Goal: Task Accomplishment & Management: Complete application form

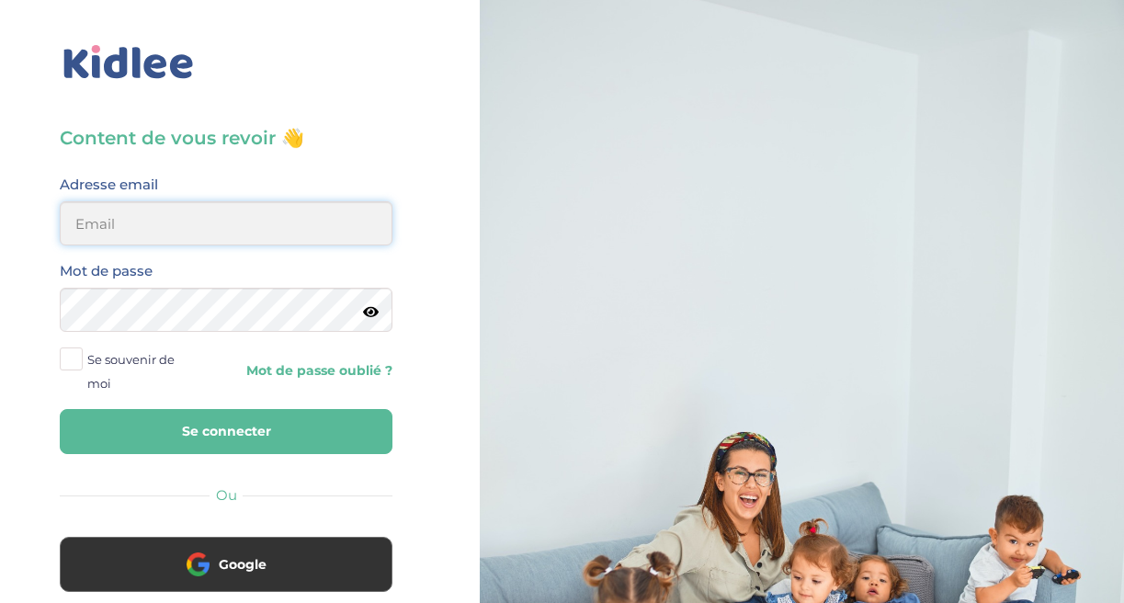
type input "jeanne.briat@gmail.com"
click at [69, 363] on span at bounding box center [71, 358] width 23 height 23
click at [0, 0] on input "Se souvenir de moi" at bounding box center [0, 0] width 0 height 0
click at [175, 447] on button "Se connecter" at bounding box center [226, 431] width 333 height 45
click at [155, 429] on button "Se connecter" at bounding box center [226, 431] width 333 height 45
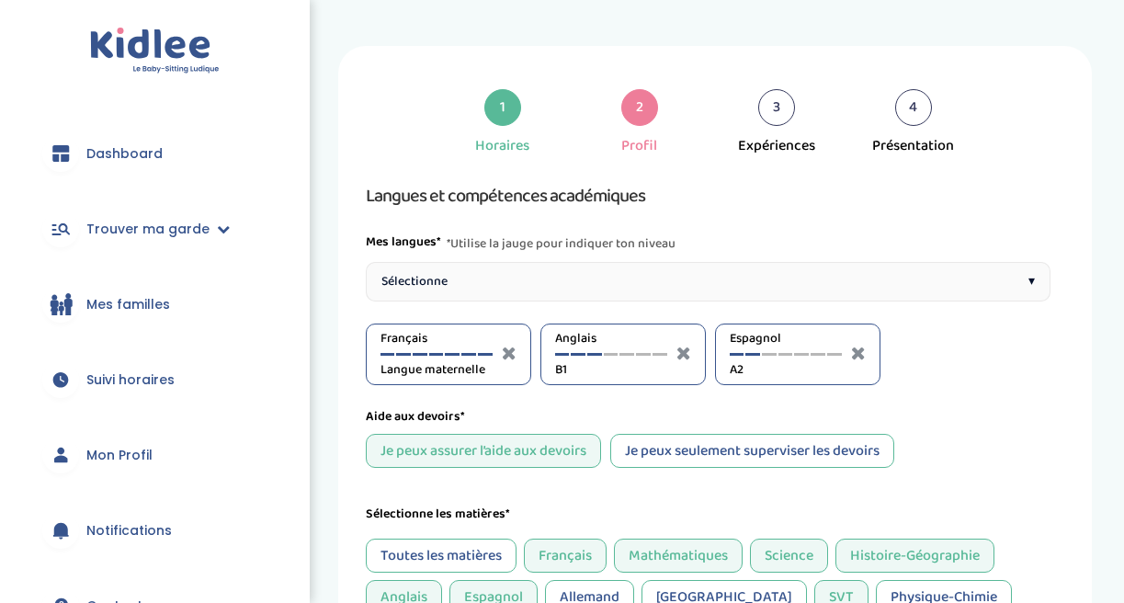
select select "Seconde"
select select "5eme"
select select "3eme"
select select "4eme"
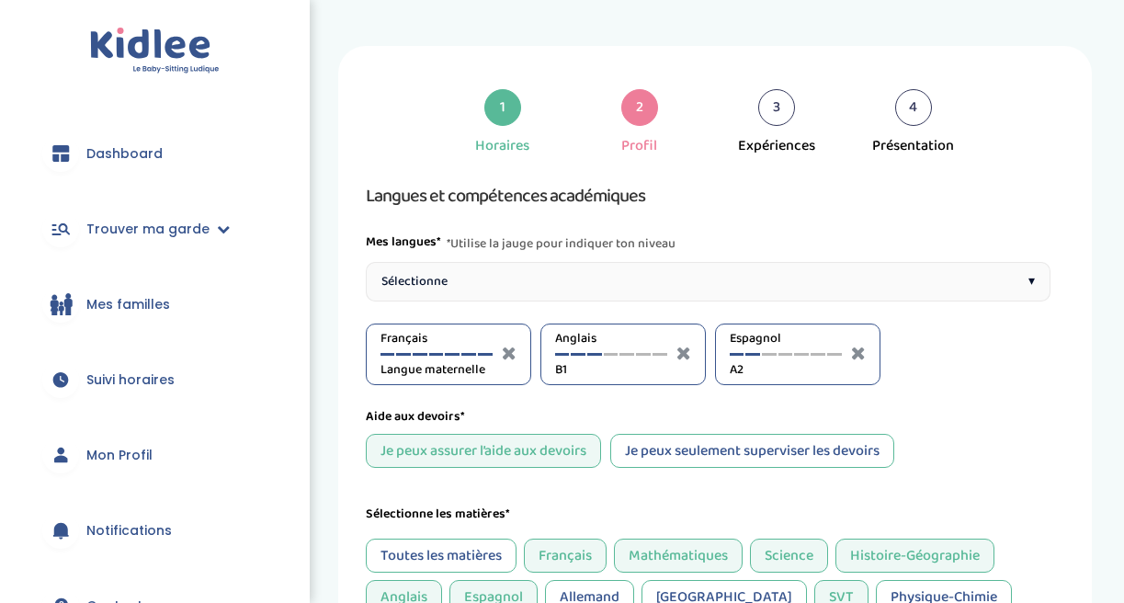
select select "4eme"
select select "3eme"
select select "Terminale"
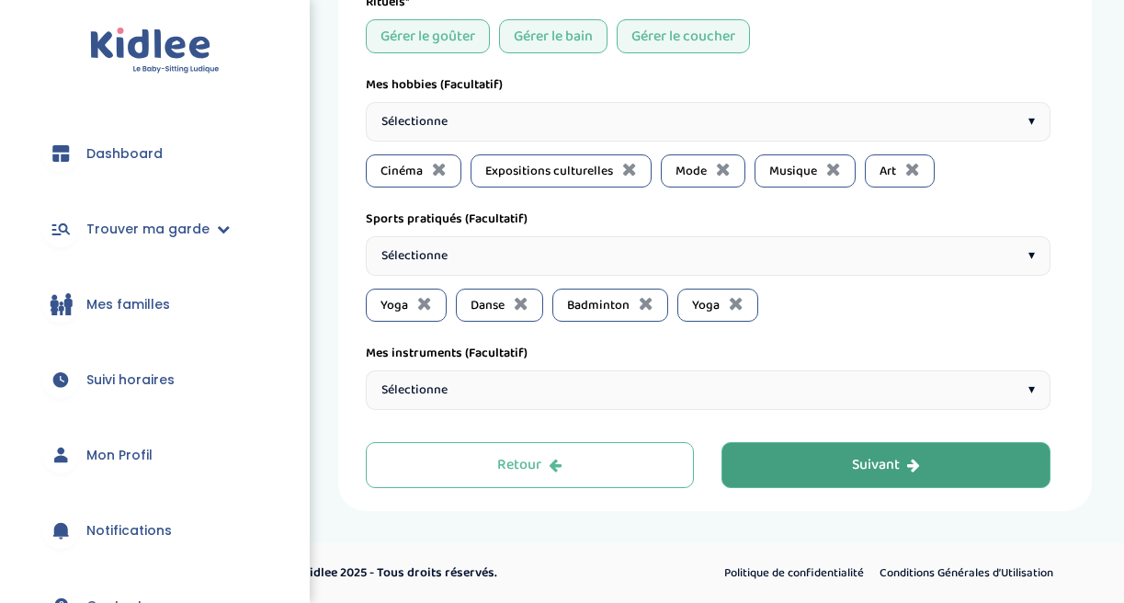
scroll to position [1573, 0]
click at [801, 467] on button "Suivant" at bounding box center [885, 465] width 329 height 46
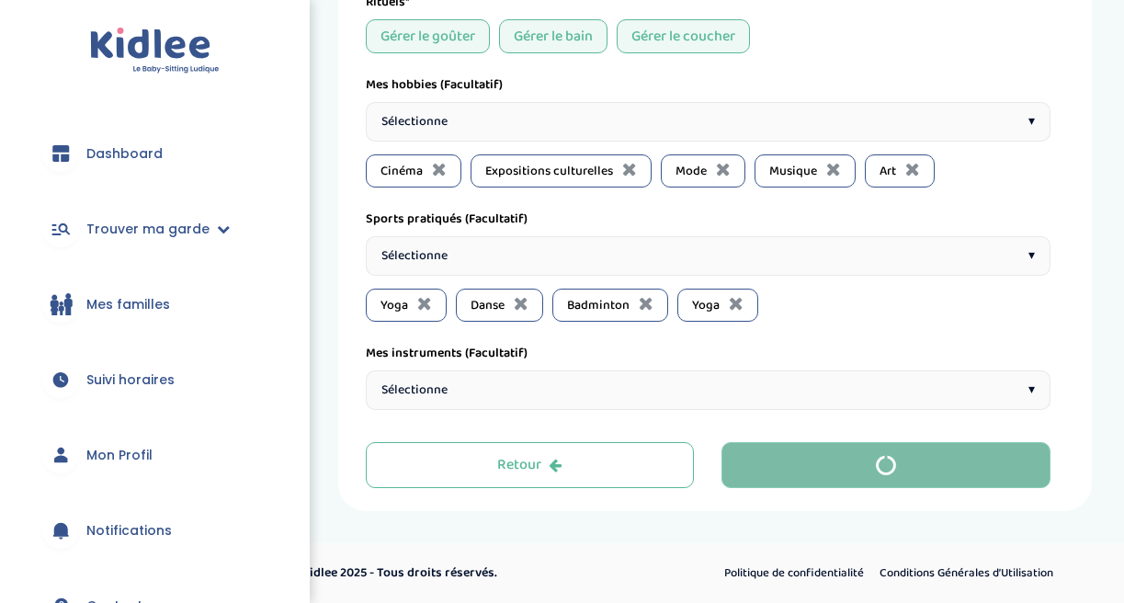
scroll to position [40, 0]
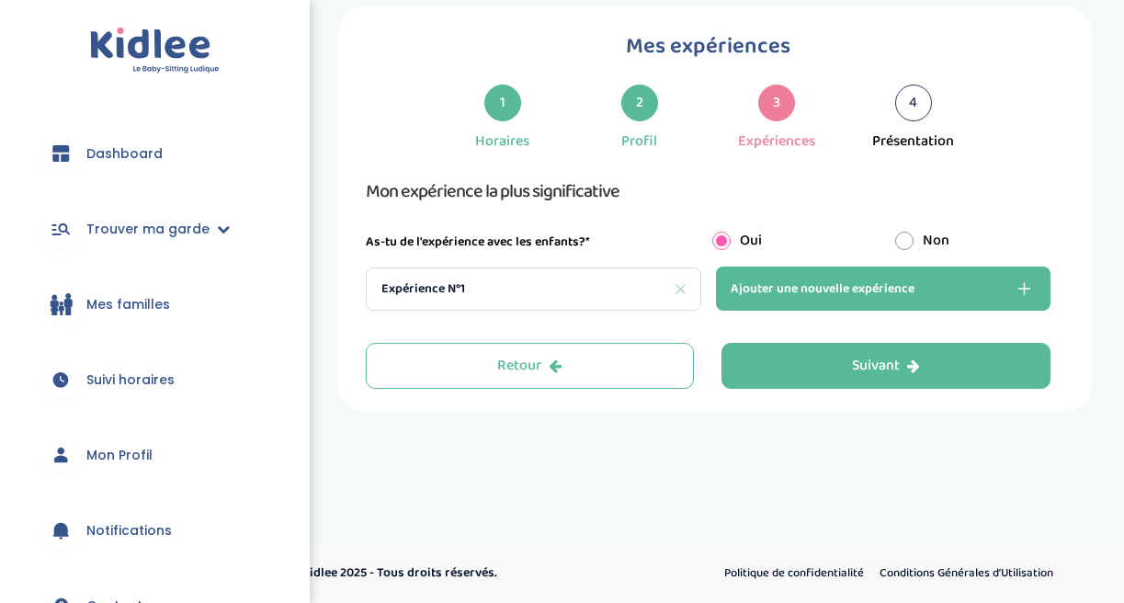
click at [776, 106] on div "3" at bounding box center [776, 103] width 37 height 37
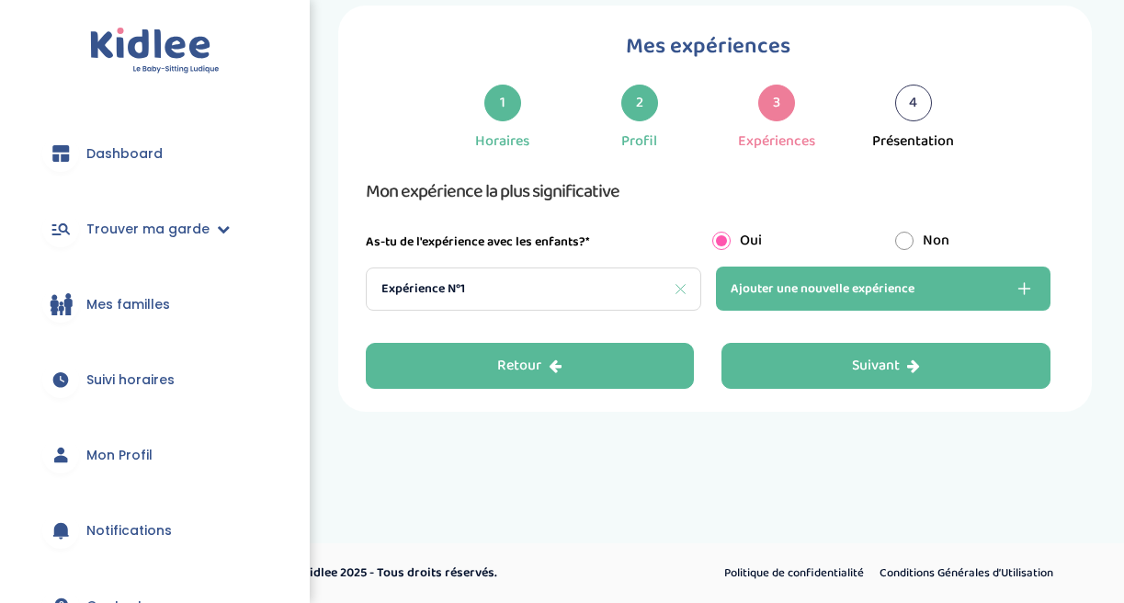
click at [557, 354] on button "Retour" at bounding box center [530, 366] width 329 height 46
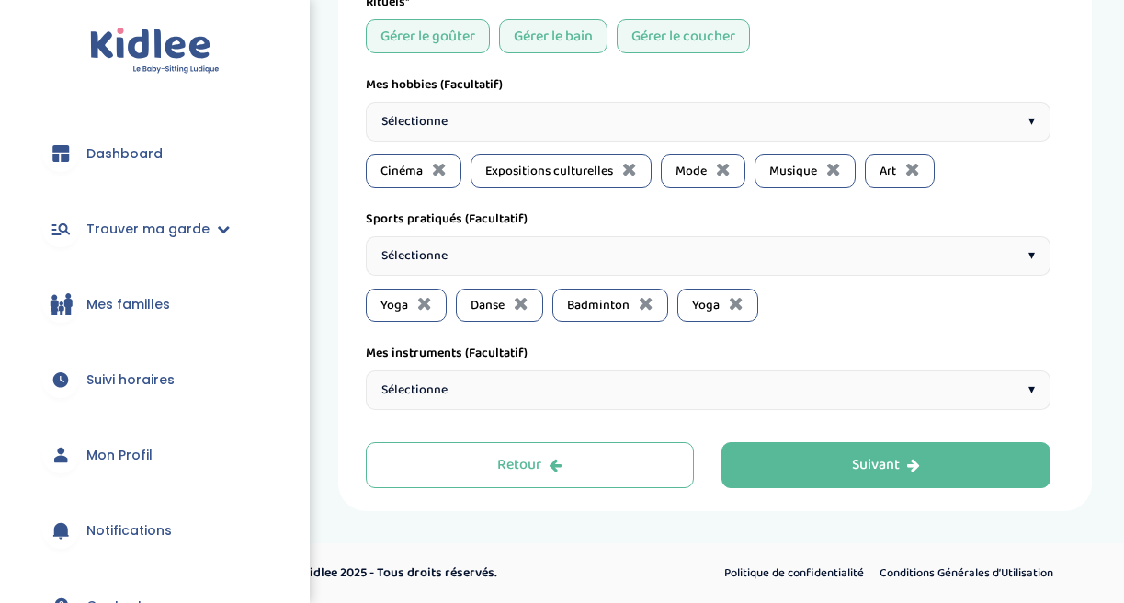
scroll to position [1564, 0]
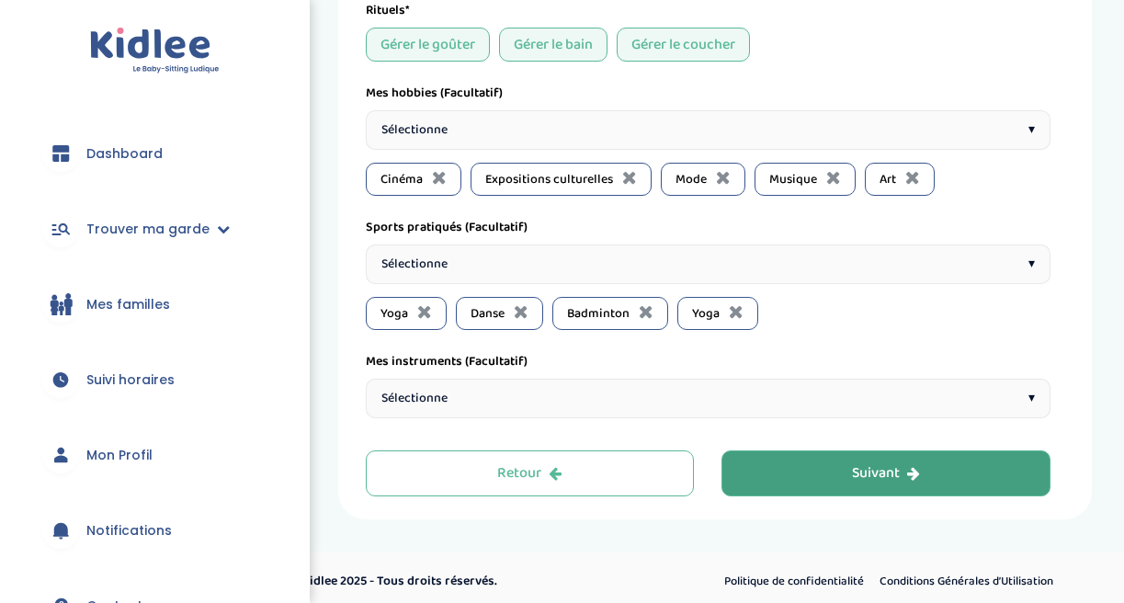
click at [817, 491] on button "Suivant" at bounding box center [885, 473] width 329 height 46
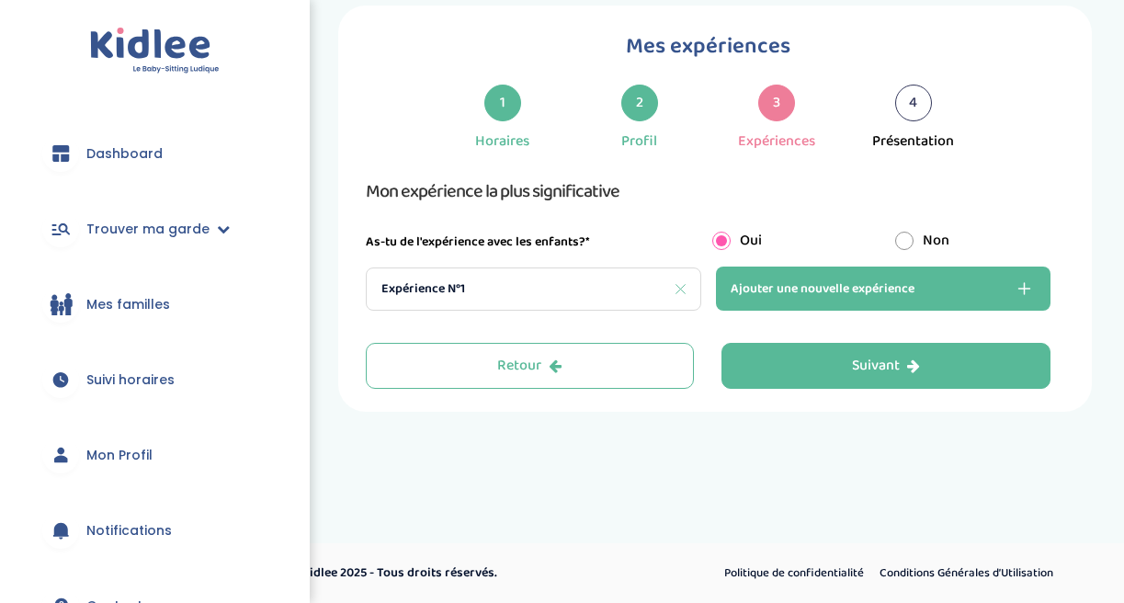
scroll to position [40, 0]
click at [623, 285] on div "Expérience N°1" at bounding box center [534, 288] width 336 height 43
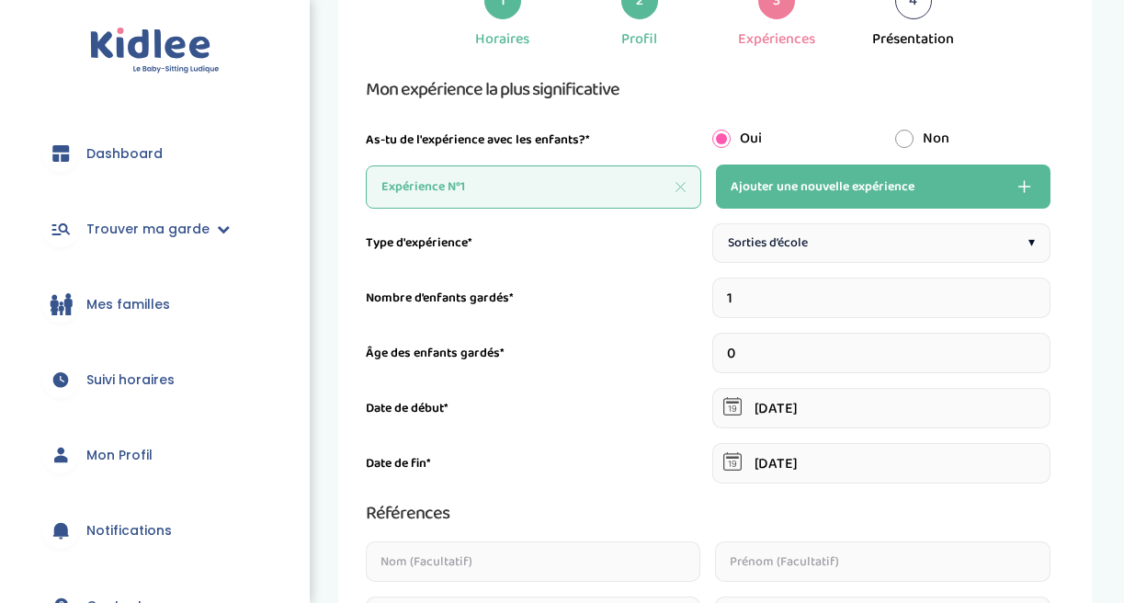
scroll to position [145, 0]
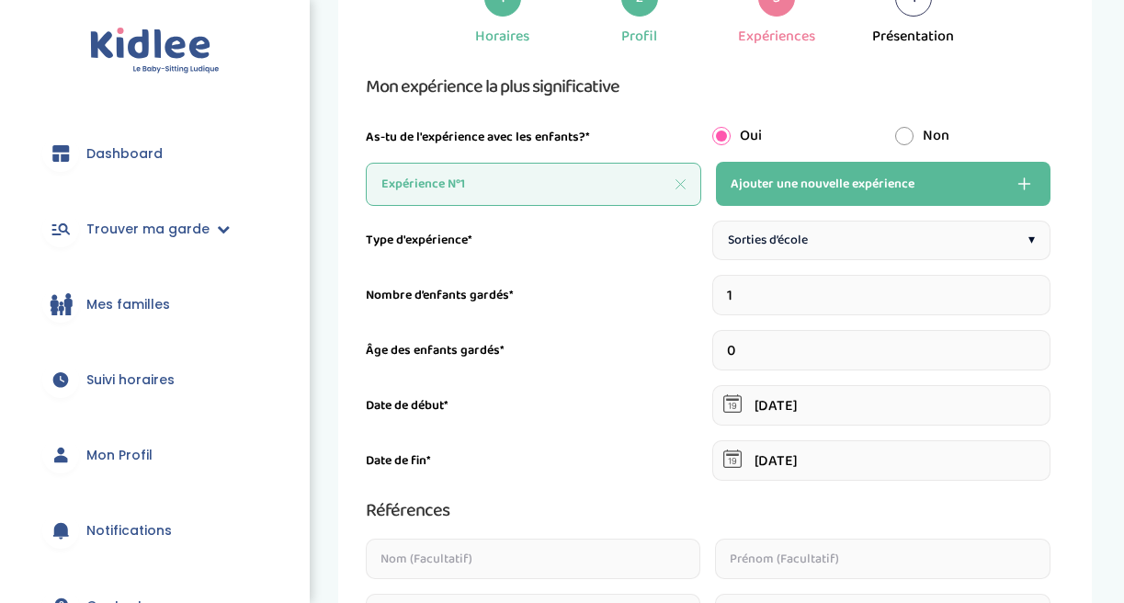
click at [755, 347] on input "0" at bounding box center [881, 350] width 338 height 40
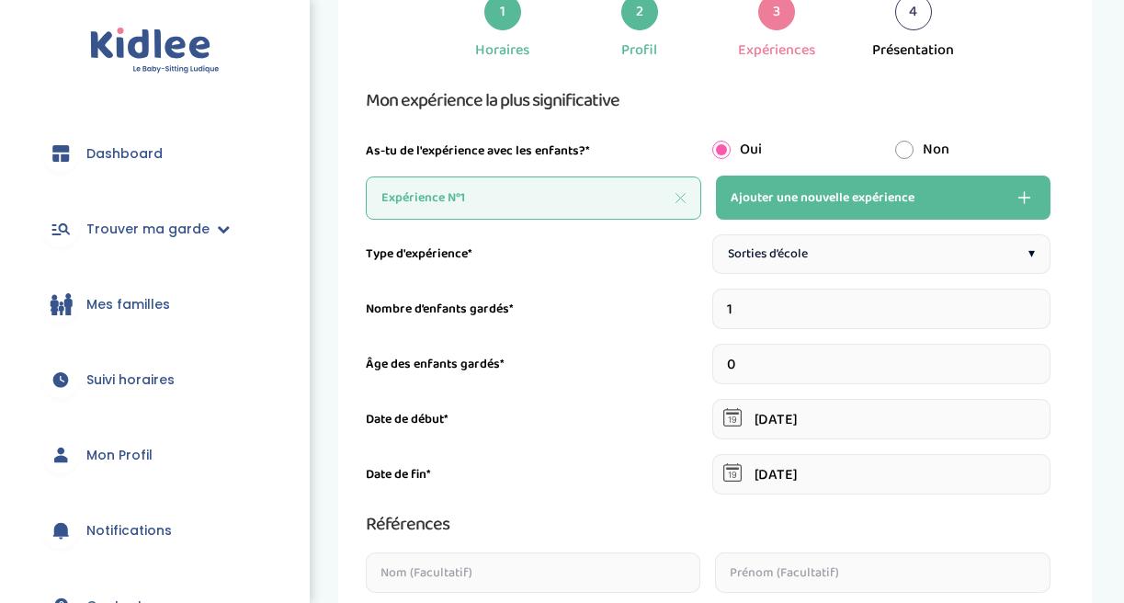
scroll to position [133, 1]
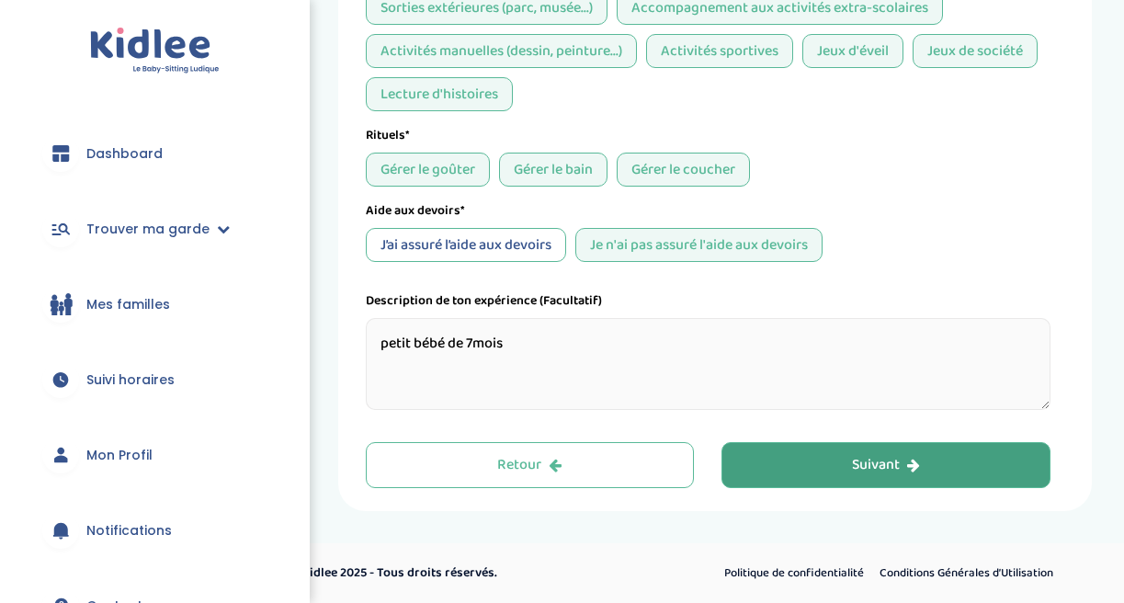
click at [754, 462] on button "Suivant" at bounding box center [885, 465] width 329 height 46
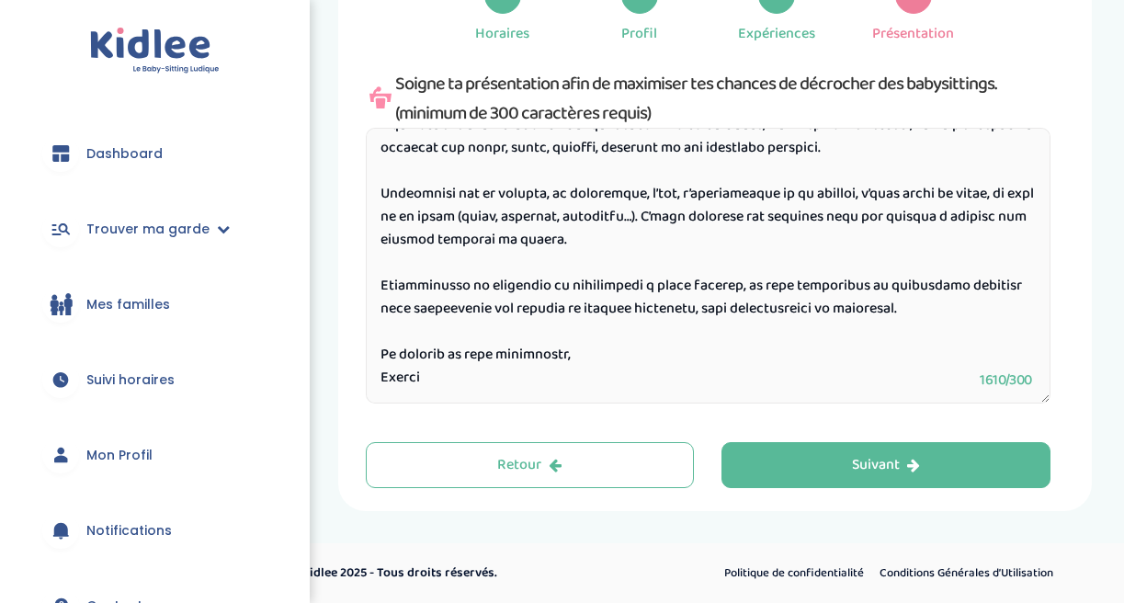
scroll to position [443, 0]
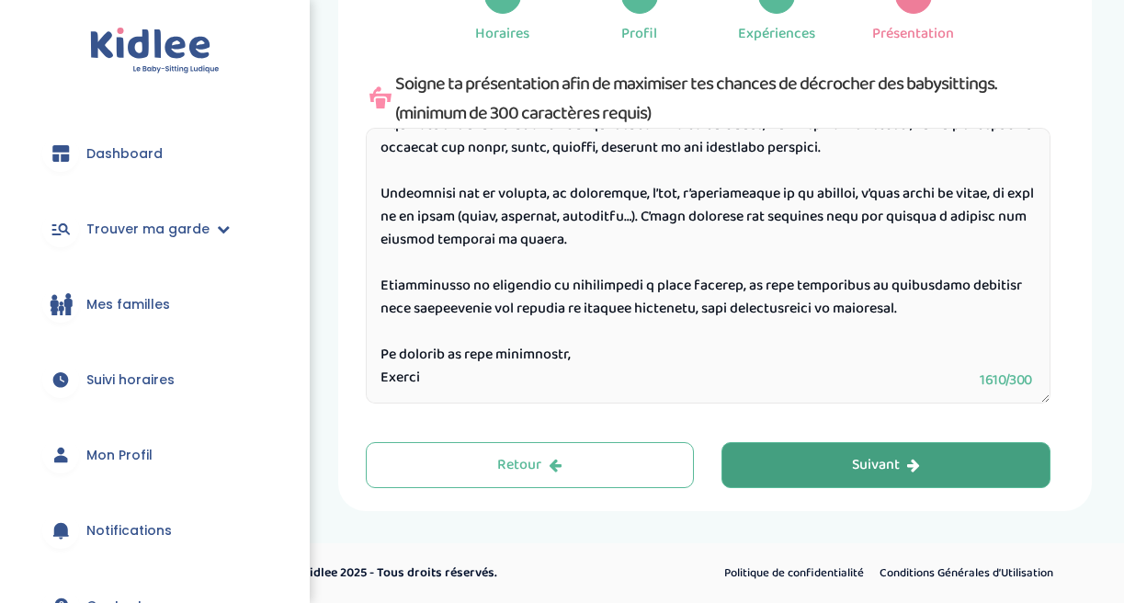
click at [779, 466] on button "Suivant" at bounding box center [885, 465] width 329 height 46
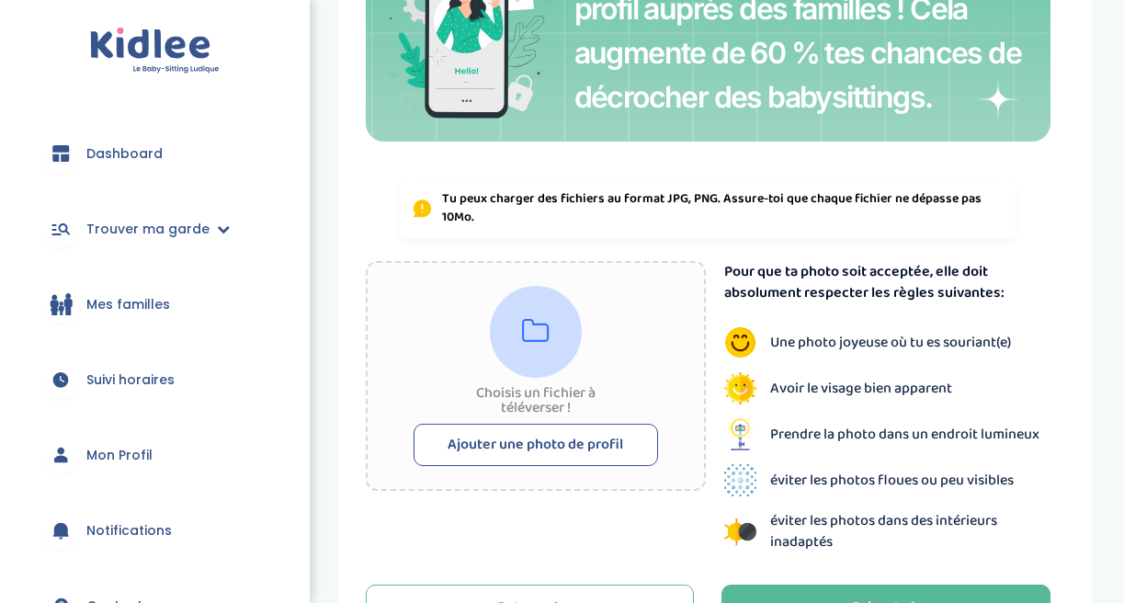
scroll to position [244, 0]
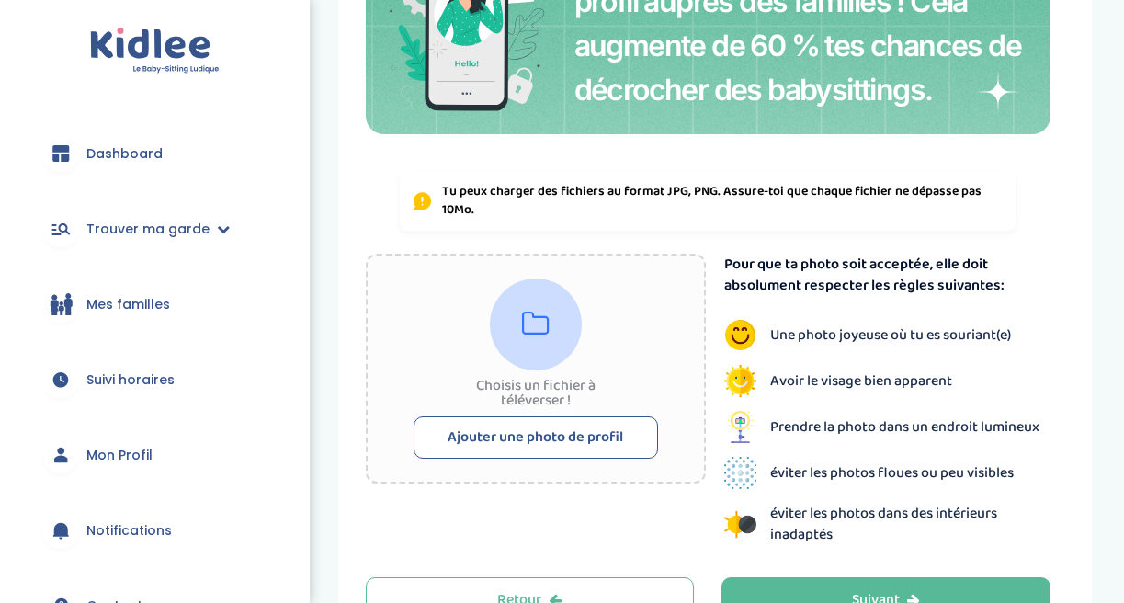
click at [591, 430] on button "Ajouter une photo de profil" at bounding box center [535, 437] width 244 height 42
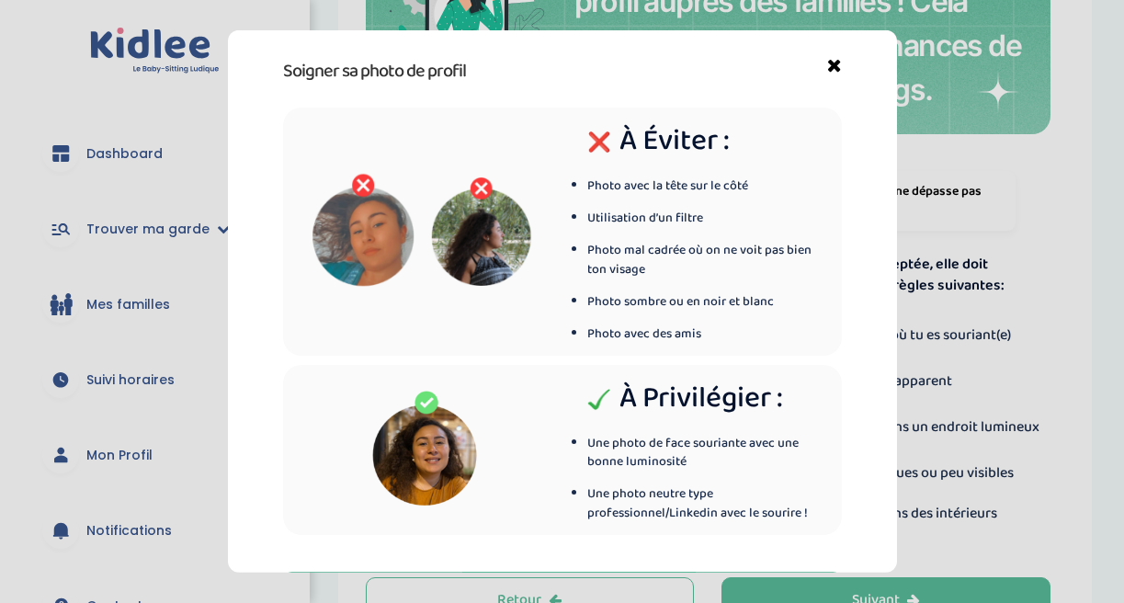
click at [836, 61] on icon at bounding box center [834, 70] width 15 height 29
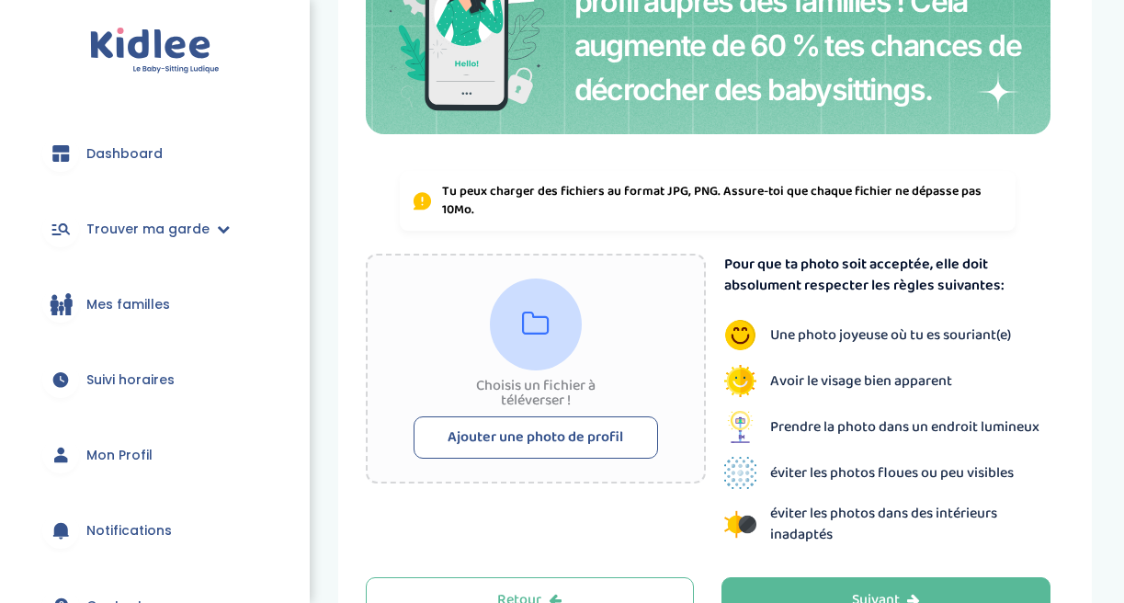
click at [511, 429] on button "Ajouter une photo de profil" at bounding box center [535, 437] width 244 height 42
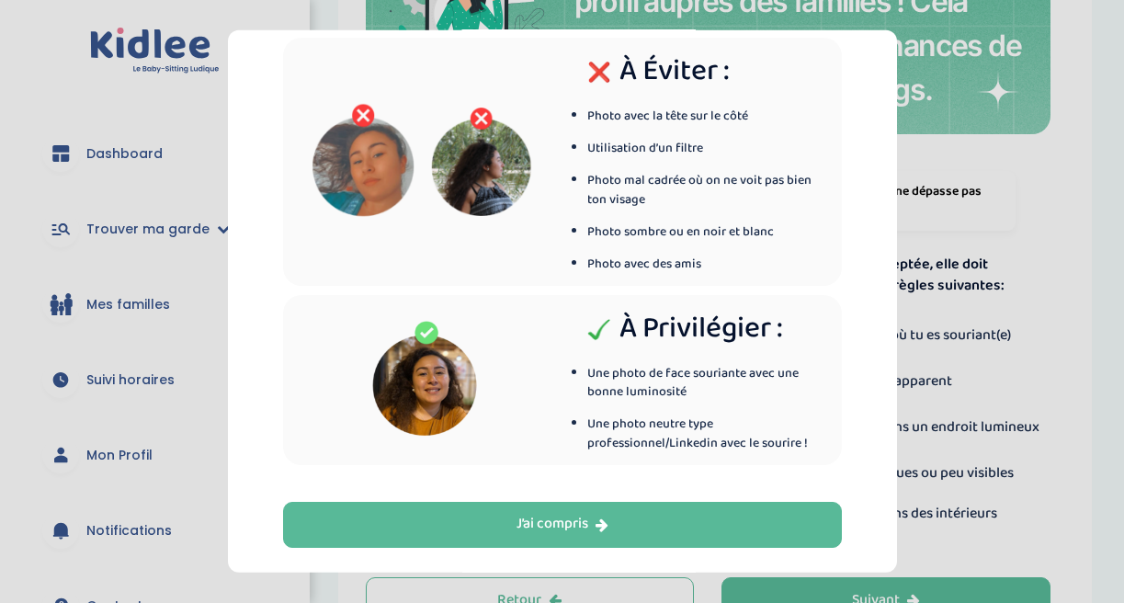
scroll to position [69, 0]
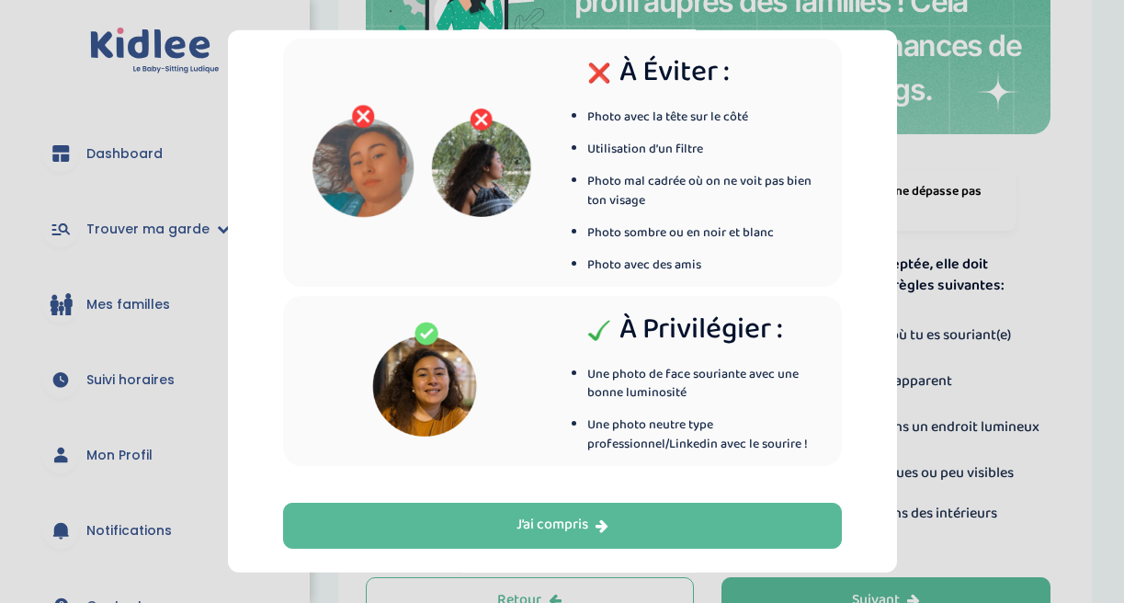
click at [527, 553] on div "Soigner sa photo de profil à éviter : Photo avec la tête sur le côté Utilisatio…" at bounding box center [562, 301] width 669 height 542
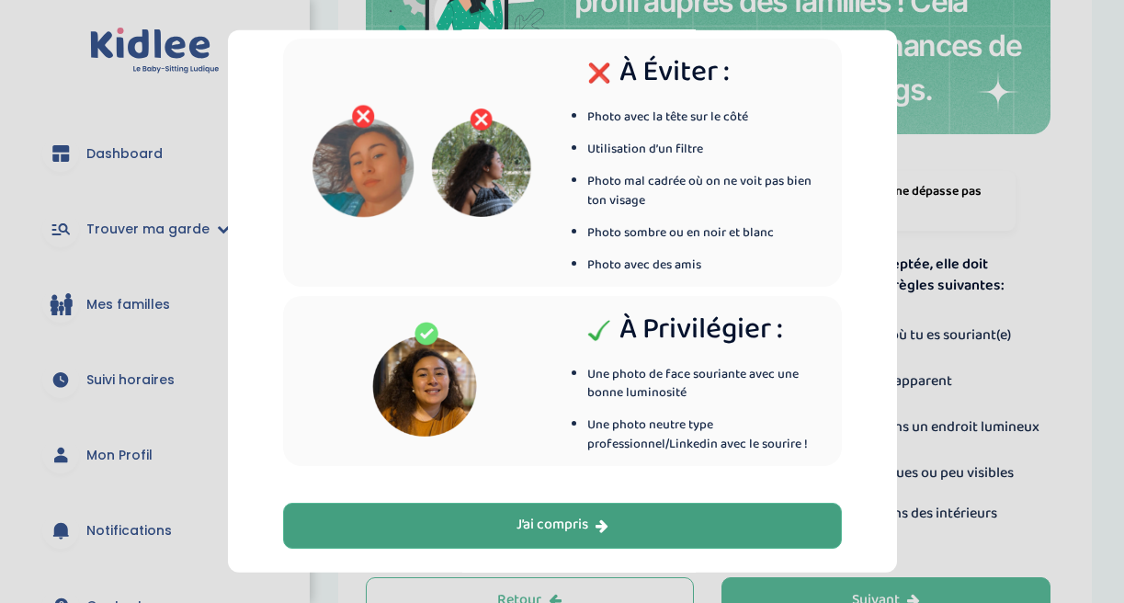
click at [548, 531] on div "J’ai compris" at bounding box center [562, 524] width 92 height 21
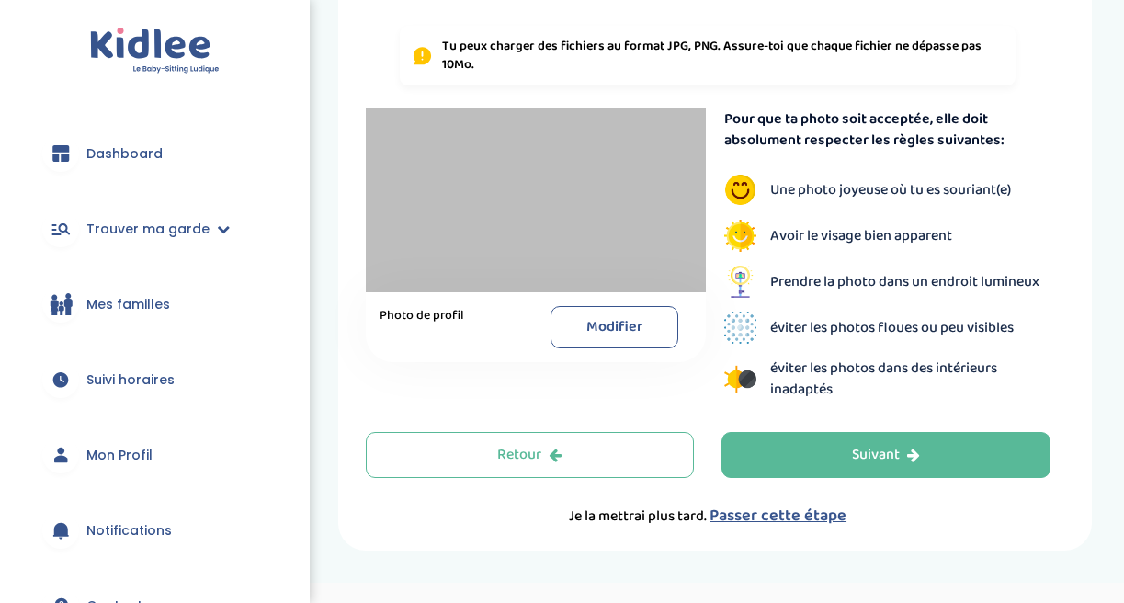
scroll to position [394, 0]
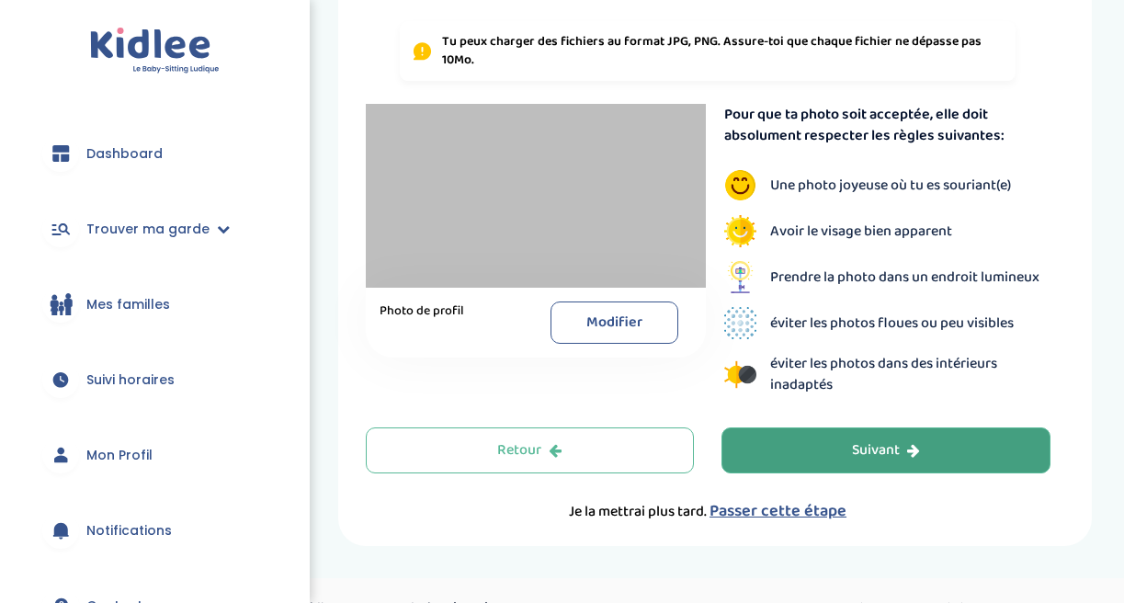
click at [796, 466] on button "Suivant" at bounding box center [885, 450] width 329 height 46
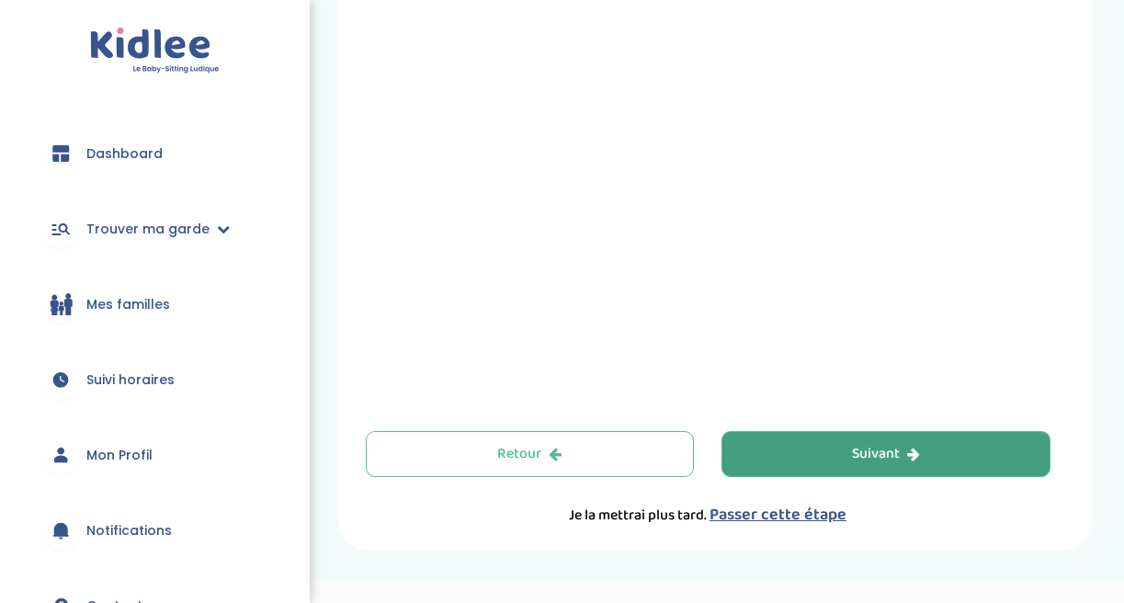
scroll to position [707, 0]
click at [757, 444] on button "Suivant" at bounding box center [885, 452] width 329 height 46
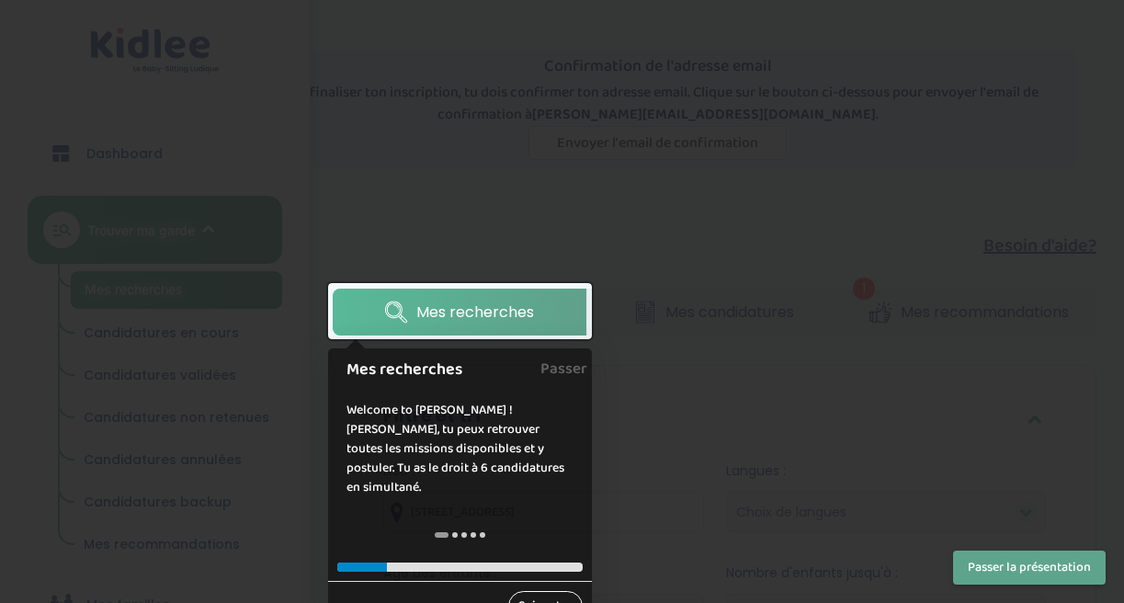
click at [533, 591] on link "Suivant →" at bounding box center [545, 606] width 74 height 30
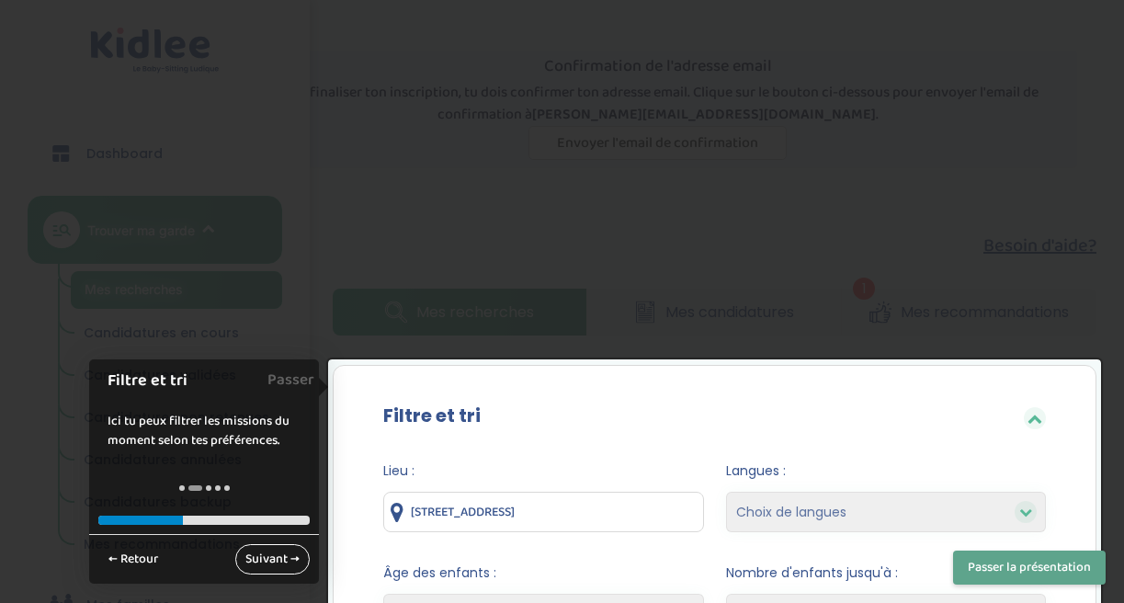
scroll to position [362, 0]
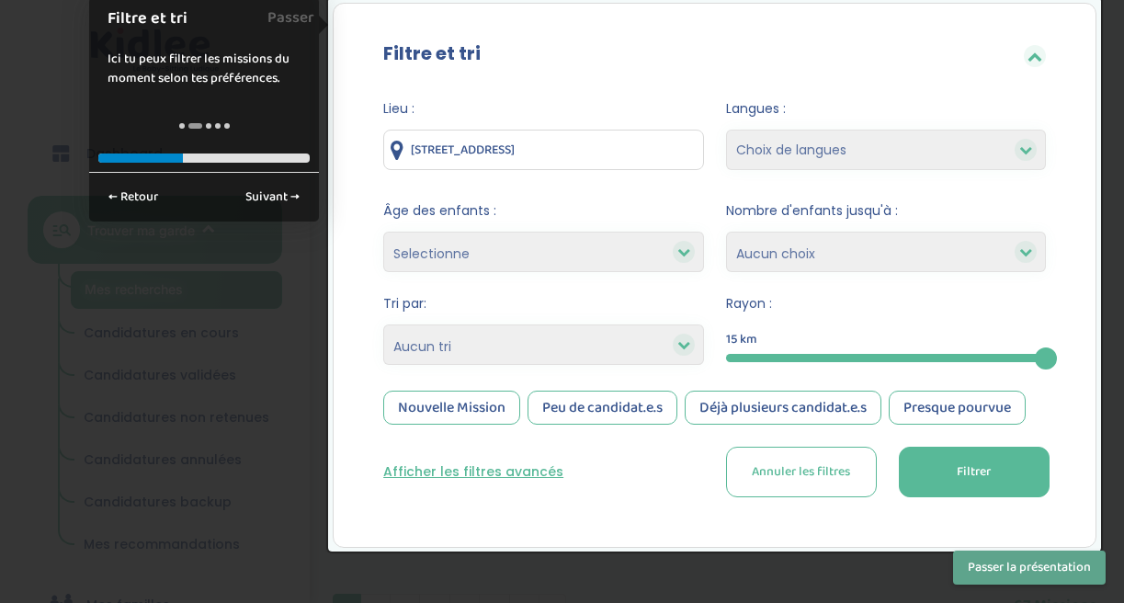
select select "3-6"
select select
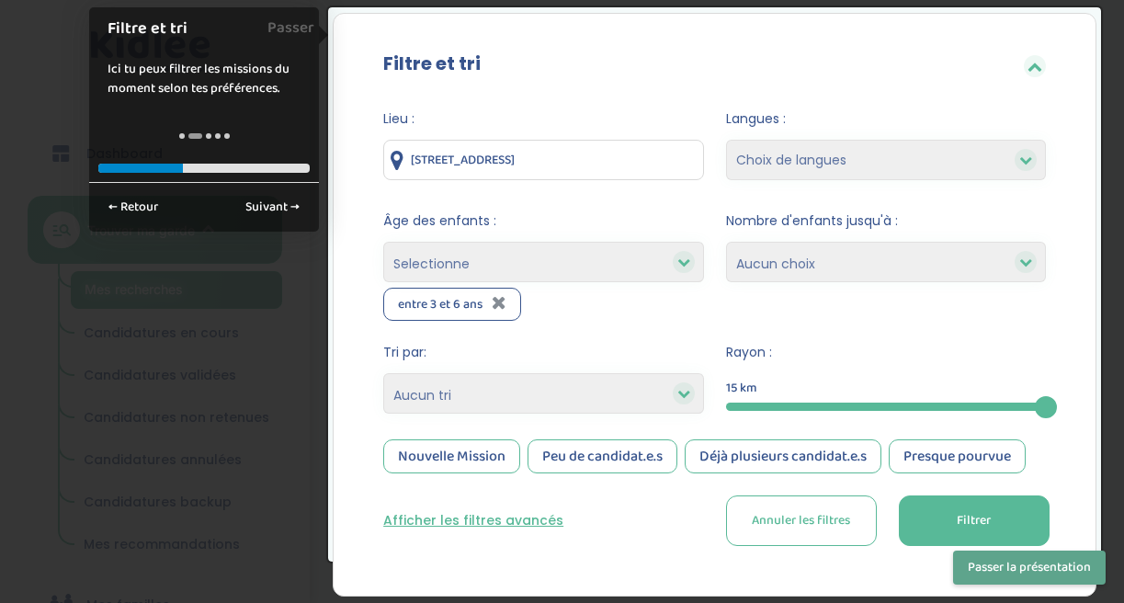
scroll to position [378, 0]
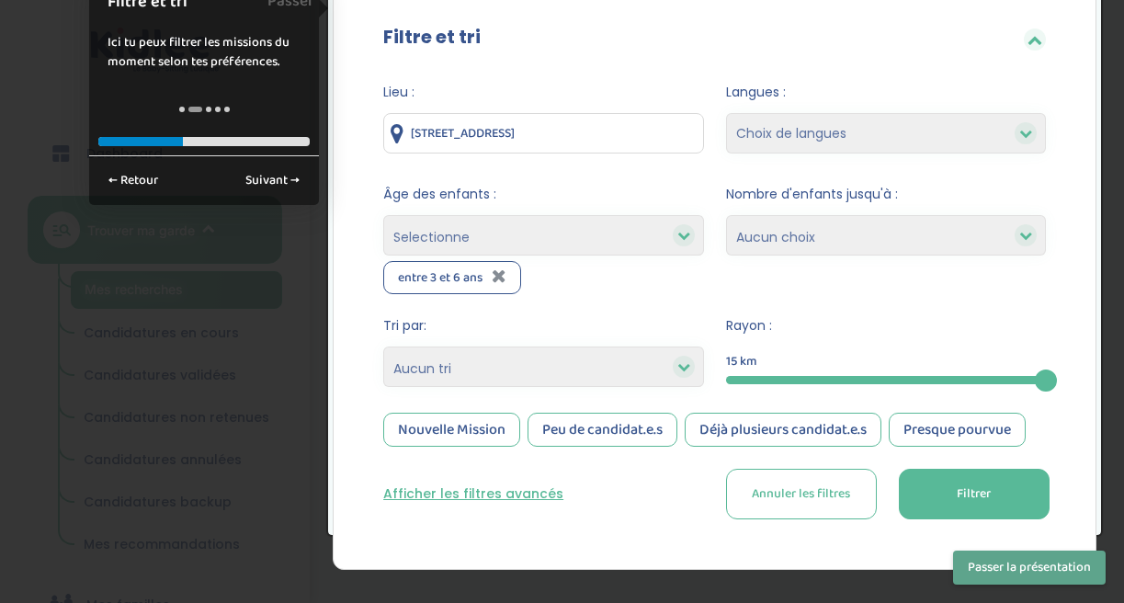
select select "2"
select select "12"
select select
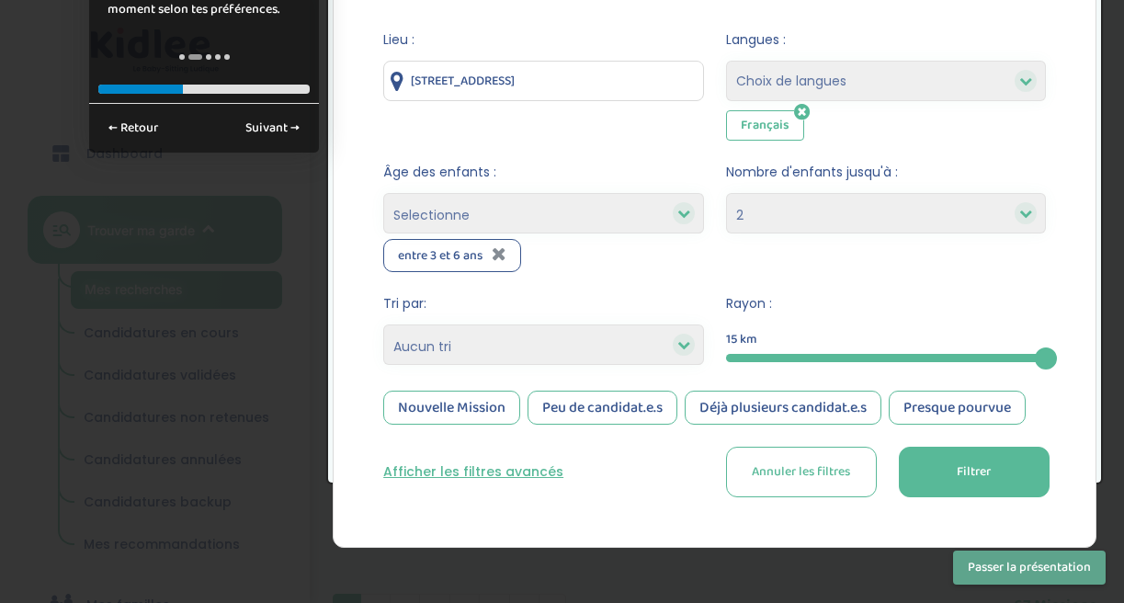
scroll to position [435, 0]
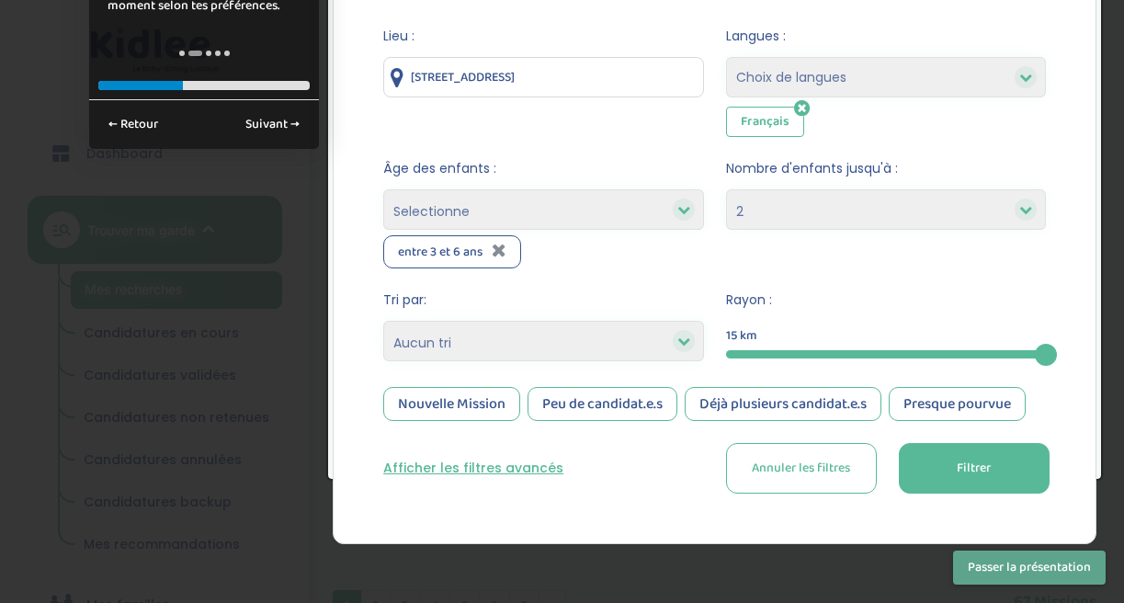
click at [933, 457] on button "Filtrer" at bounding box center [973, 468] width 151 height 51
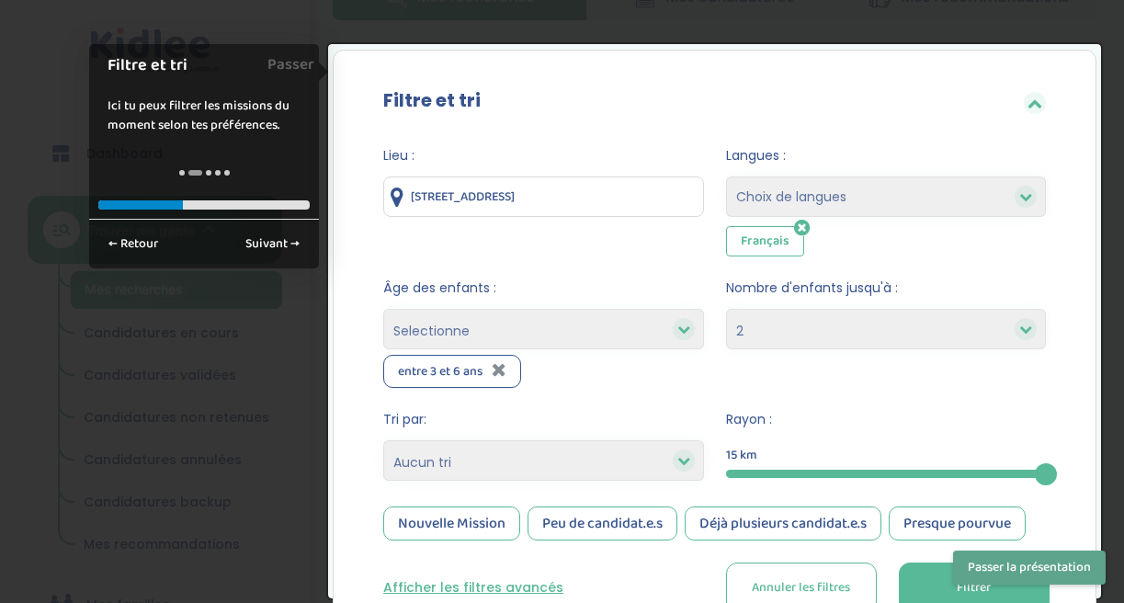
scroll to position [315, 0]
click at [262, 243] on link "Suivant →" at bounding box center [272, 244] width 74 height 30
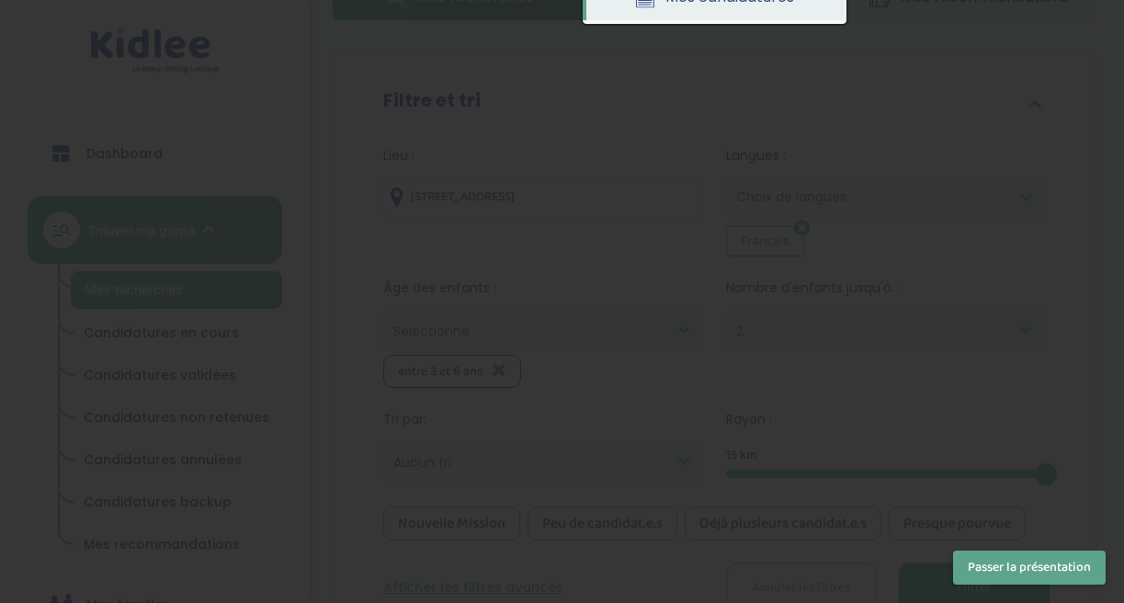
scroll to position [0, 0]
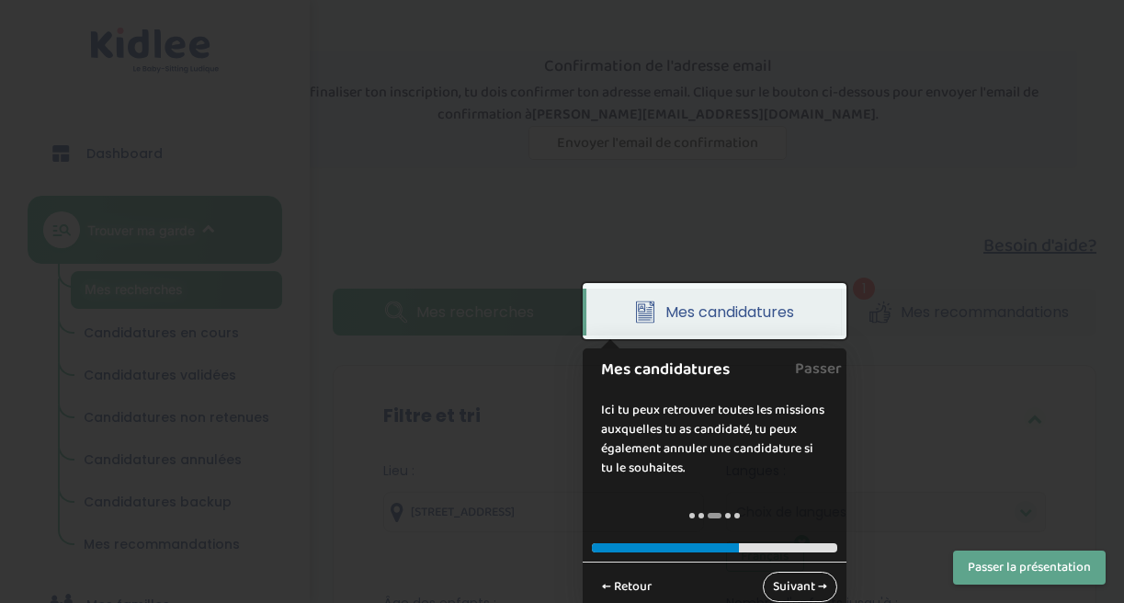
click at [790, 579] on link "Suivant →" at bounding box center [799, 586] width 74 height 30
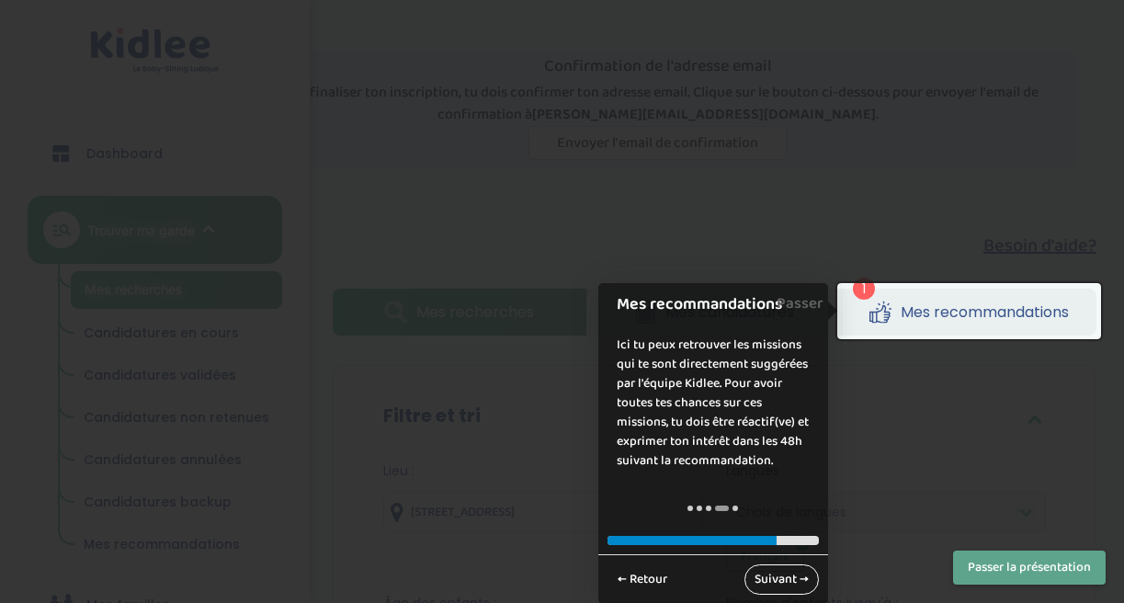
click at [786, 579] on link "Suivant →" at bounding box center [781, 579] width 74 height 30
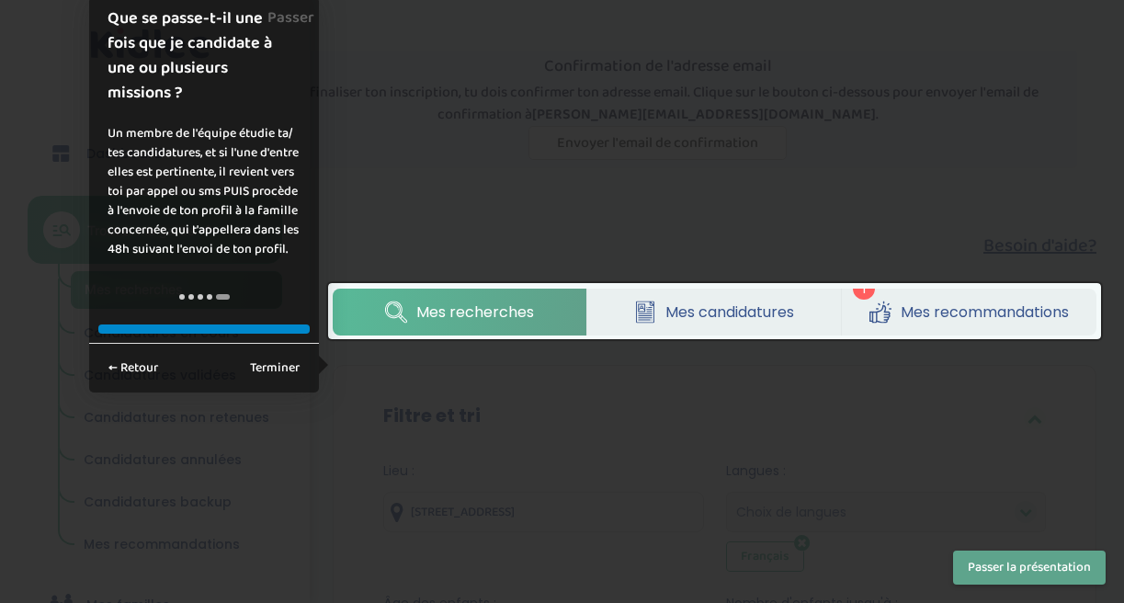
click at [231, 370] on div "← Retour Terminer" at bounding box center [204, 368] width 230 height 50
click at [262, 373] on link "Terminer" at bounding box center [275, 368] width 70 height 30
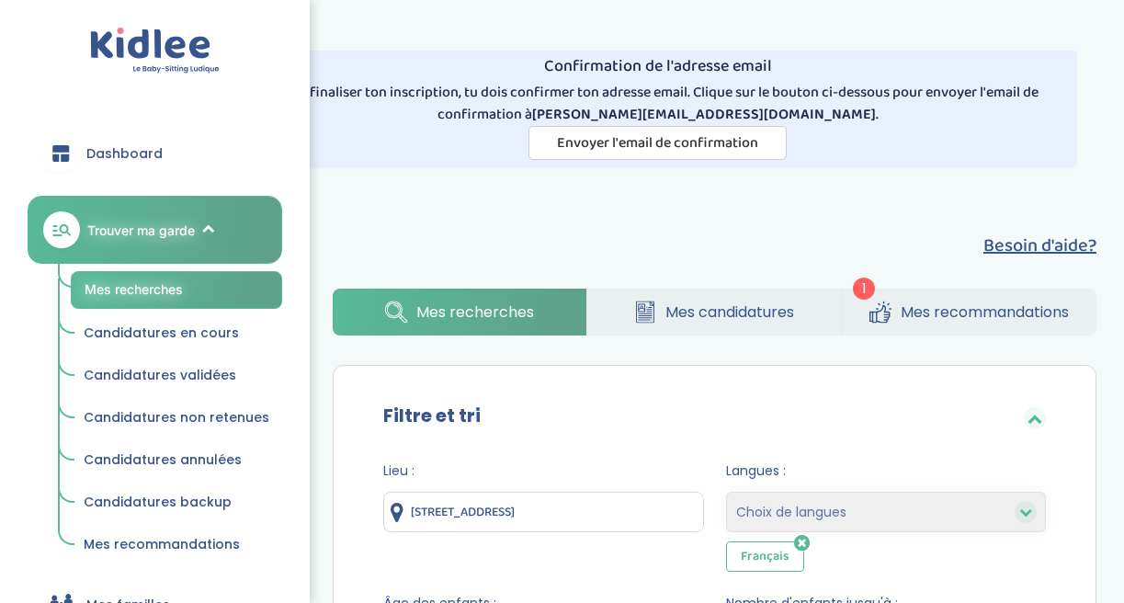
click at [875, 303] on icon at bounding box center [880, 311] width 22 height 23
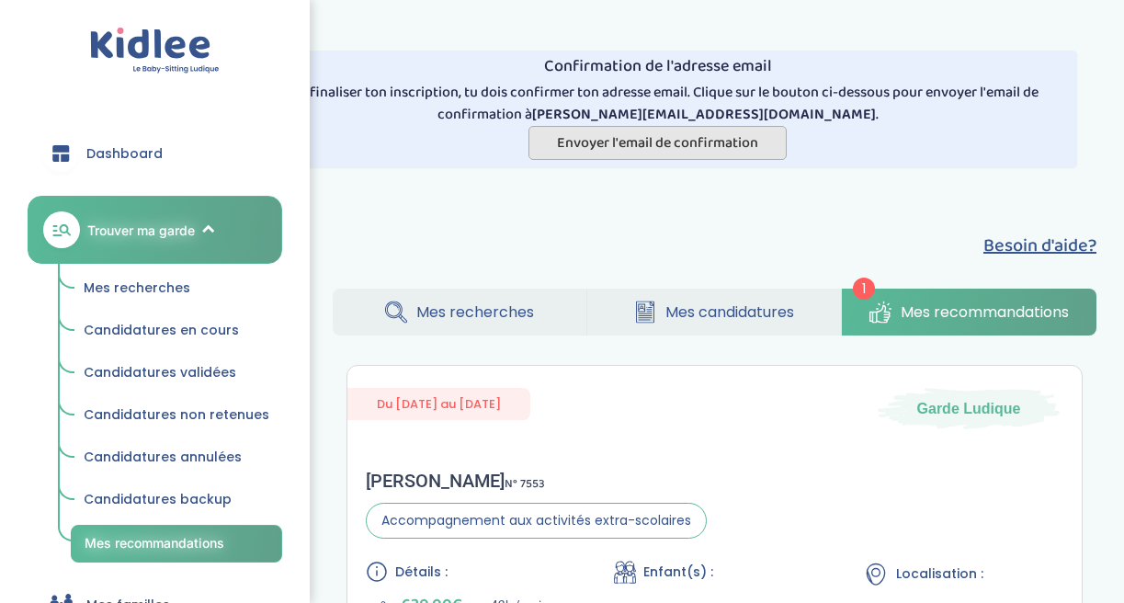
click at [671, 152] on span "Envoyer l'email de confirmation" at bounding box center [657, 142] width 201 height 23
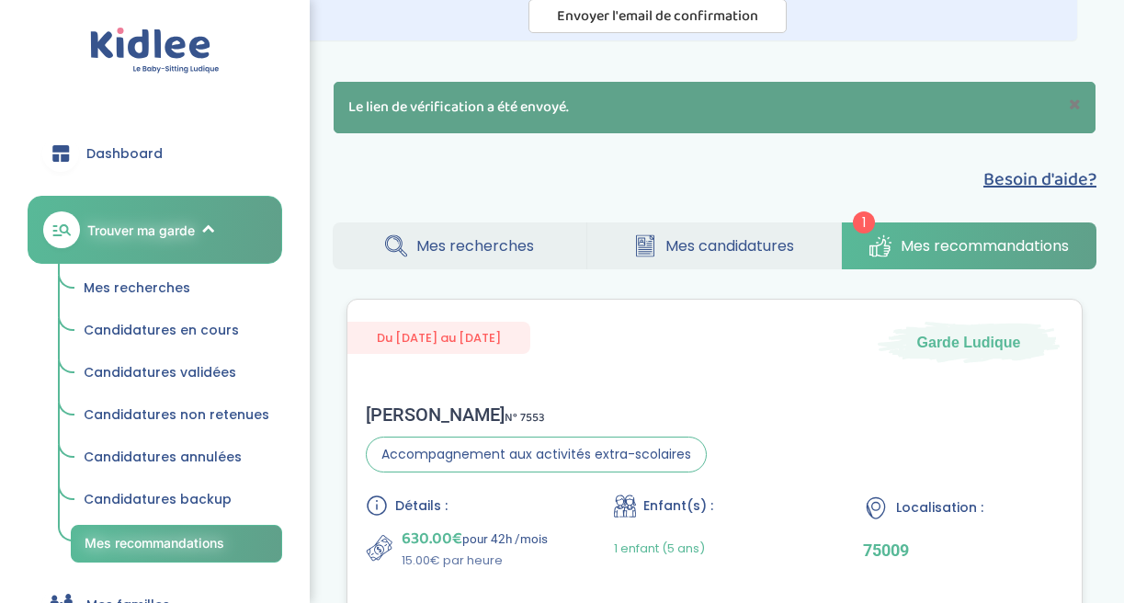
scroll to position [94, 0]
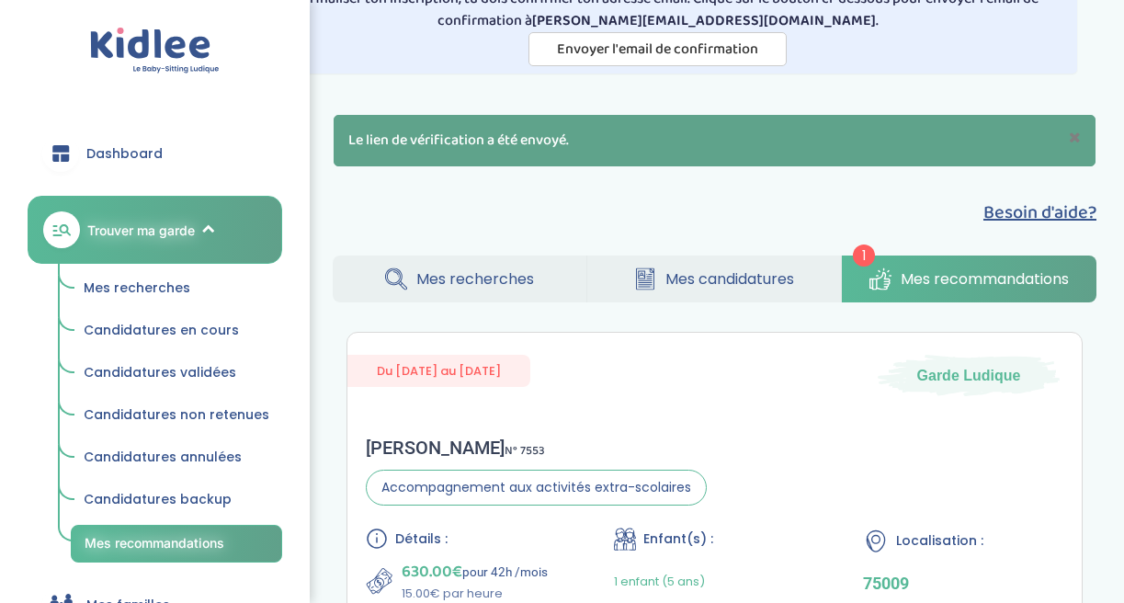
click at [692, 283] on span "Mes candidatures" at bounding box center [729, 278] width 129 height 23
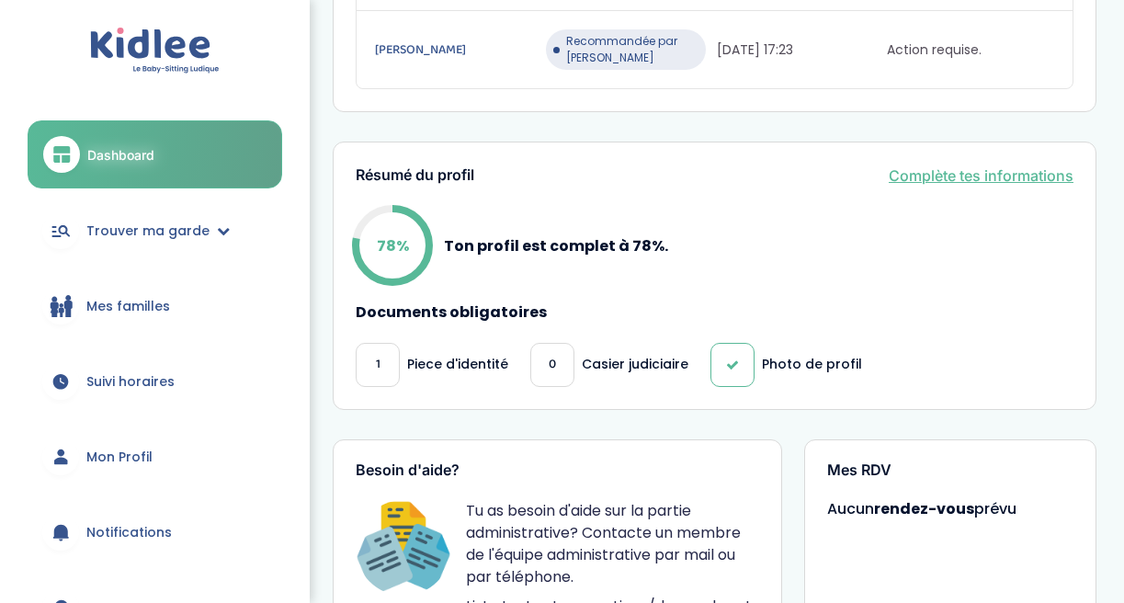
scroll to position [491, 0]
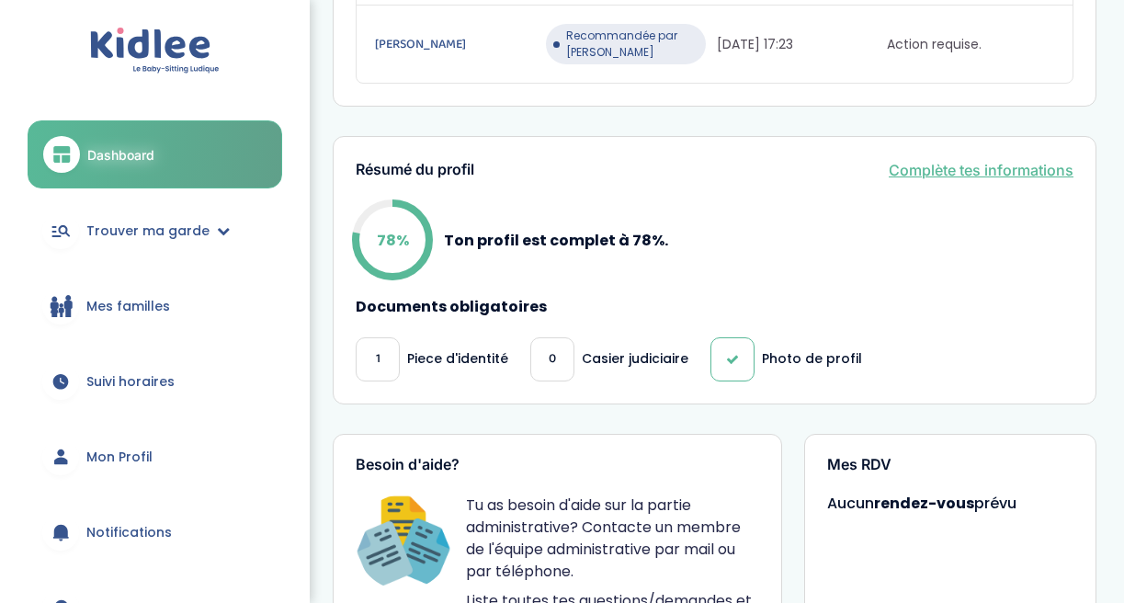
click at [564, 337] on div "0" at bounding box center [552, 359] width 44 height 44
click at [548, 349] on span "0" at bounding box center [551, 358] width 7 height 19
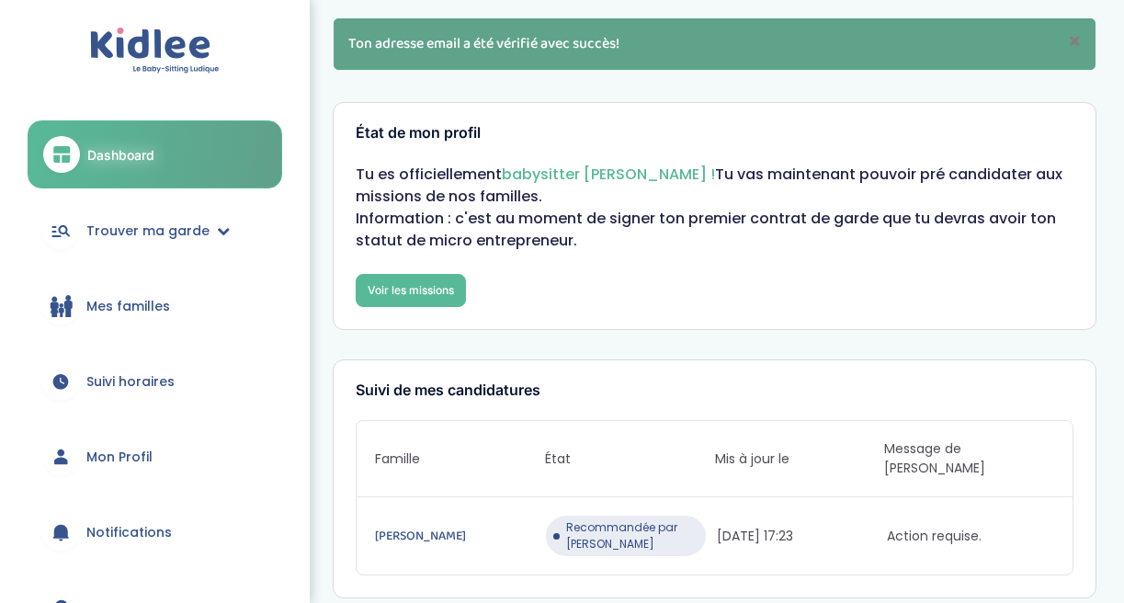
scroll to position [0, 0]
click at [155, 232] on span "Trouver ma garde" at bounding box center [147, 230] width 123 height 19
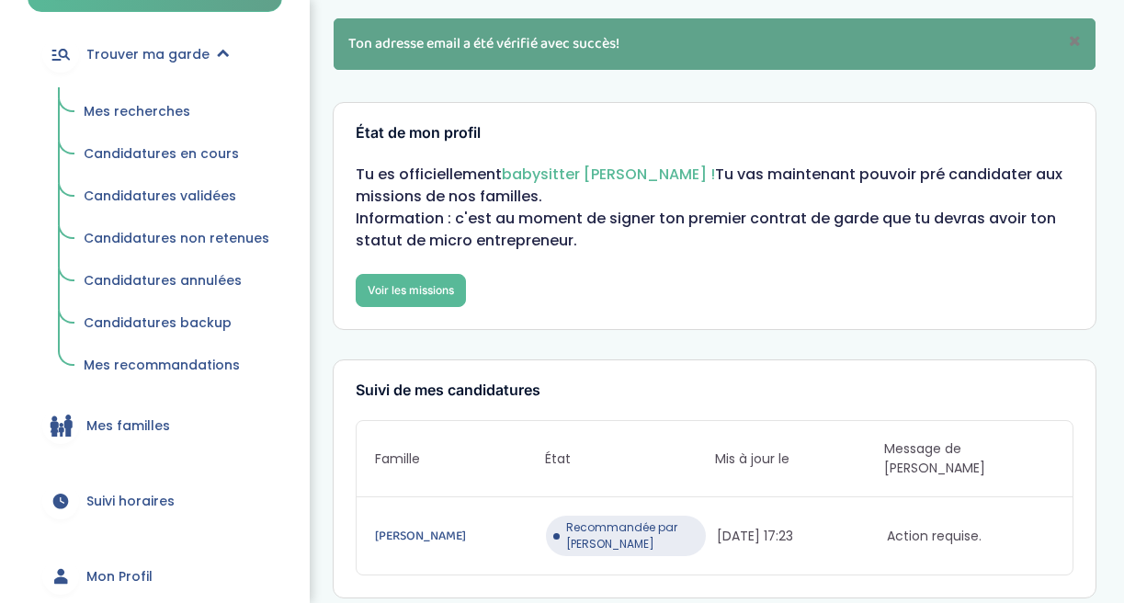
scroll to position [200, 0]
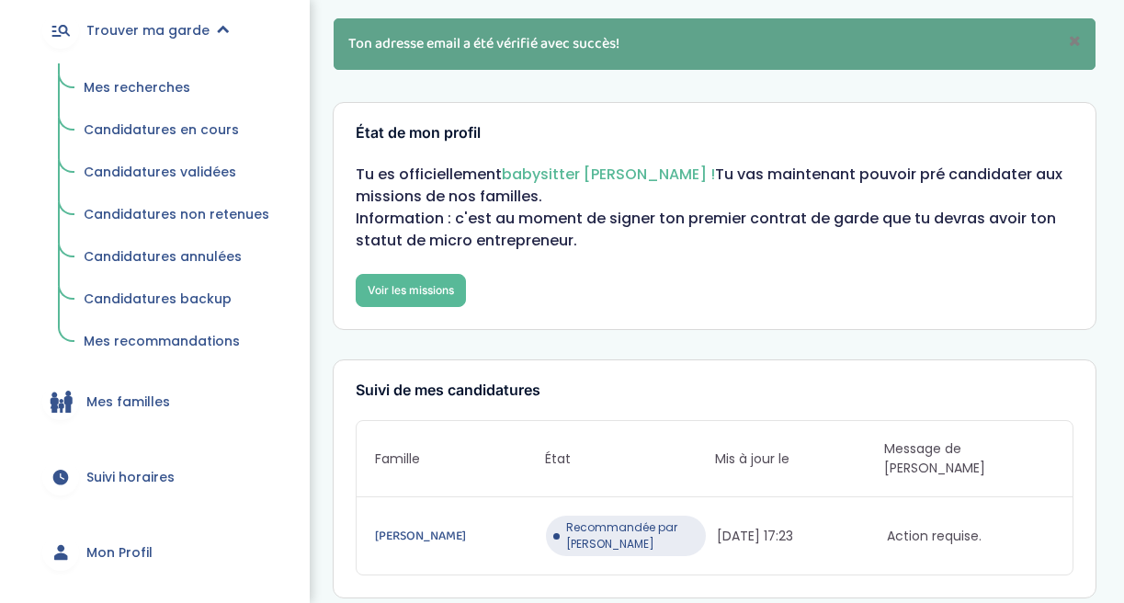
click at [112, 404] on span "Mes familles" at bounding box center [128, 401] width 84 height 19
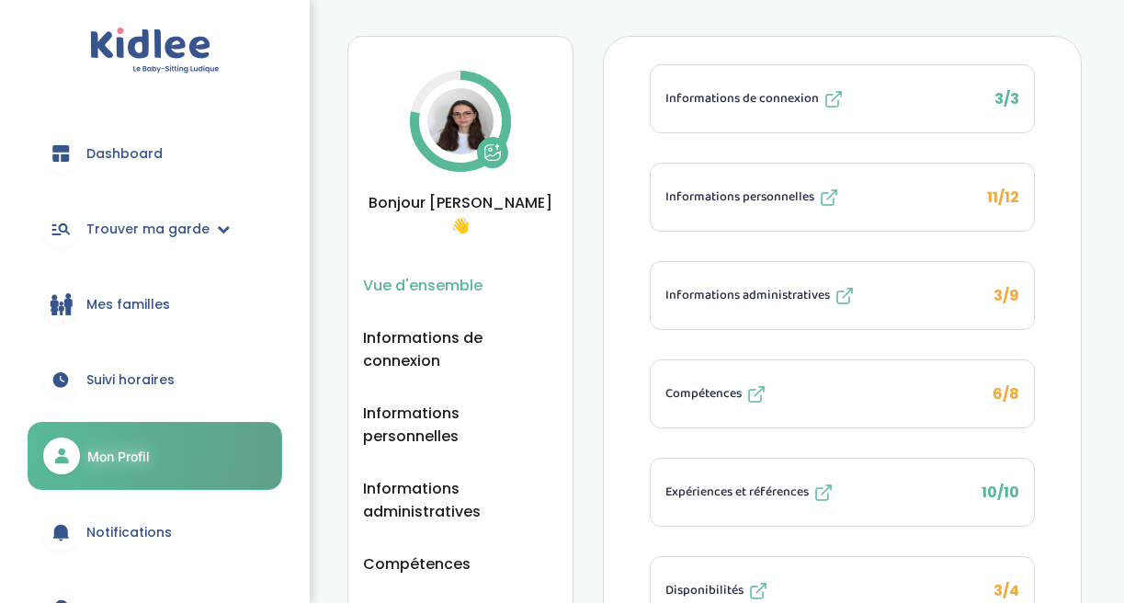
scroll to position [26, 0]
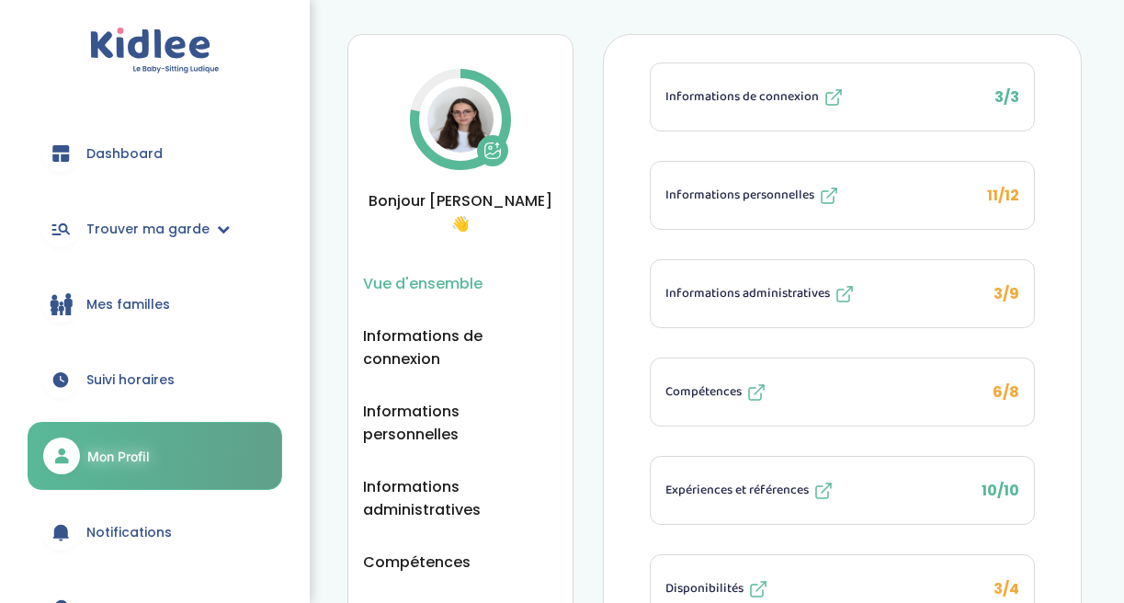
click at [689, 277] on button "Informations administratives 3/9" at bounding box center [841, 293] width 383 height 67
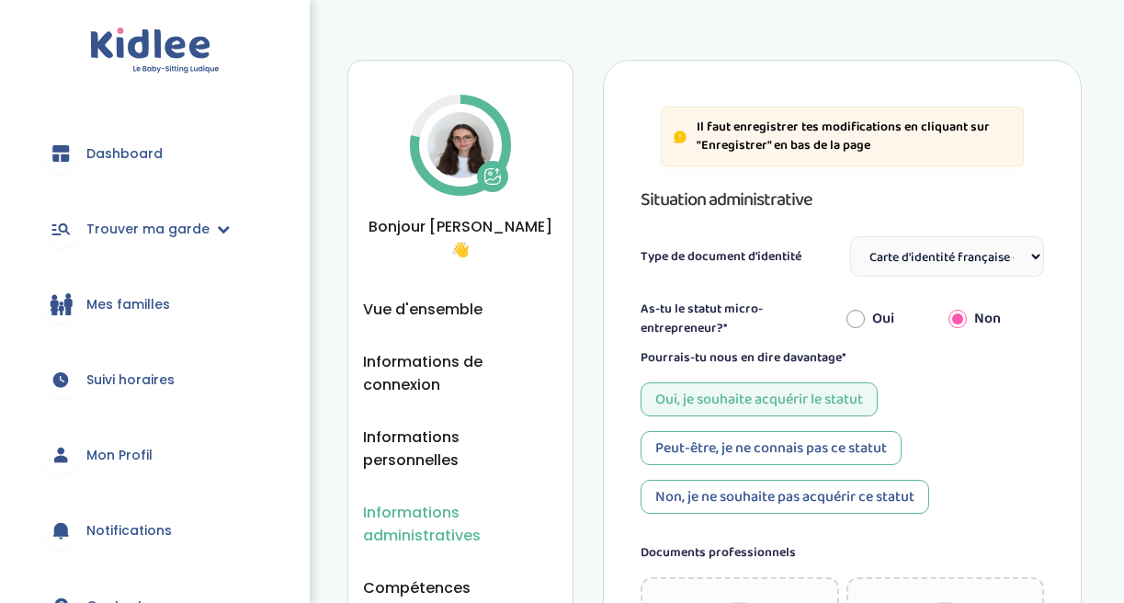
select select "Carte d'identité française ou Passeport français daté de moins de 5 ans"
click at [133, 222] on span "Trouver ma garde" at bounding box center [147, 229] width 123 height 19
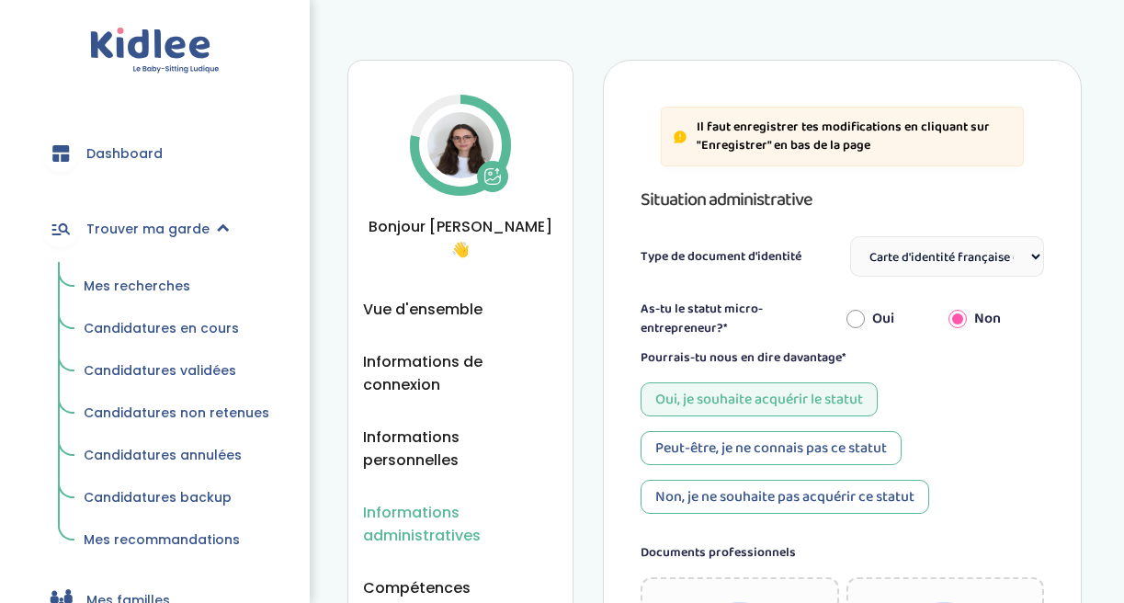
click at [117, 288] on span "Mes recherches" at bounding box center [137, 286] width 107 height 18
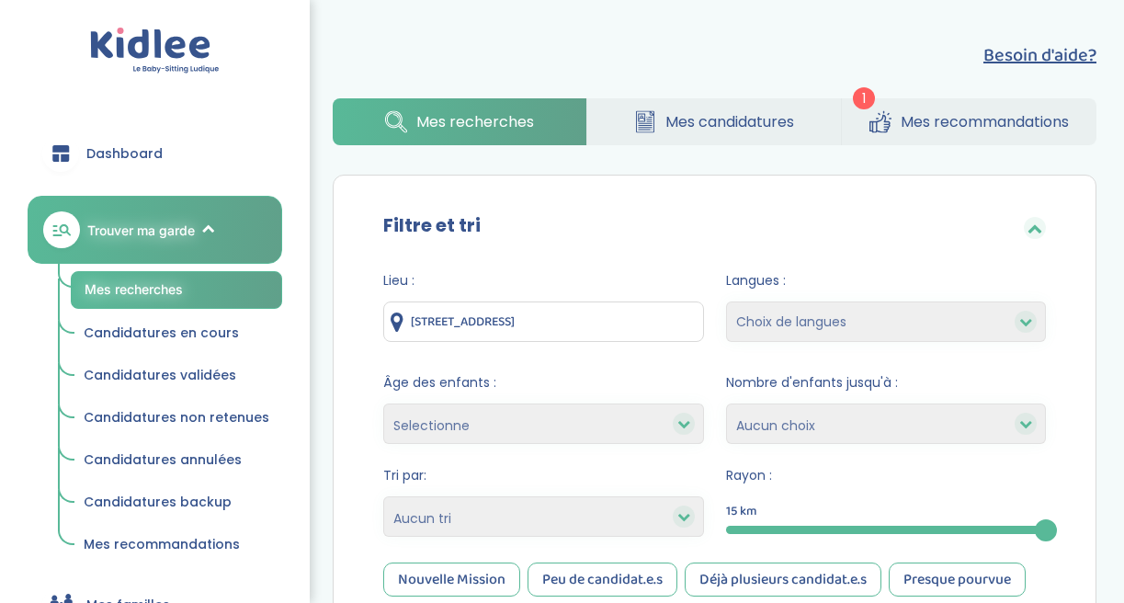
click at [967, 118] on span "Mes recommandations" at bounding box center [984, 121] width 168 height 23
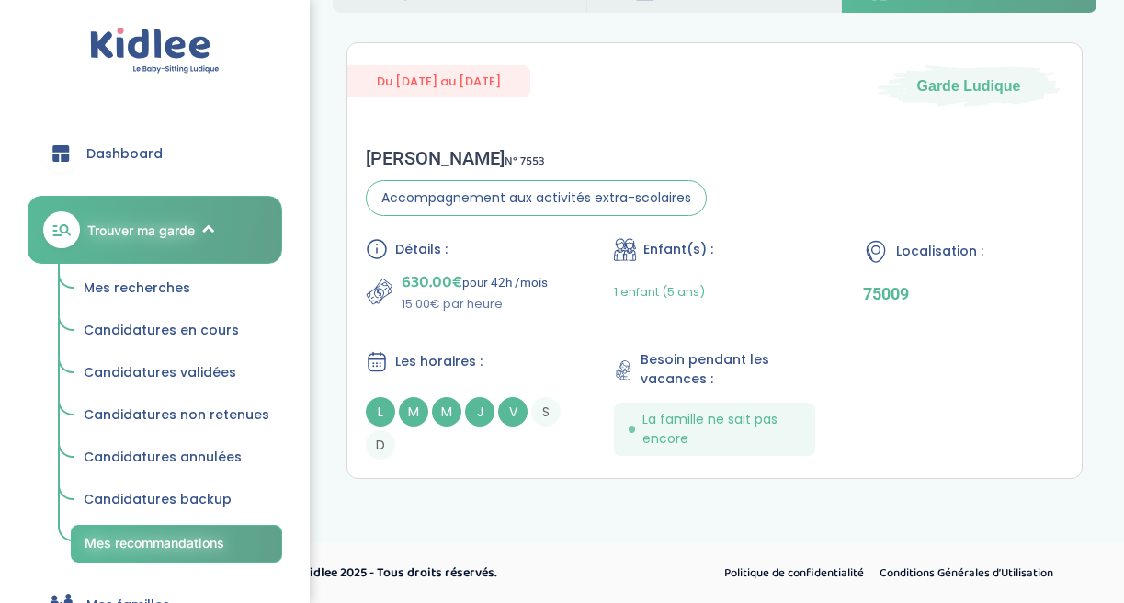
scroll to position [132, 0]
click at [231, 220] on link "Trouver ma garde" at bounding box center [155, 230] width 254 height 68
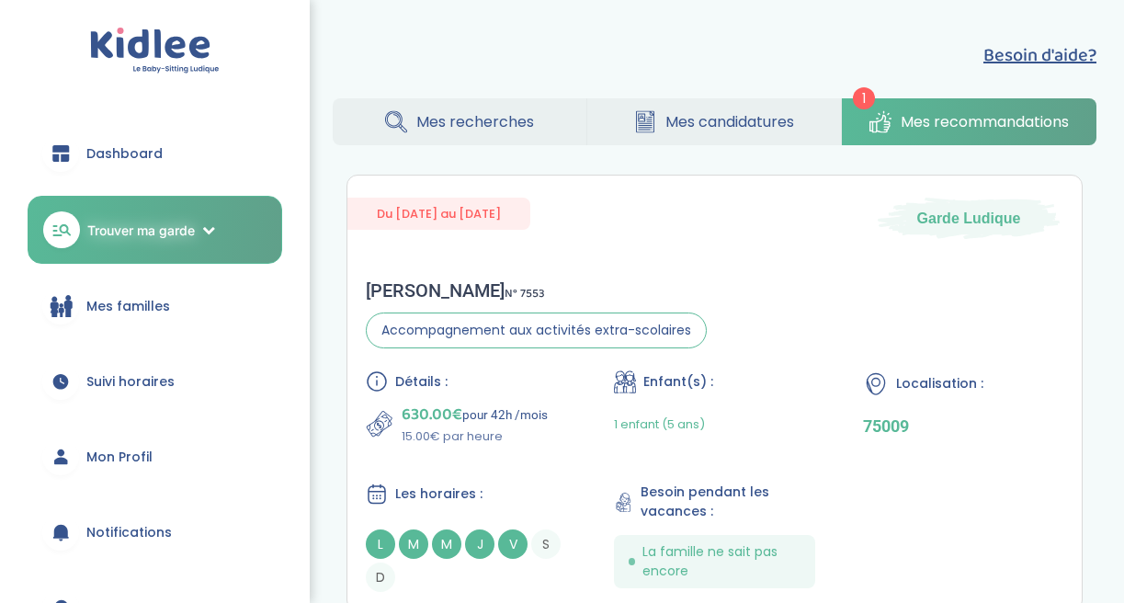
click at [230, 220] on link "Trouver ma garde" at bounding box center [155, 230] width 254 height 68
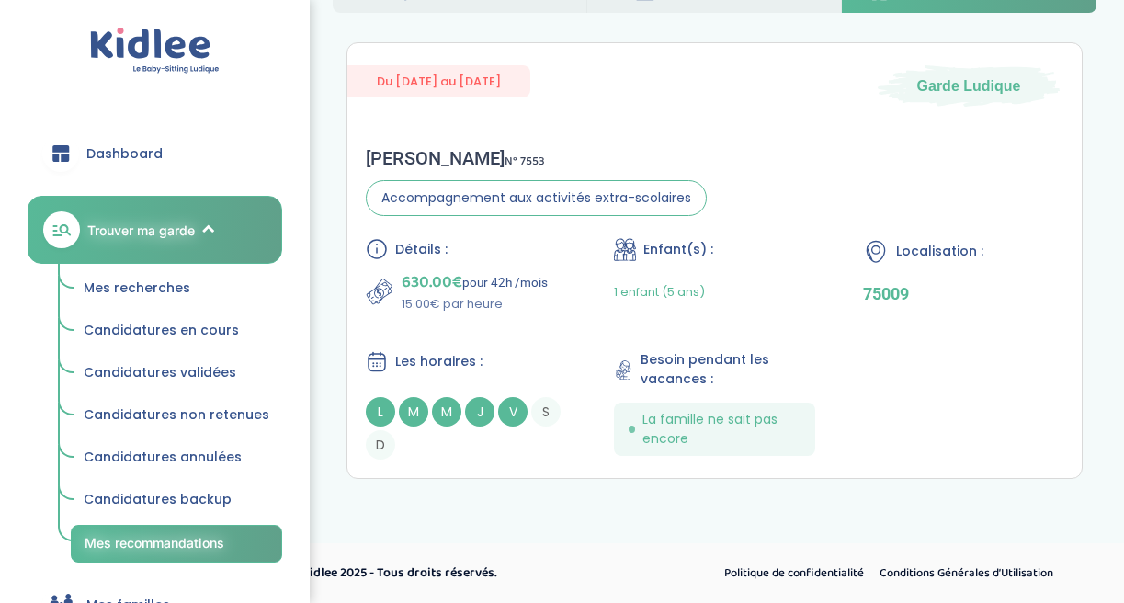
scroll to position [132, 0]
click at [190, 535] on span "Mes recommandations" at bounding box center [155, 543] width 140 height 16
click at [152, 278] on span "Mes recherches" at bounding box center [137, 287] width 107 height 18
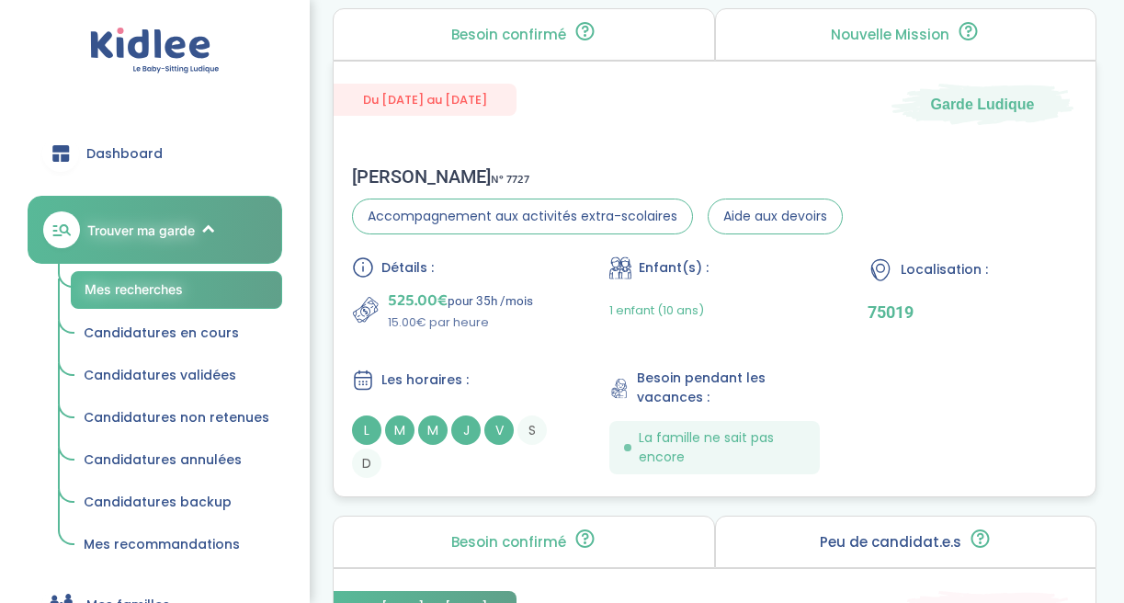
scroll to position [808, 0]
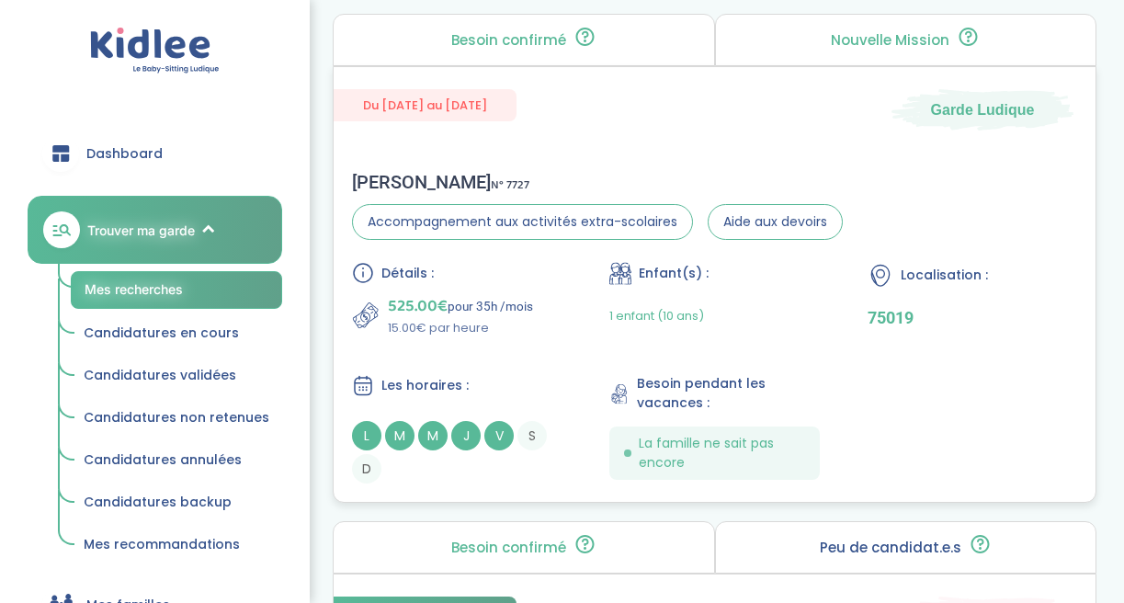
click at [410, 187] on div "Jeremy L . N° 7727" at bounding box center [597, 182] width 491 height 22
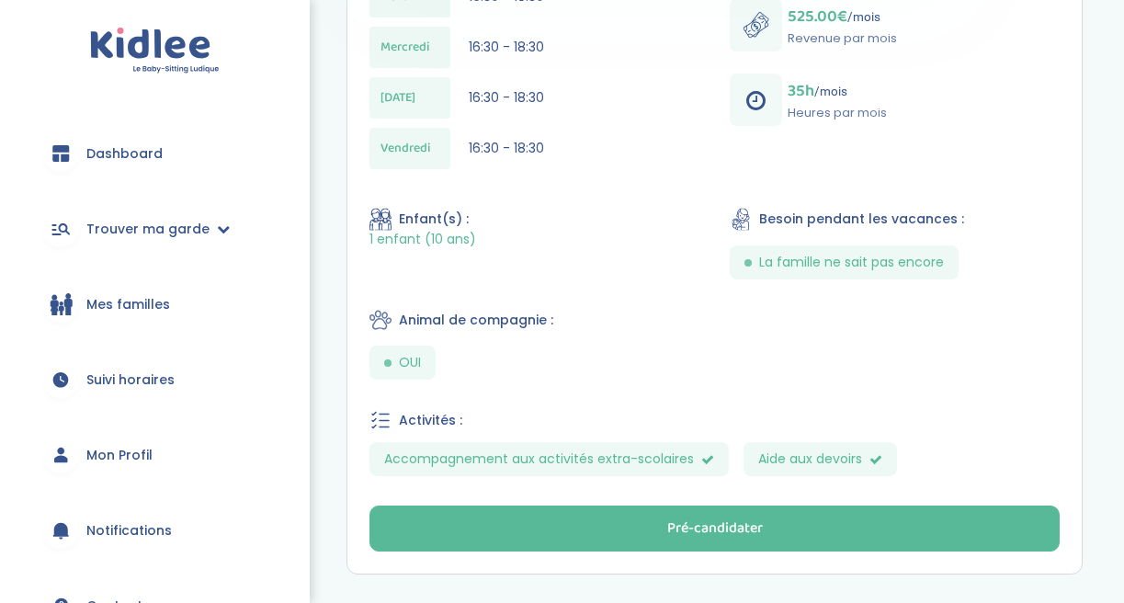
scroll to position [751, 0]
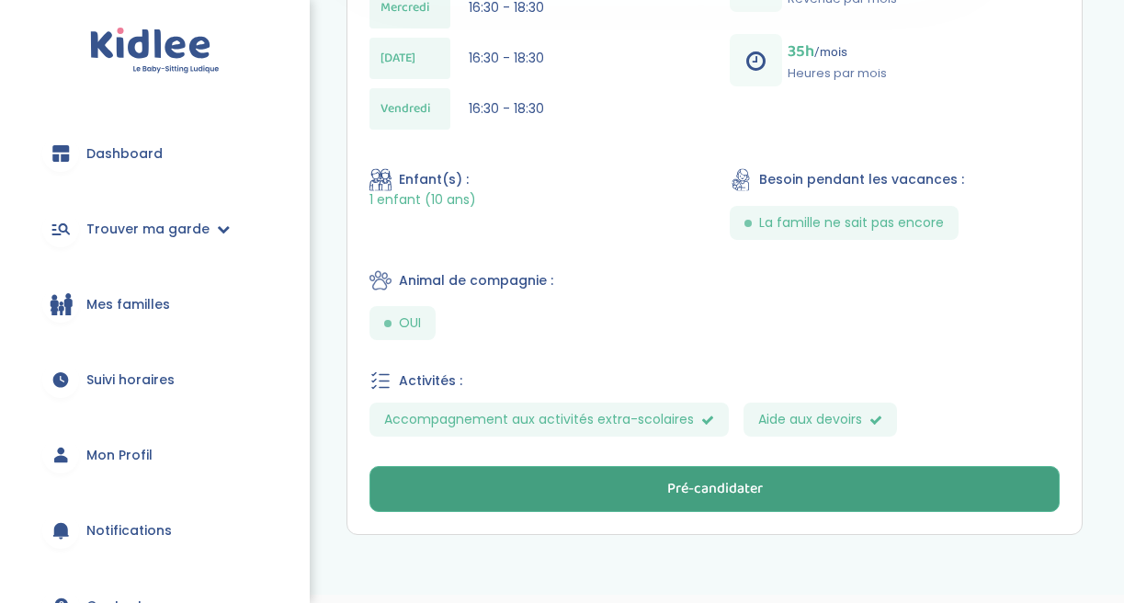
click at [596, 476] on button "Pré-candidater" at bounding box center [714, 489] width 690 height 46
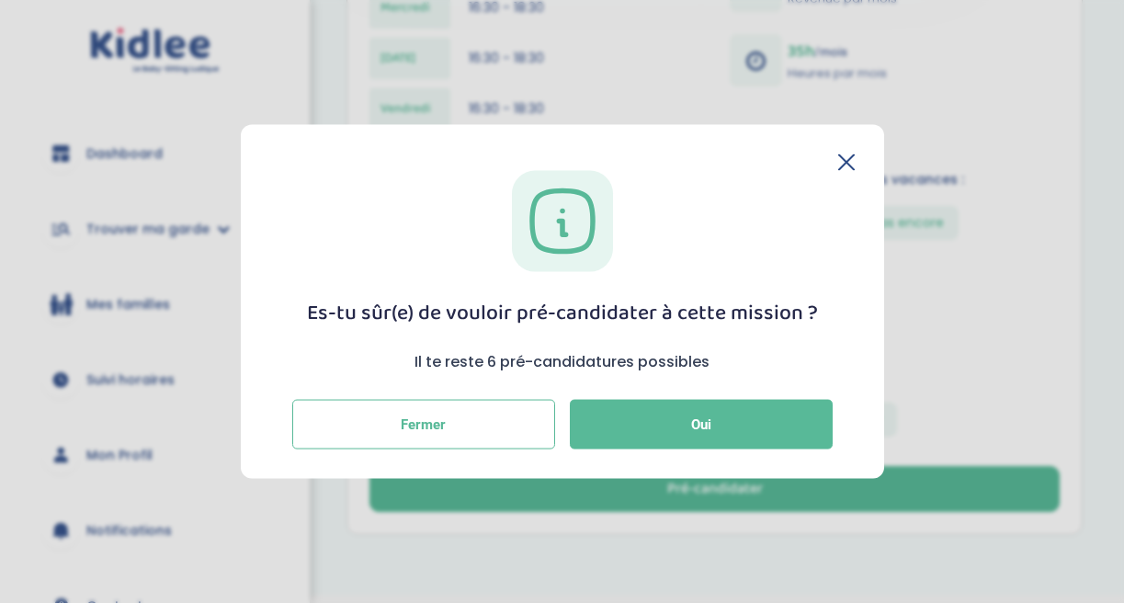
click at [849, 159] on icon at bounding box center [846, 162] width 15 height 15
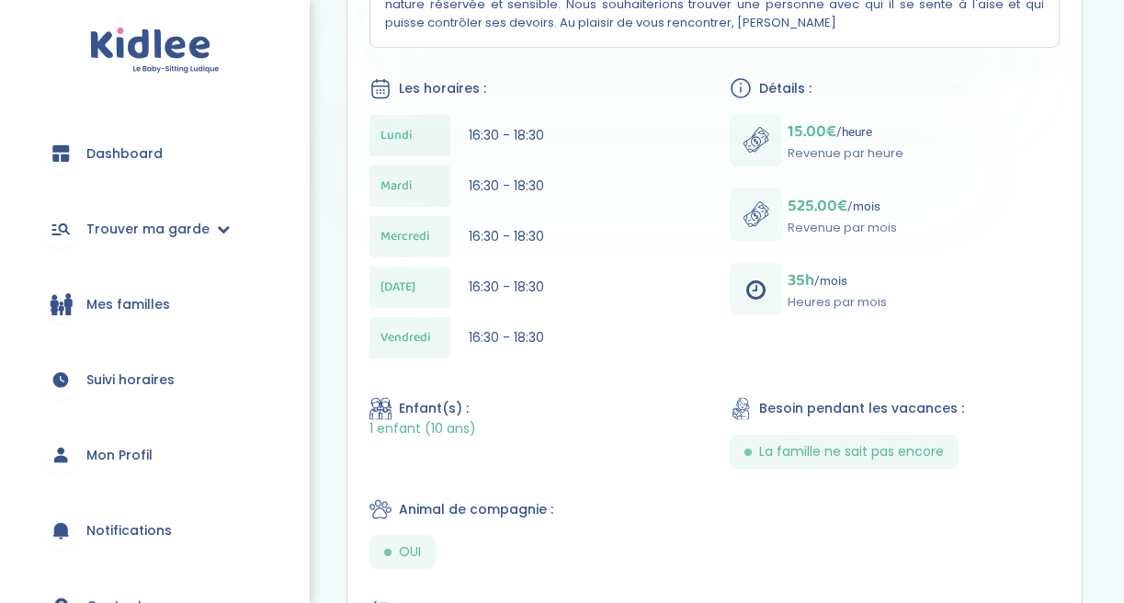
scroll to position [777, 0]
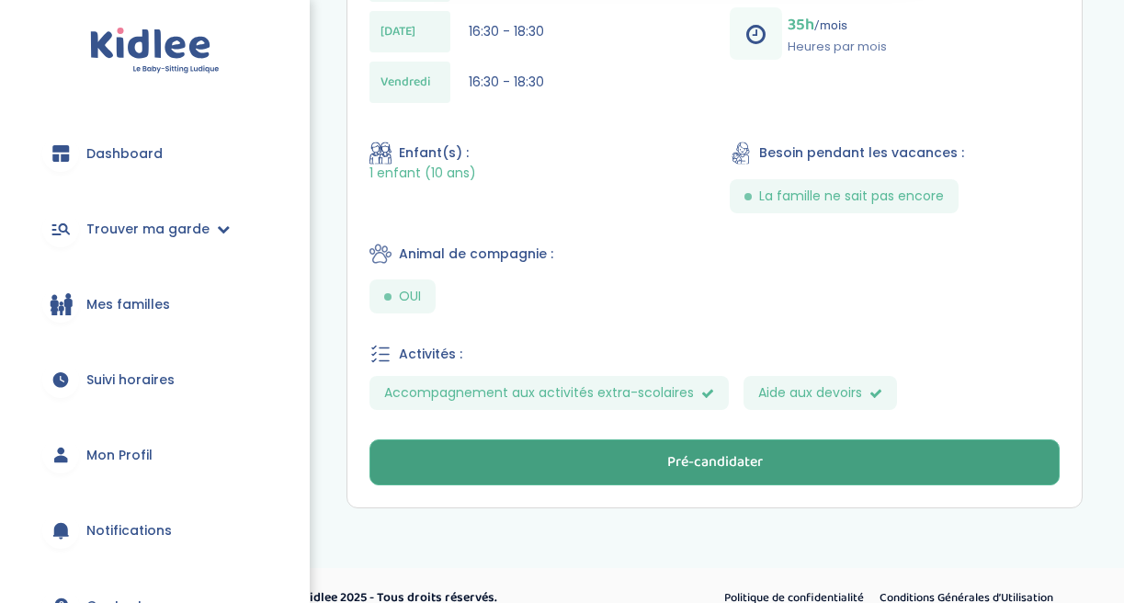
click at [605, 450] on button "Pré-candidater" at bounding box center [714, 462] width 690 height 46
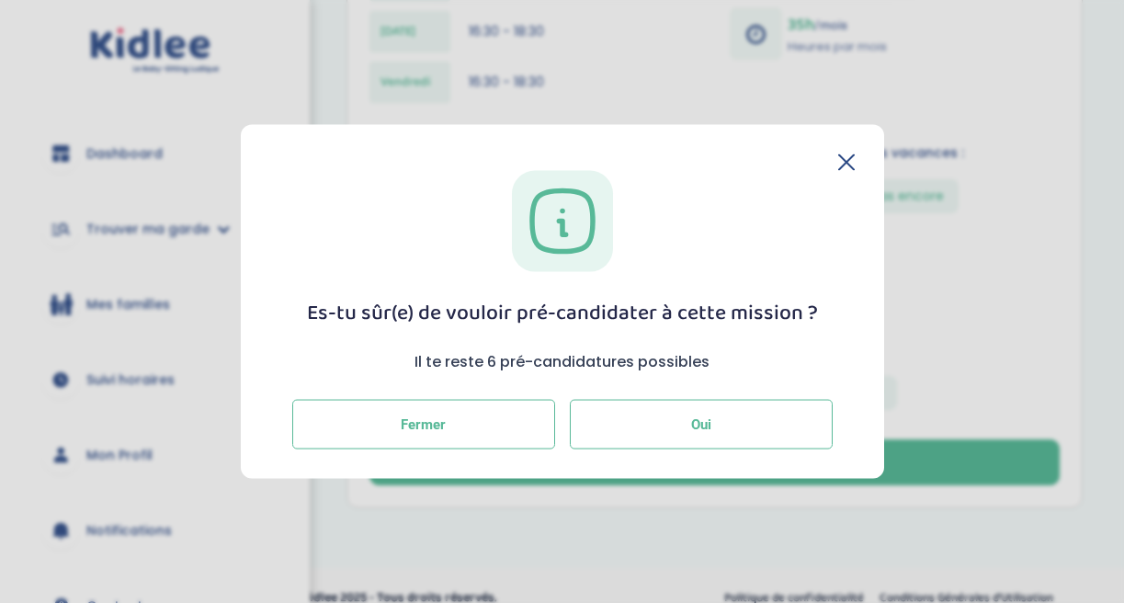
click at [631, 419] on button "Oui" at bounding box center [701, 424] width 263 height 50
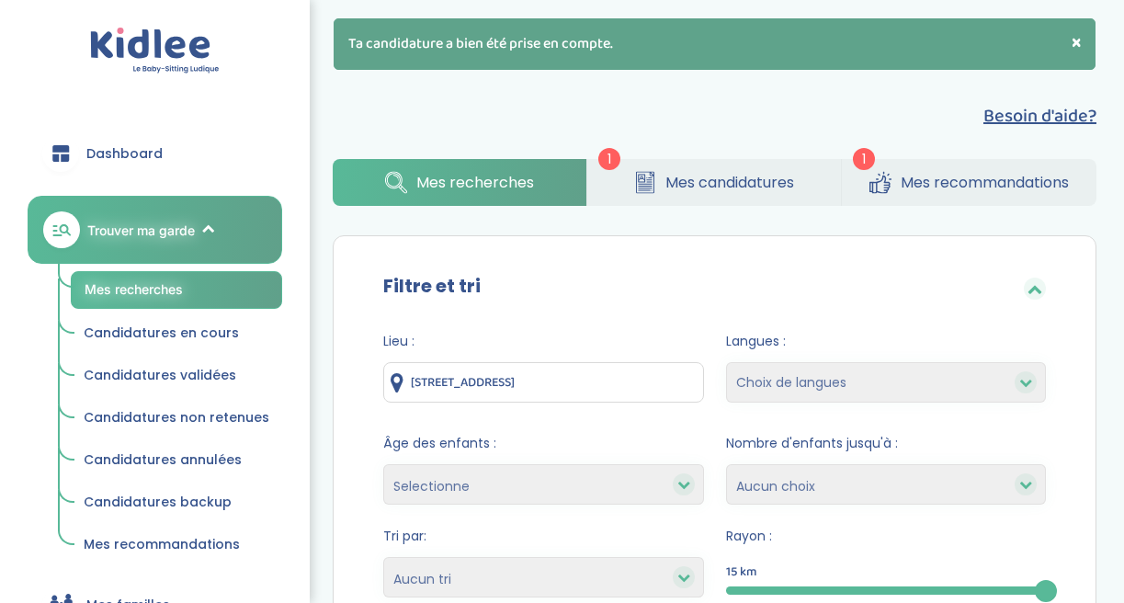
click at [914, 187] on span "Mes recommandations" at bounding box center [984, 182] width 168 height 23
click at [889, 176] on icon at bounding box center [880, 182] width 22 height 23
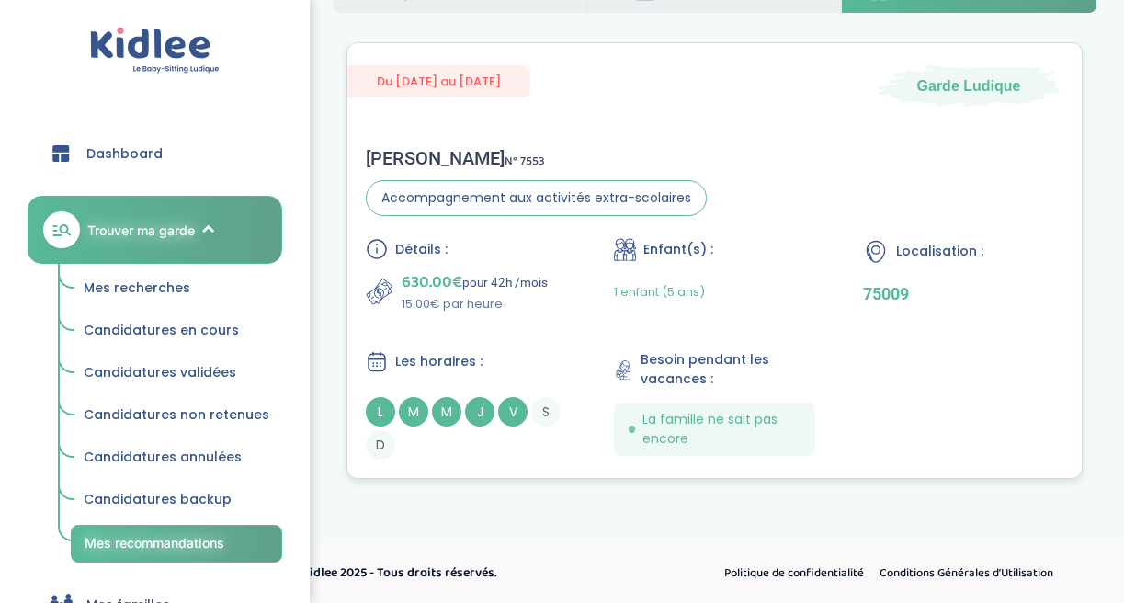
scroll to position [132, 0]
click at [415, 153] on div "Caroline D . N° 7553" at bounding box center [536, 158] width 341 height 22
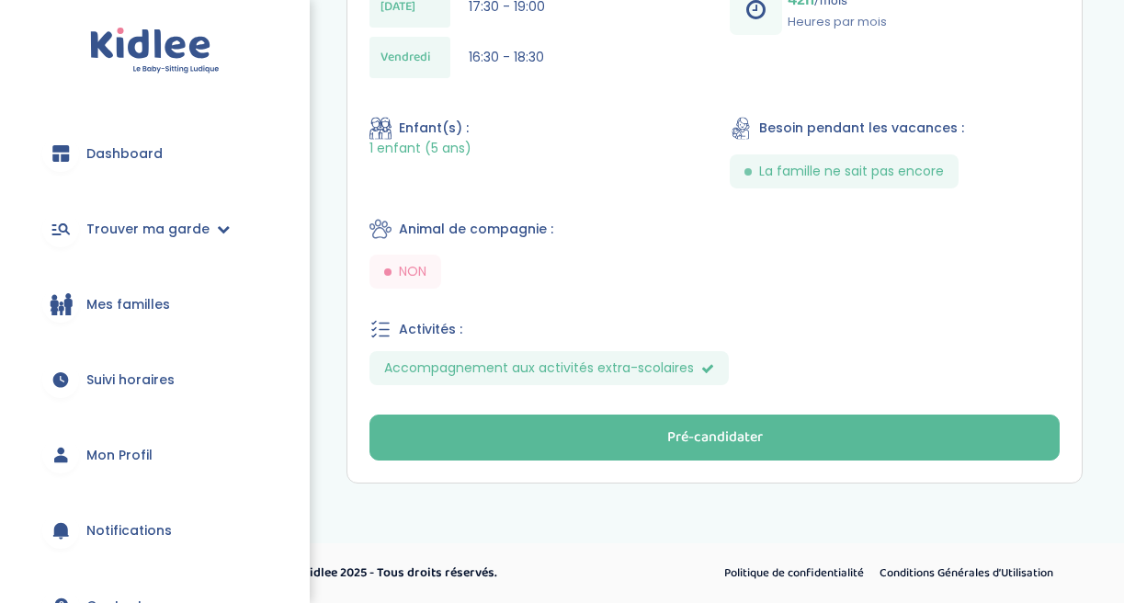
scroll to position [749, 0]
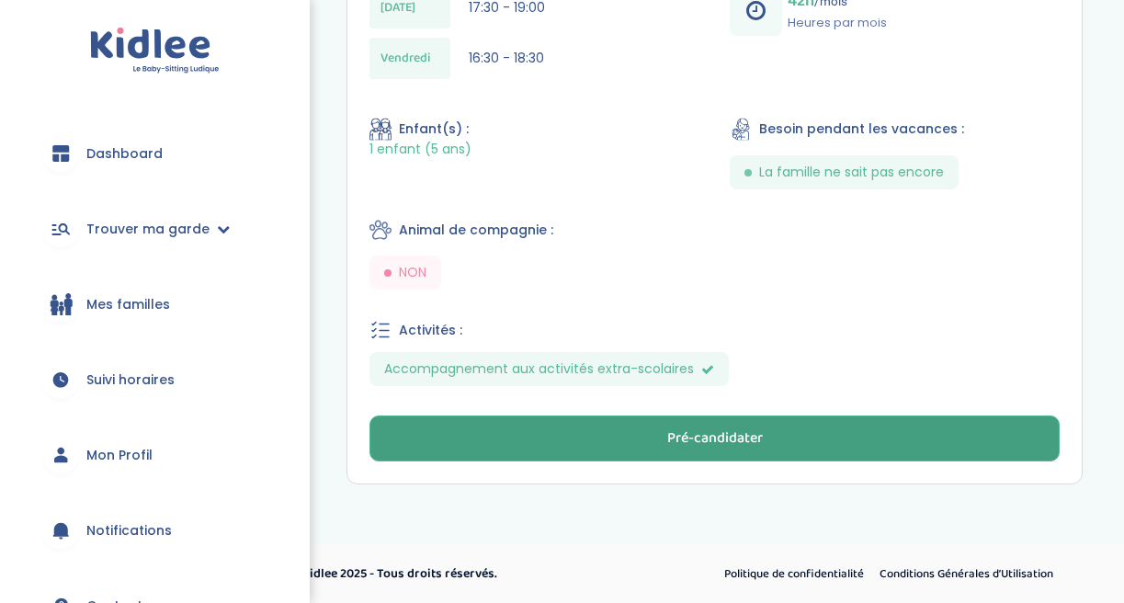
click at [574, 429] on button "Pré-candidater" at bounding box center [714, 438] width 690 height 46
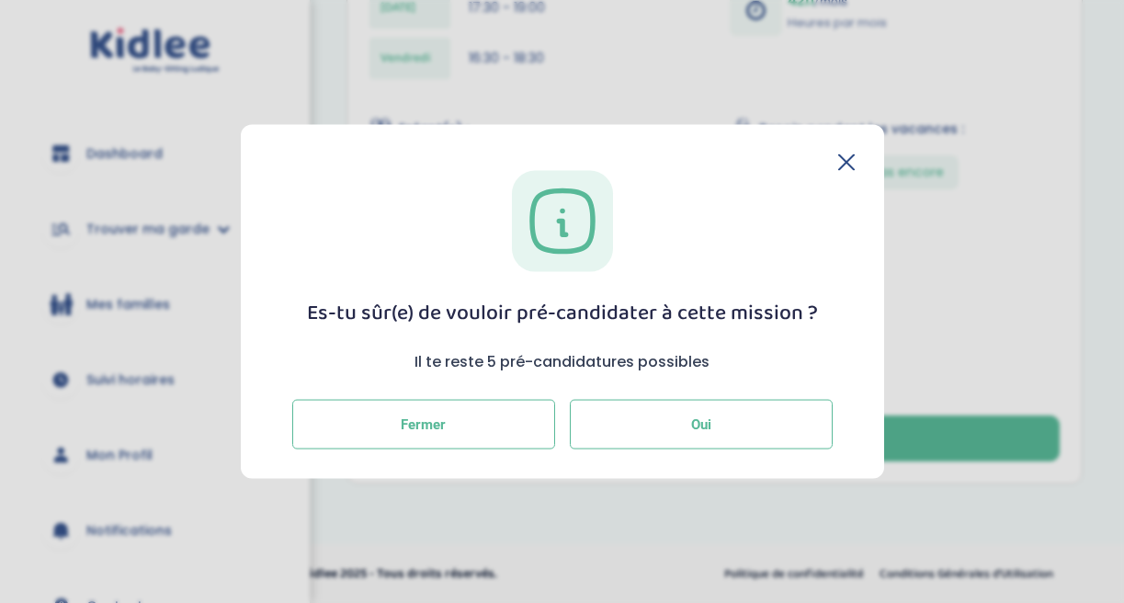
click at [599, 426] on button "Oui" at bounding box center [701, 424] width 263 height 50
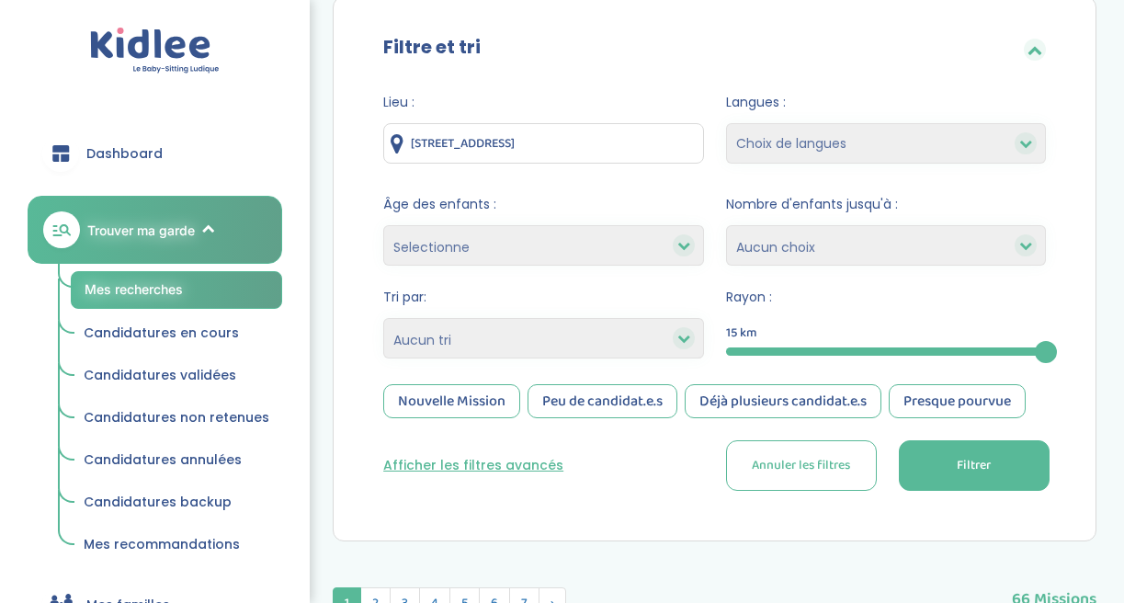
scroll to position [202, 0]
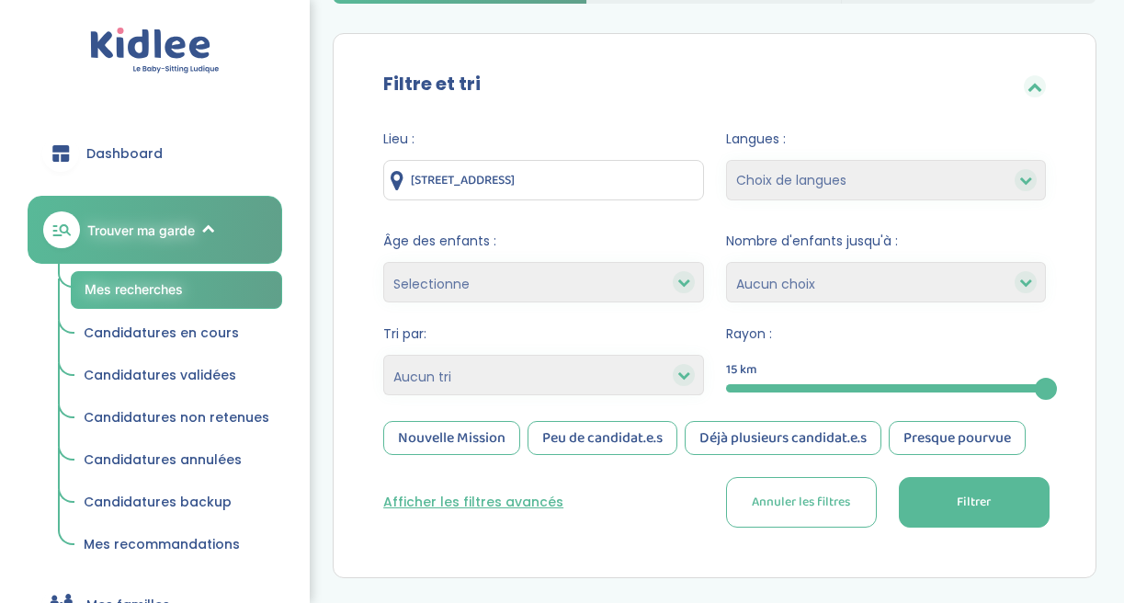
click at [593, 442] on div "Peu de candidat.e.s" at bounding box center [602, 438] width 150 height 34
click at [942, 507] on button "Filtrer" at bounding box center [973, 502] width 151 height 51
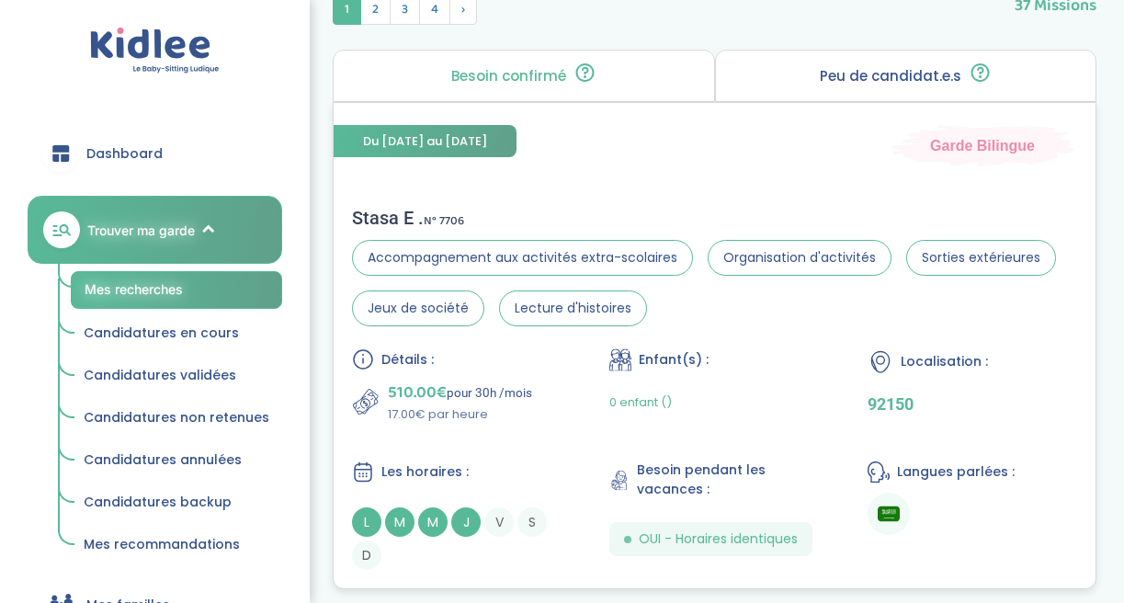
scroll to position [830, 0]
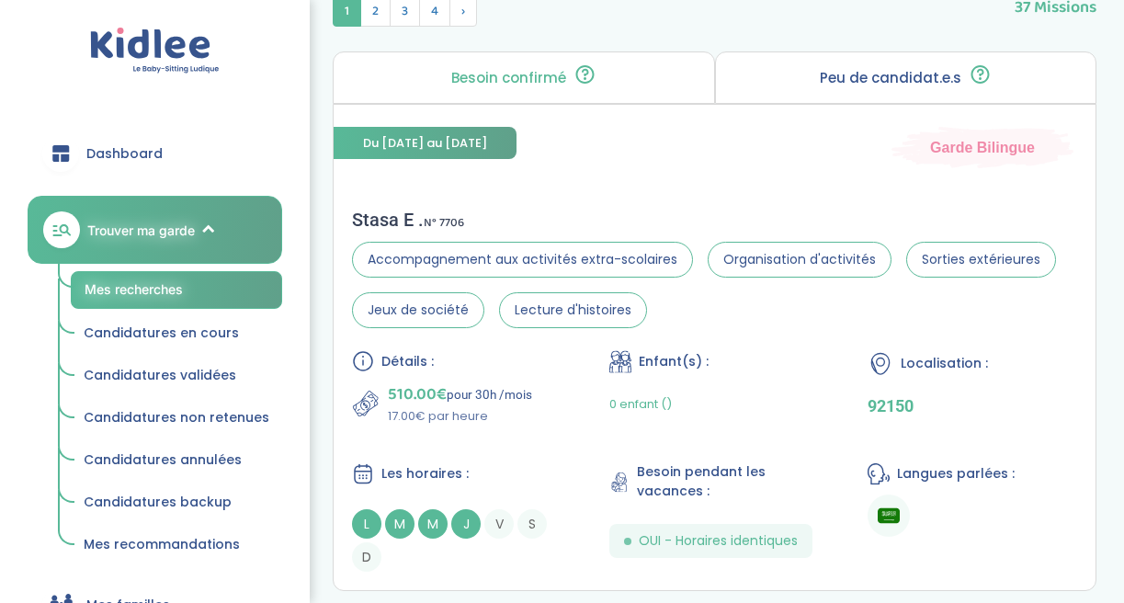
click at [794, 98] on div "Peu de candidat.e.s 🔍 D’autres personnes ont déjà postulé. Tu peux encore faire…" at bounding box center [905, 77] width 381 height 52
click at [830, 84] on p "Peu de candidat.e.s" at bounding box center [889, 78] width 141 height 15
click at [616, 71] on div "Besoin confirmé Un conseiller Kidlee a confirmé le besoin de la famille lors d’…" at bounding box center [523, 77] width 381 height 52
click at [837, 76] on p "Peu de candidat.e.s" at bounding box center [889, 78] width 141 height 15
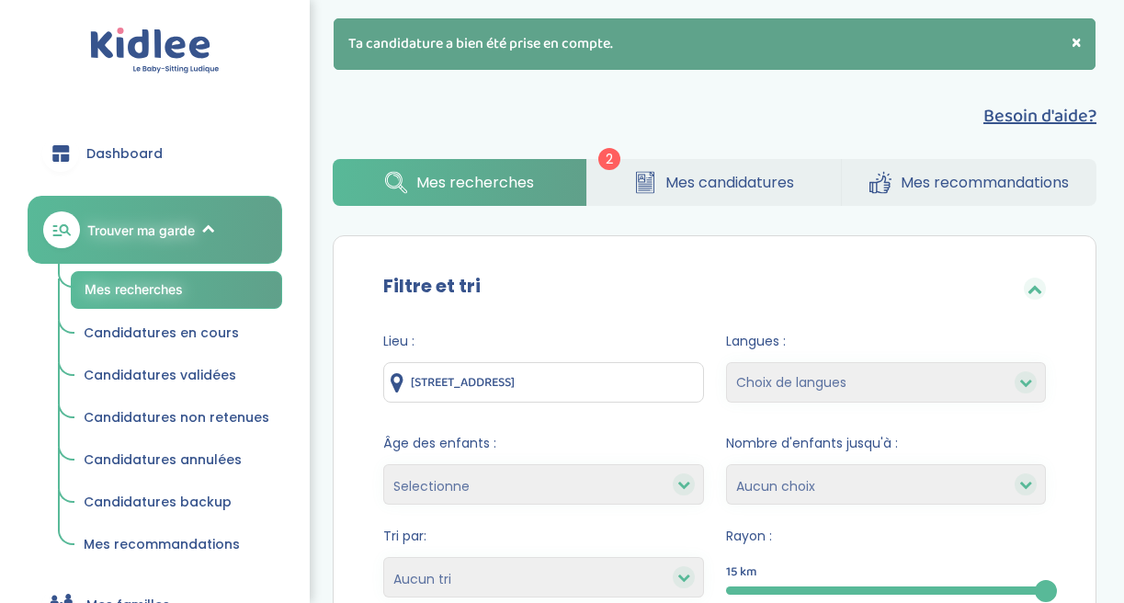
scroll to position [85, 0]
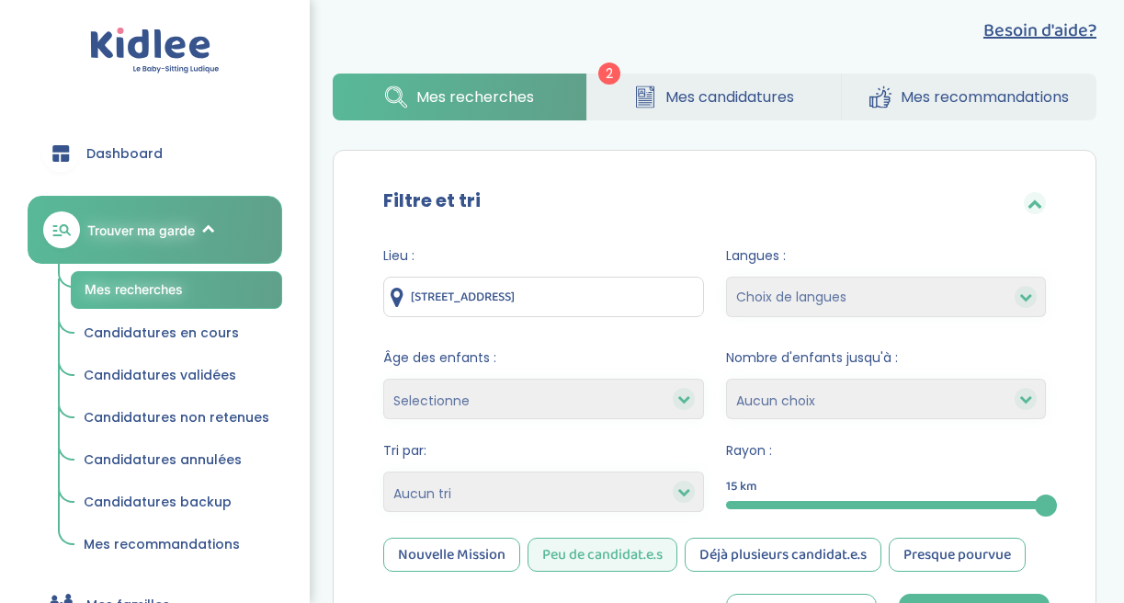
select select "12"
select select
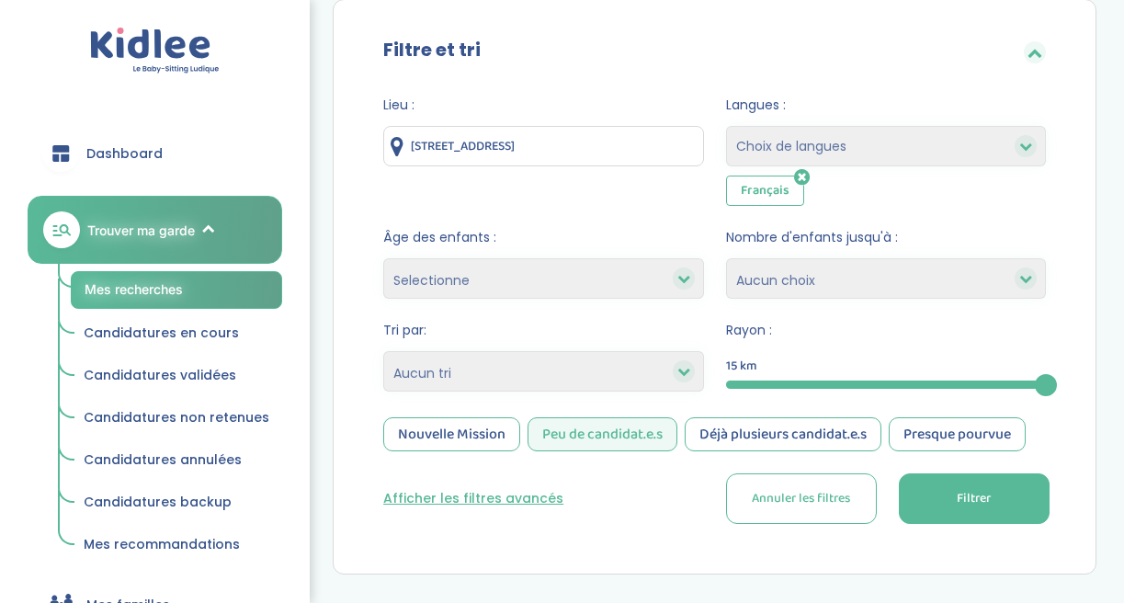
scroll to position [238, 0]
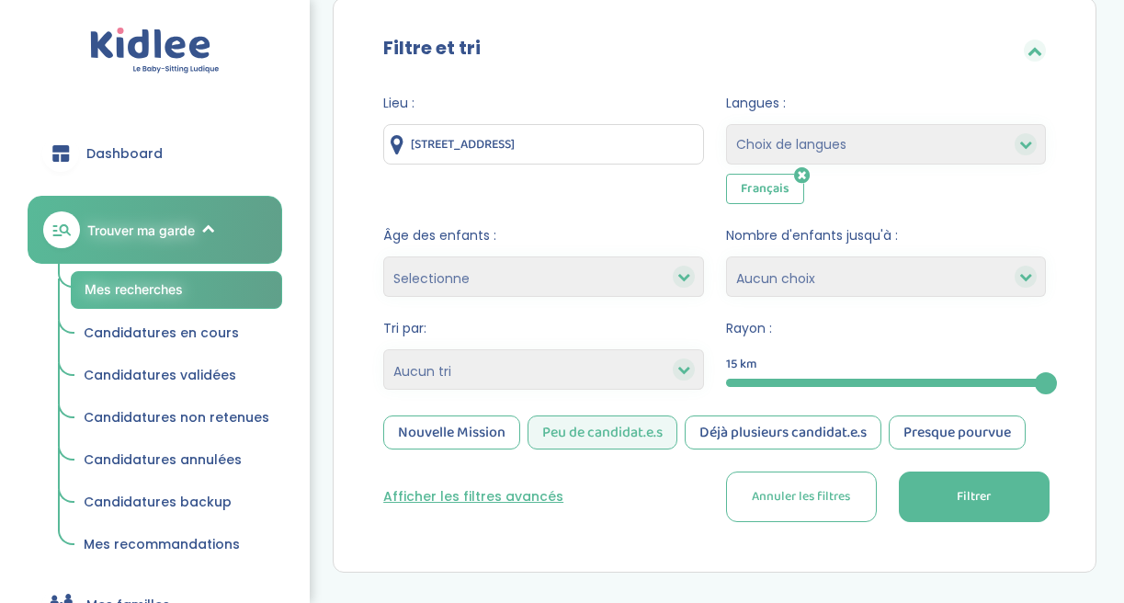
click at [920, 492] on button "Filtrer" at bounding box center [973, 496] width 151 height 51
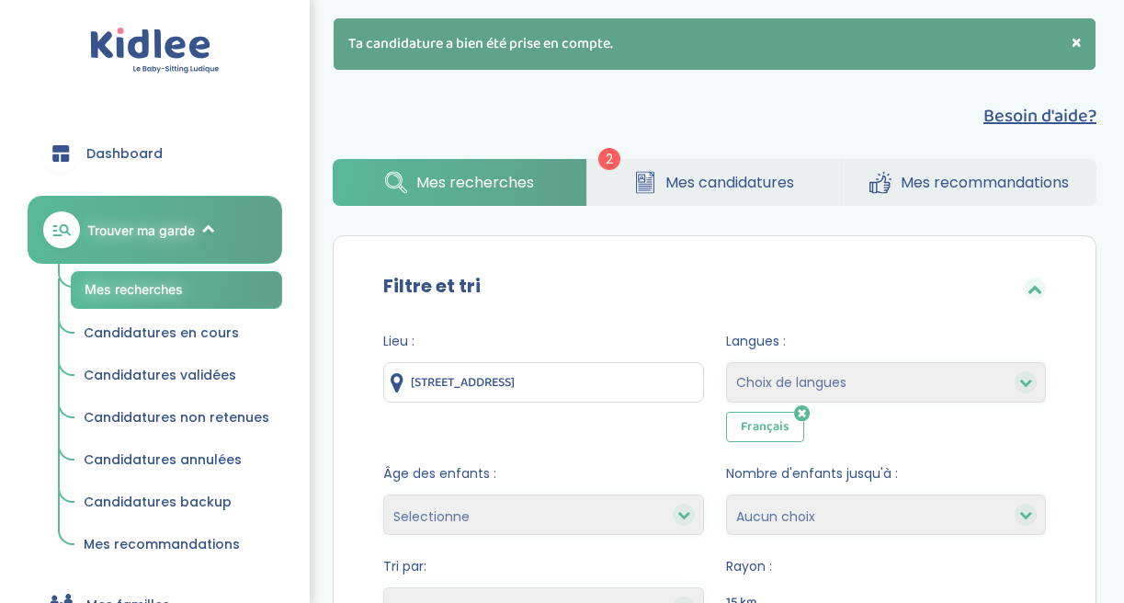
scroll to position [0, 0]
click at [665, 173] on span "Mes candidatures" at bounding box center [729, 182] width 129 height 23
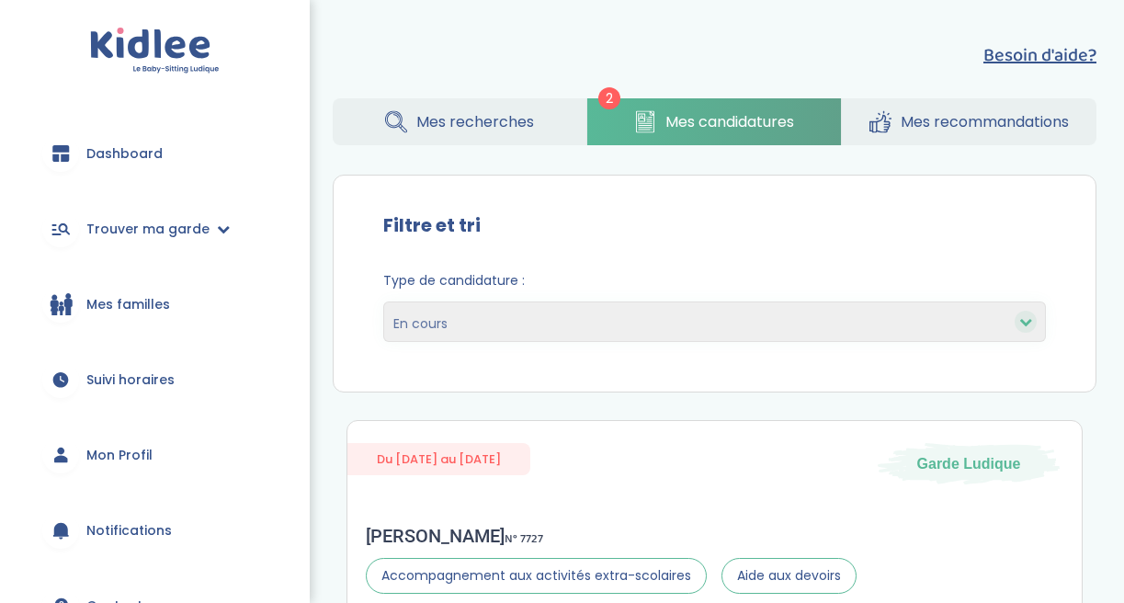
click at [175, 458] on link "Mon Profil" at bounding box center [155, 455] width 254 height 66
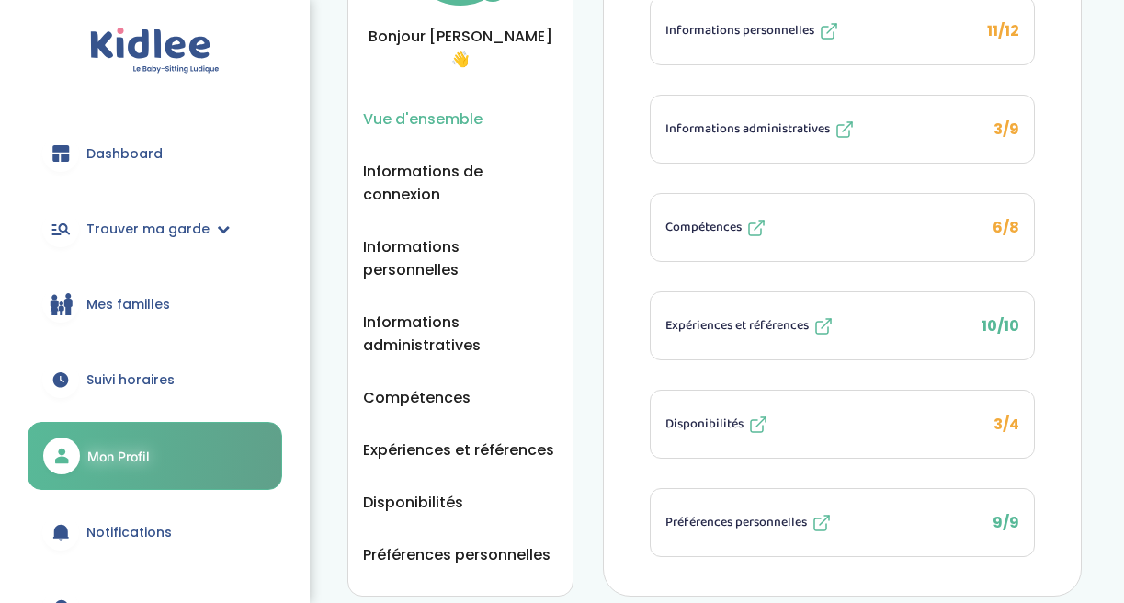
scroll to position [166, 0]
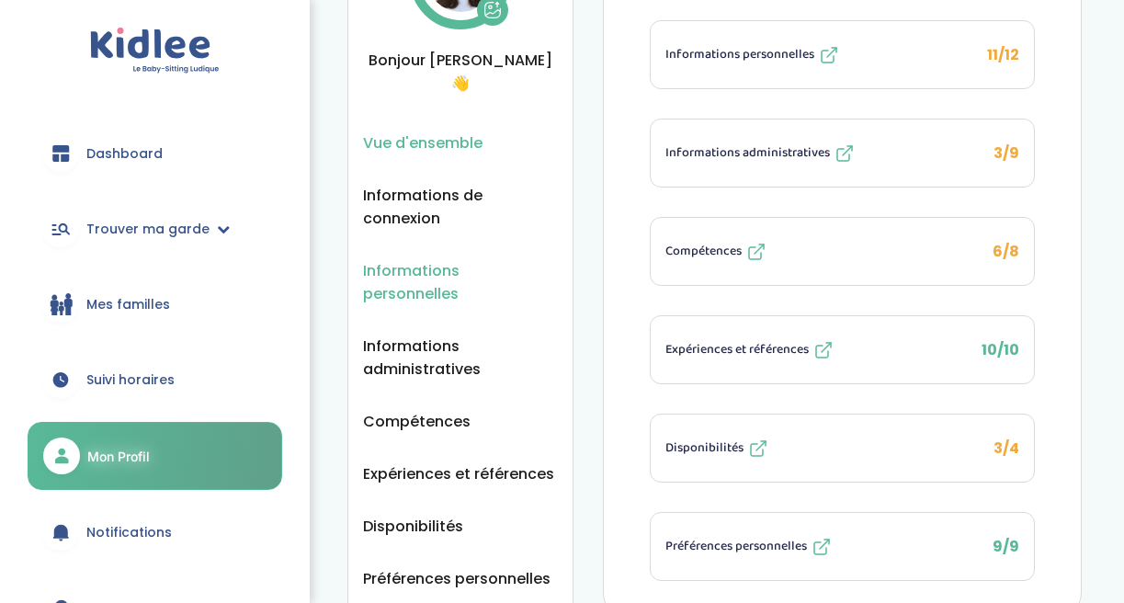
click at [478, 259] on span "Informations personnelles" at bounding box center [460, 282] width 195 height 46
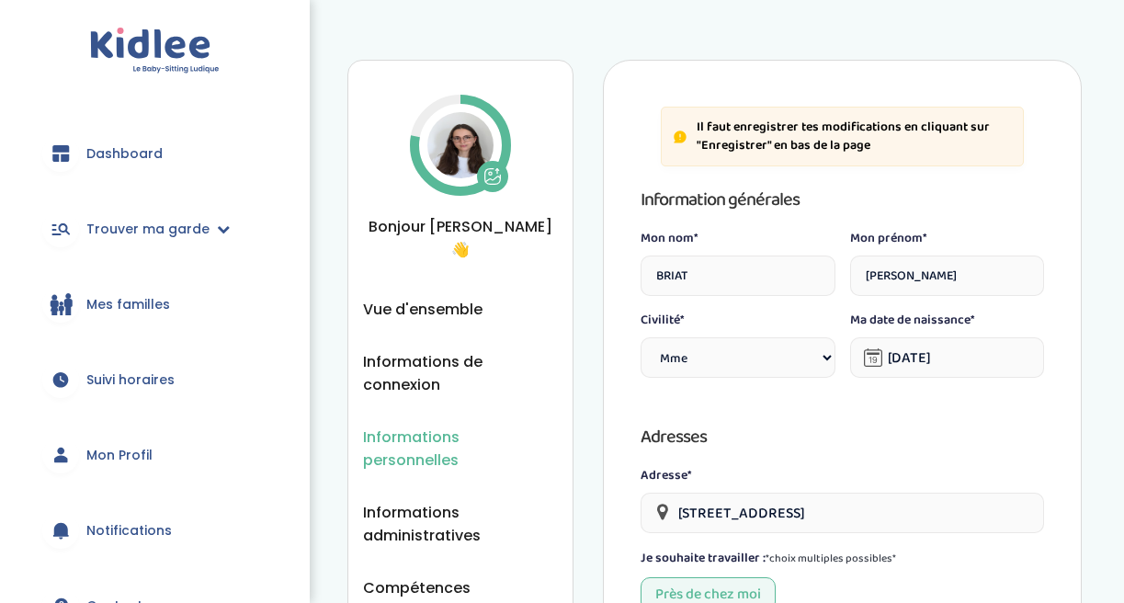
select select "1"
select select "6"
click at [144, 168] on link "Dashboard" at bounding box center [155, 153] width 254 height 66
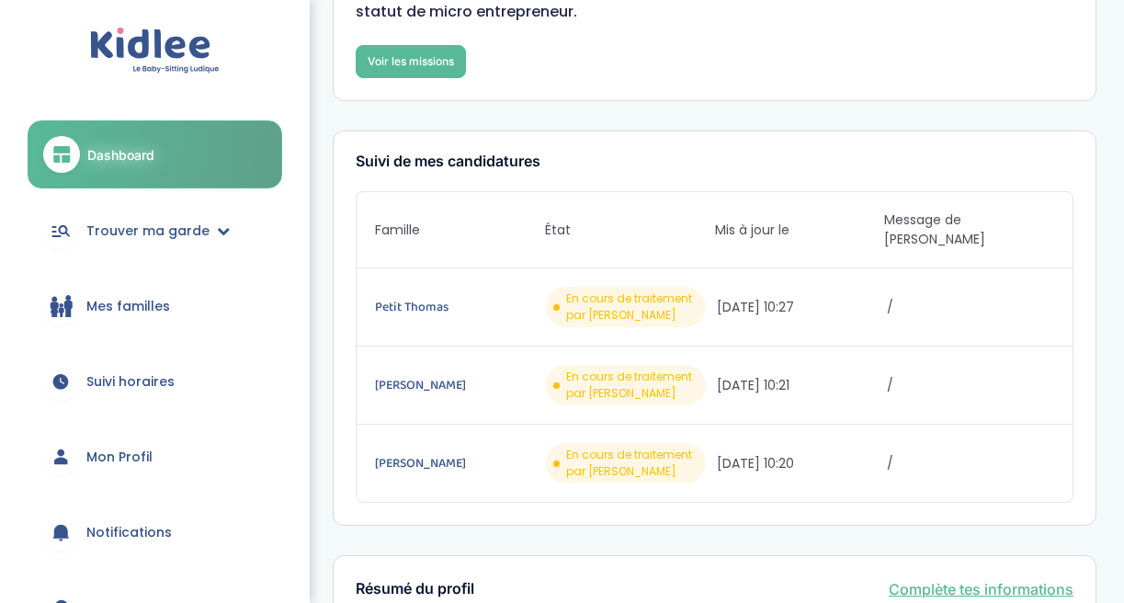
scroll to position [178, 0]
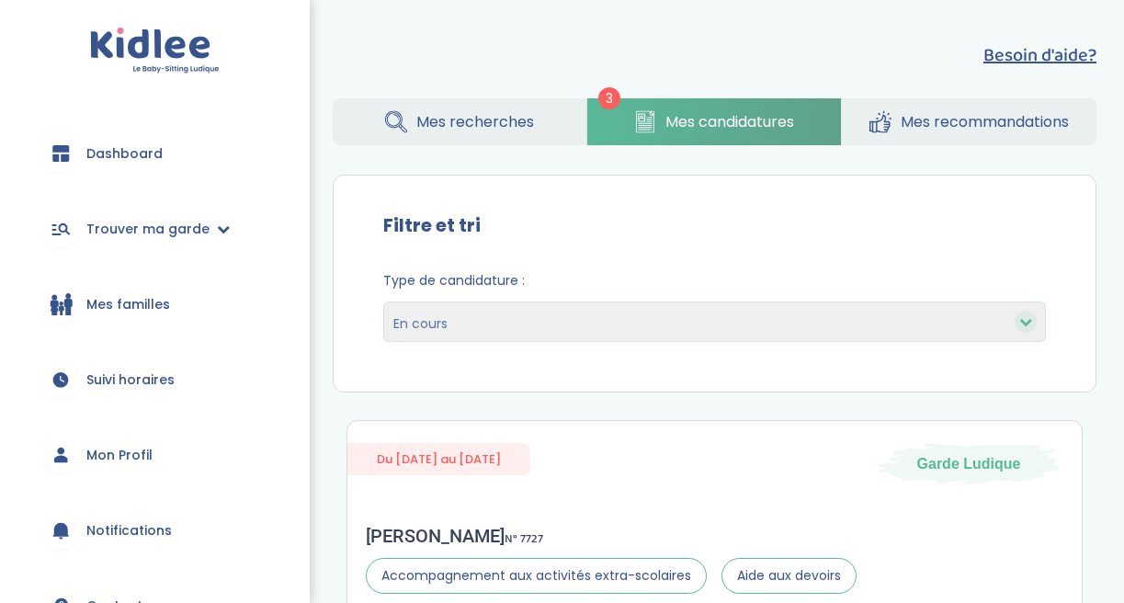
click at [104, 455] on span "Mon Profil" at bounding box center [119, 455] width 66 height 19
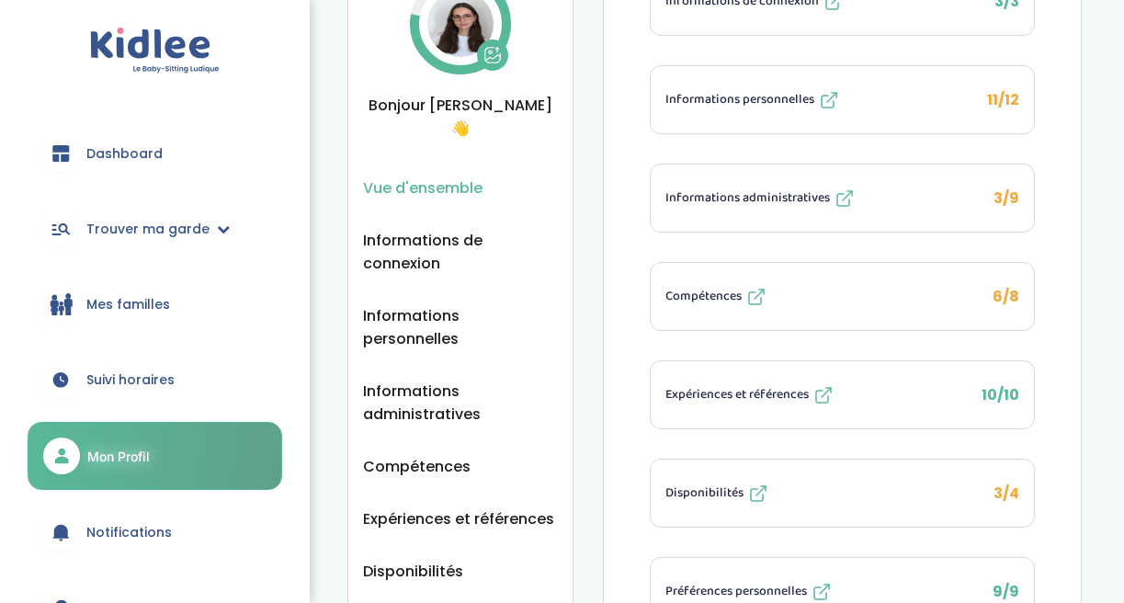
scroll to position [138, 0]
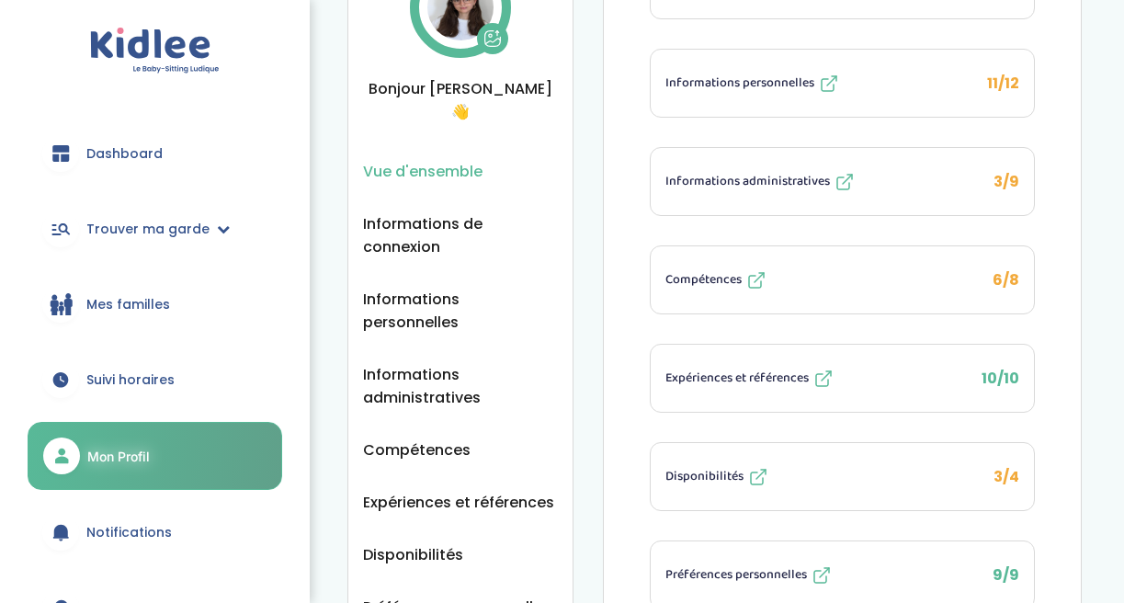
click at [723, 288] on span "Compétences" at bounding box center [703, 279] width 76 height 19
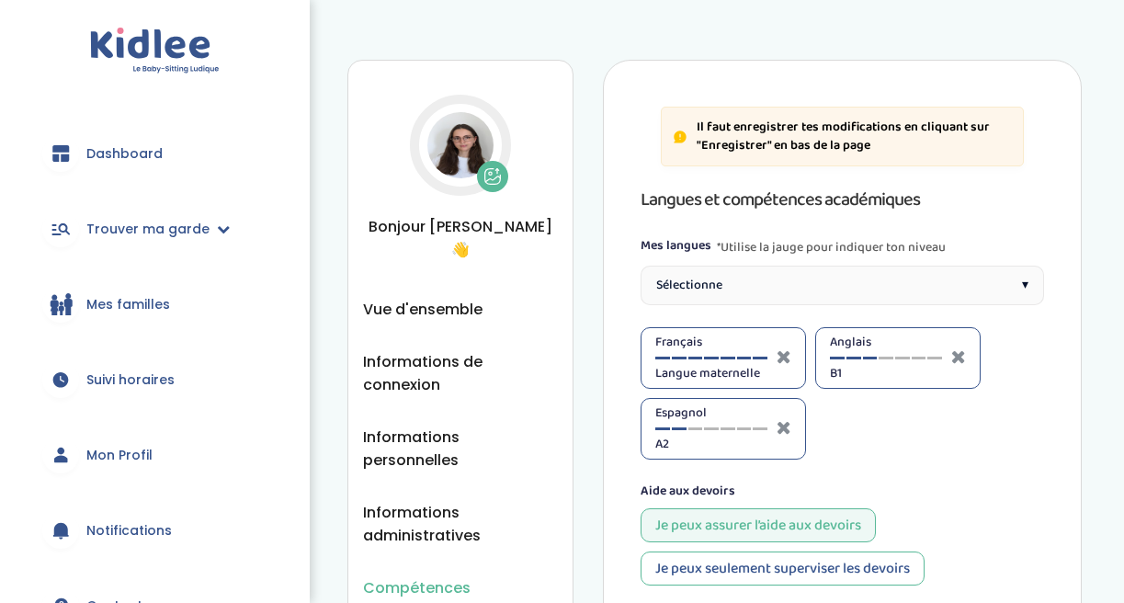
select select "Seconde"
select select "5eme"
select select "3eme"
select select "4eme"
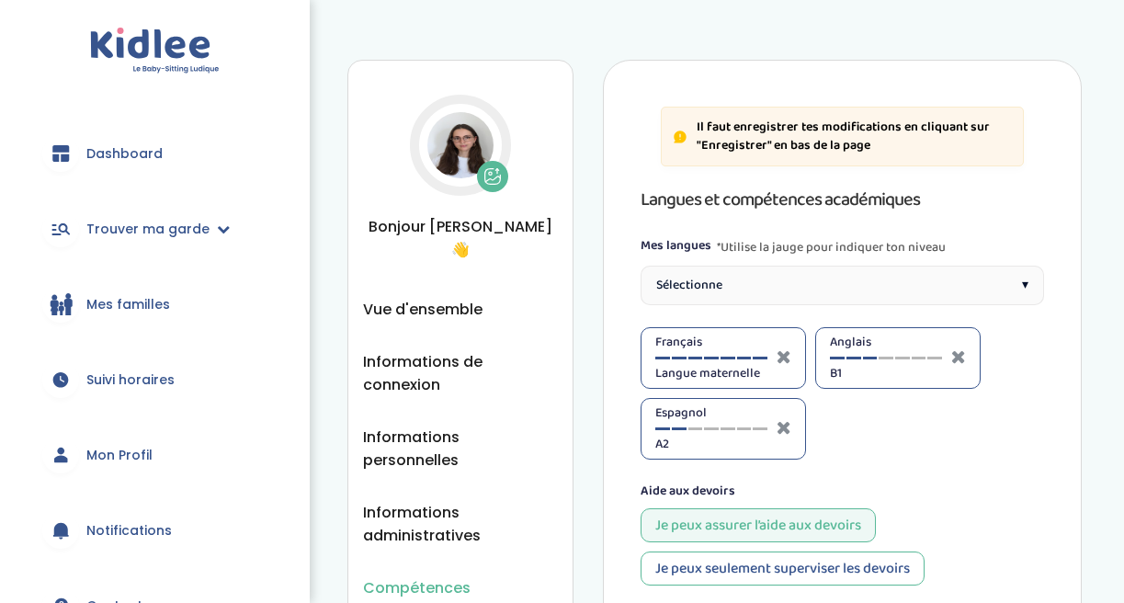
select select "4eme"
select select "3eme"
select select "Terminale"
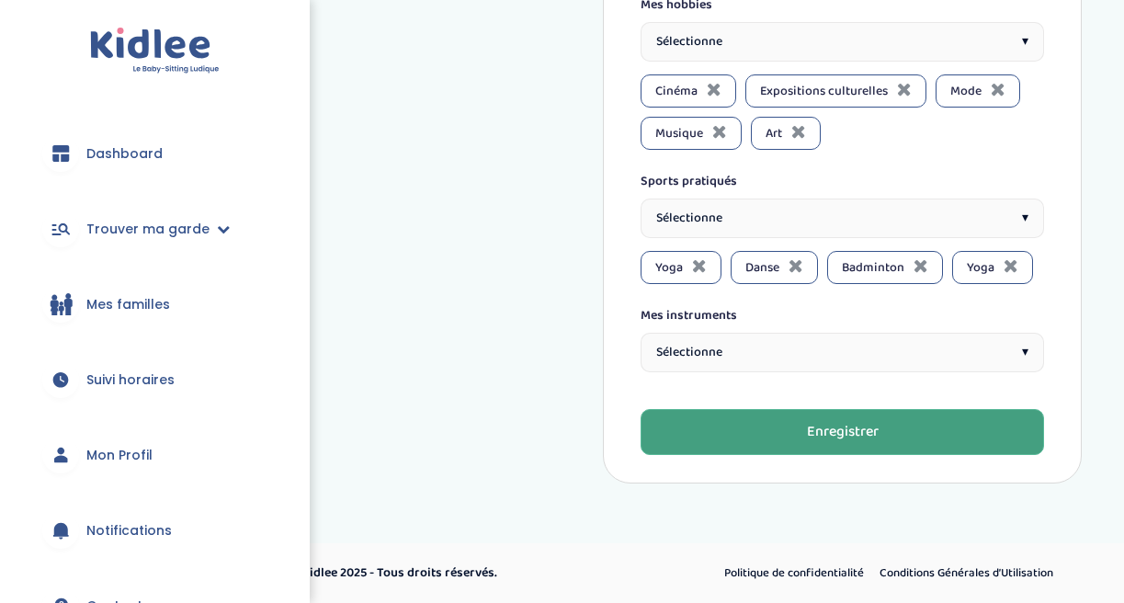
scroll to position [1938, 0]
click at [723, 432] on button "Enregistrer" at bounding box center [841, 433] width 403 height 46
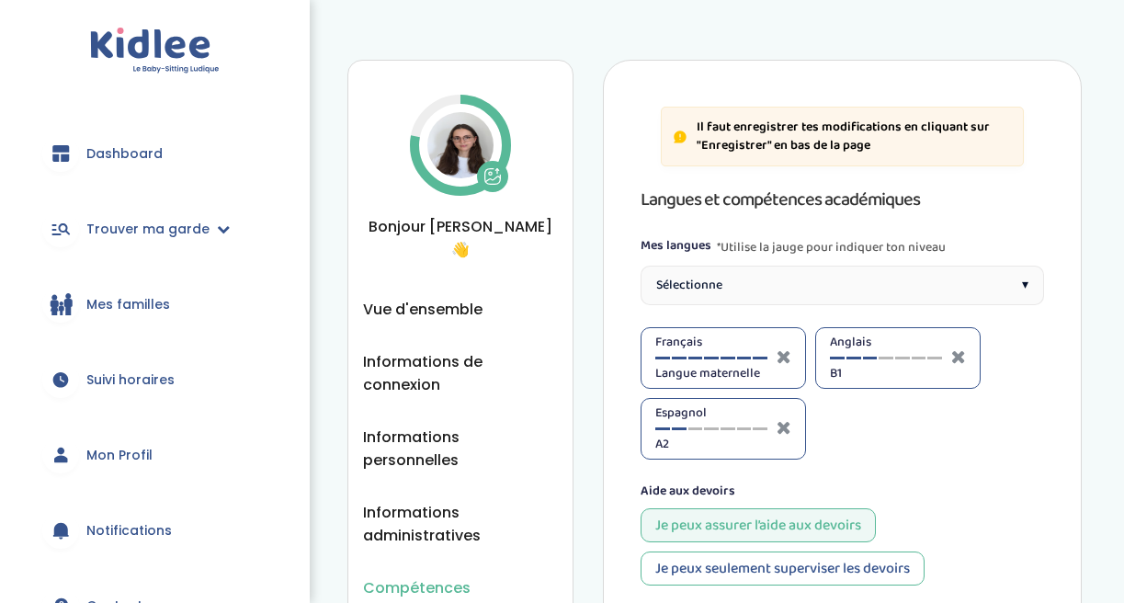
scroll to position [0, 0]
click at [441, 298] on span "Vue d'ensemble" at bounding box center [422, 309] width 119 height 23
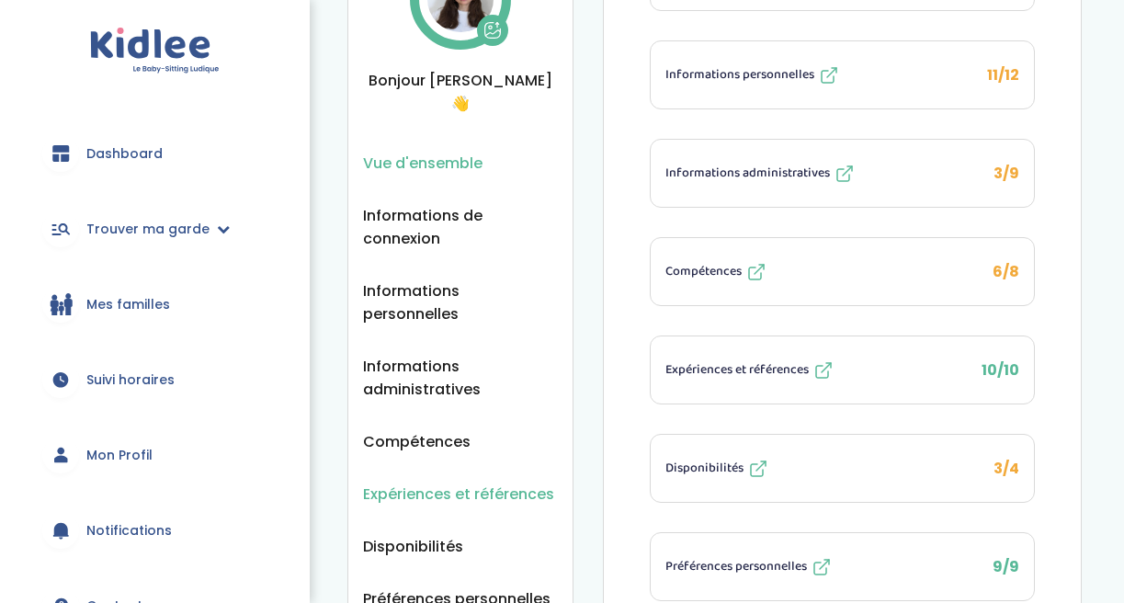
scroll to position [144, 0]
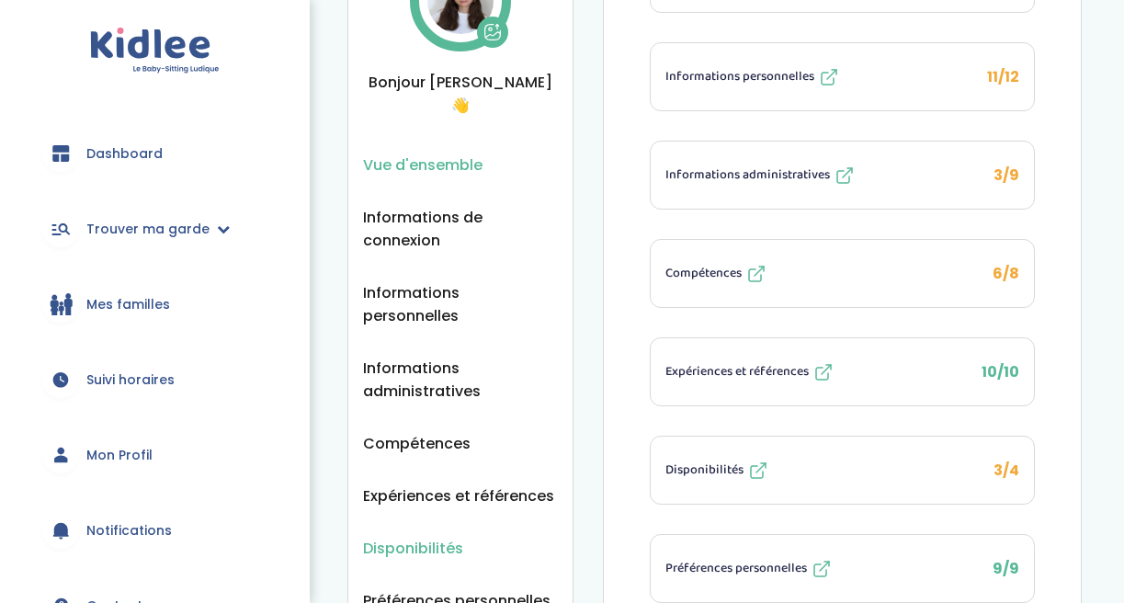
click at [409, 537] on span "Disponibilités" at bounding box center [413, 548] width 100 height 23
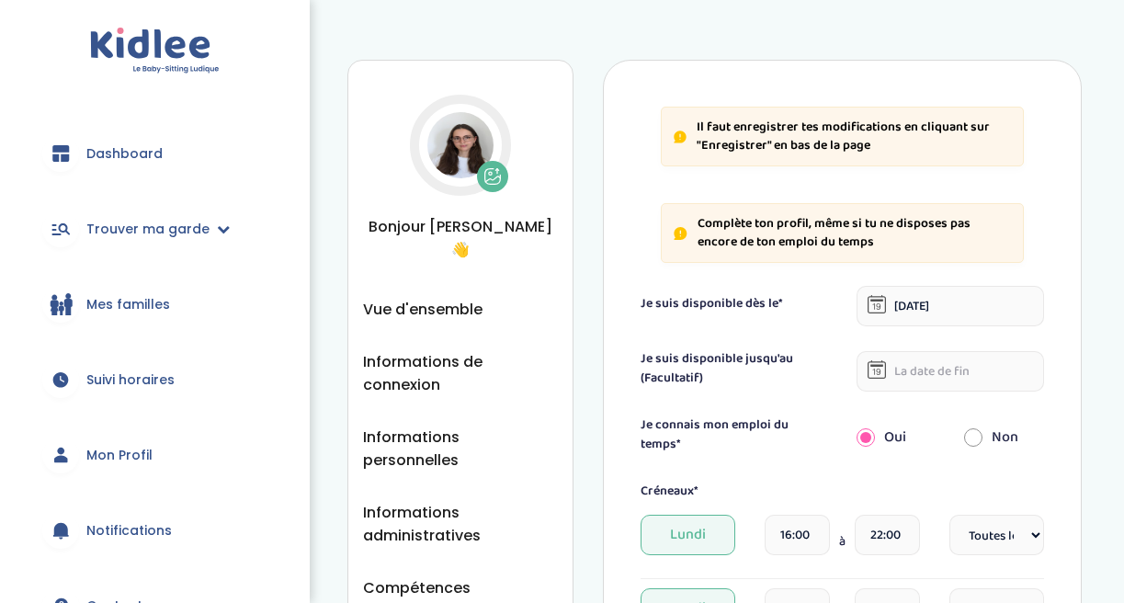
select select "1"
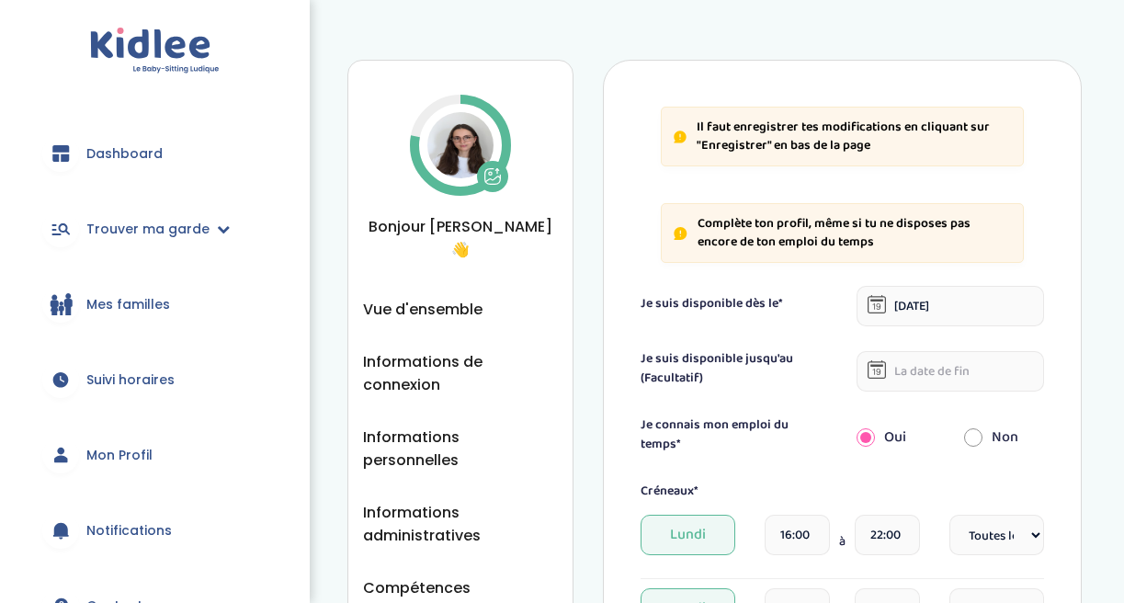
click at [899, 307] on input "12-10-2025" at bounding box center [949, 306] width 187 height 40
click at [898, 299] on input "14-10-2025" at bounding box center [949, 306] width 187 height 40
type input "20-10-2025"
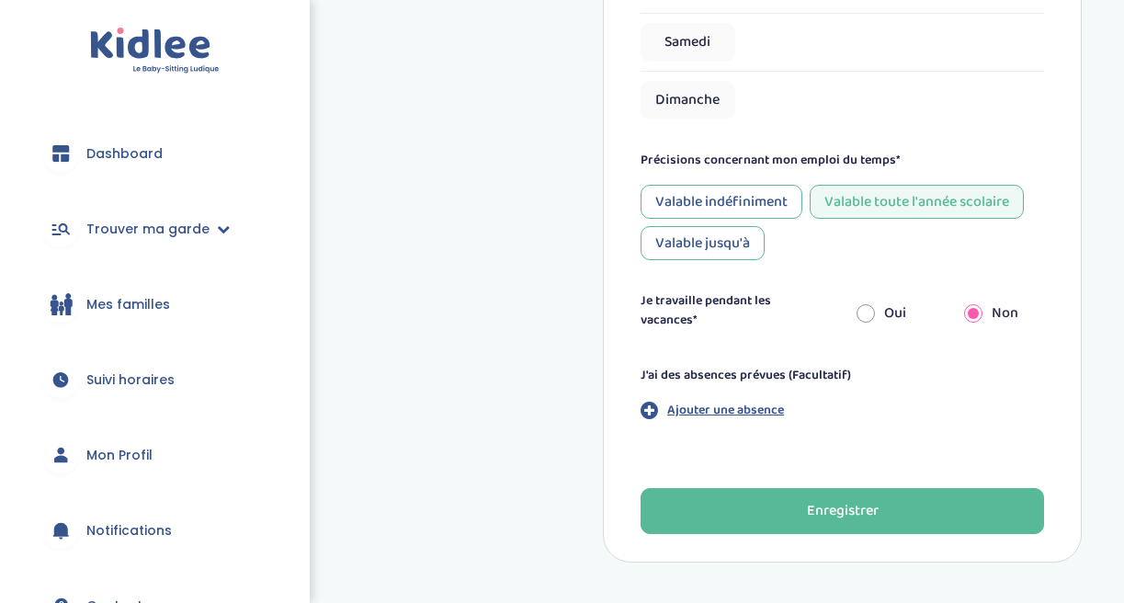
scroll to position [865, 0]
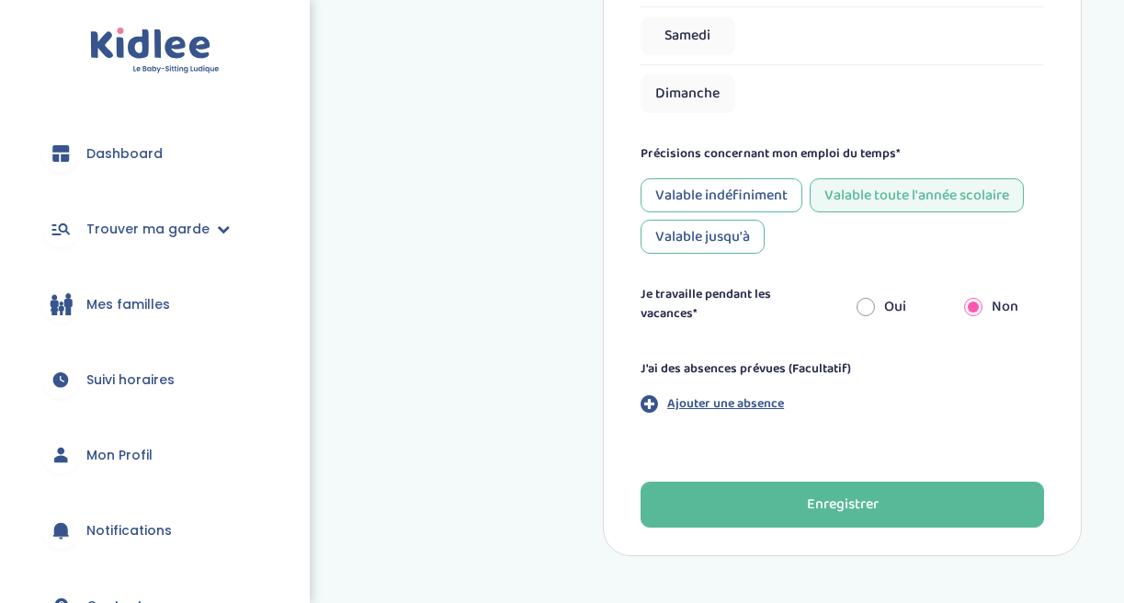
click at [677, 397] on p "Ajouter une absence" at bounding box center [725, 403] width 117 height 19
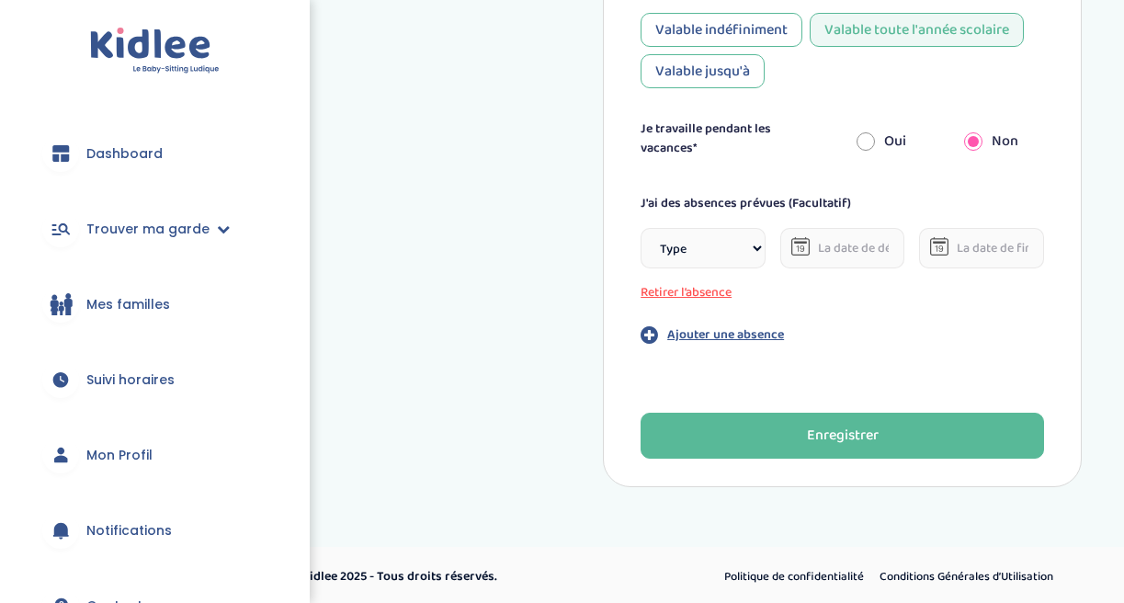
scroll to position [1030, 0]
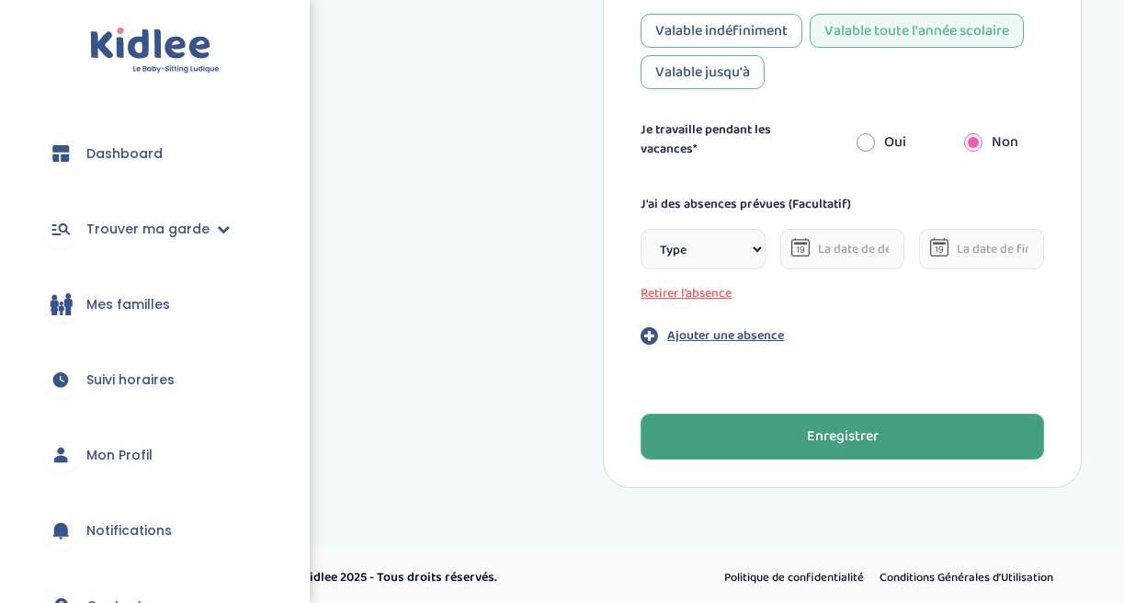
click at [792, 433] on button "Enregistrer" at bounding box center [841, 436] width 403 height 46
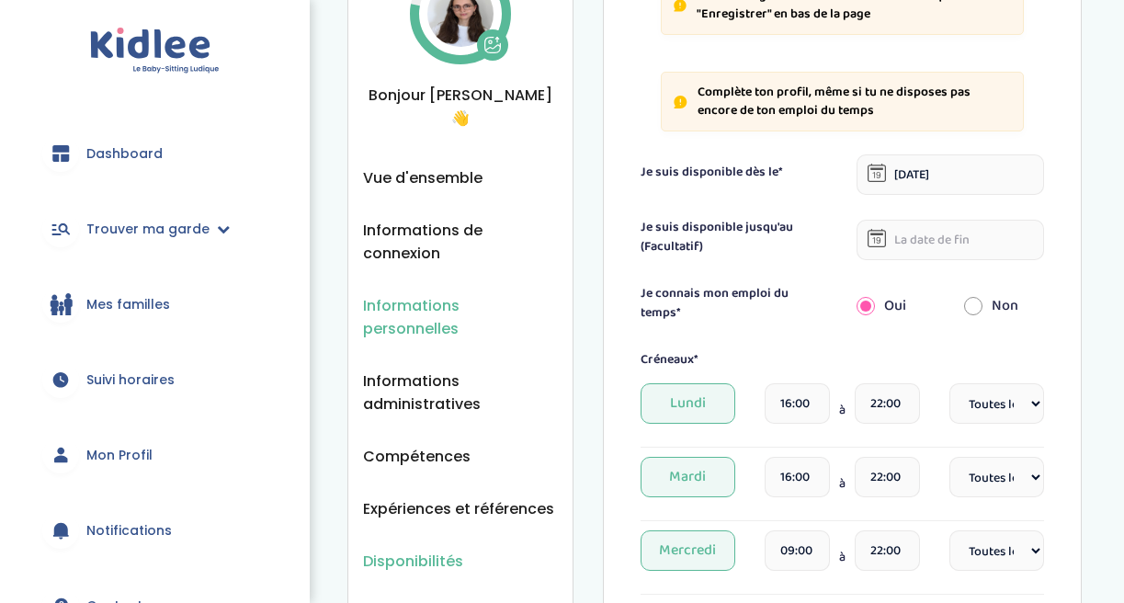
scroll to position [163, 0]
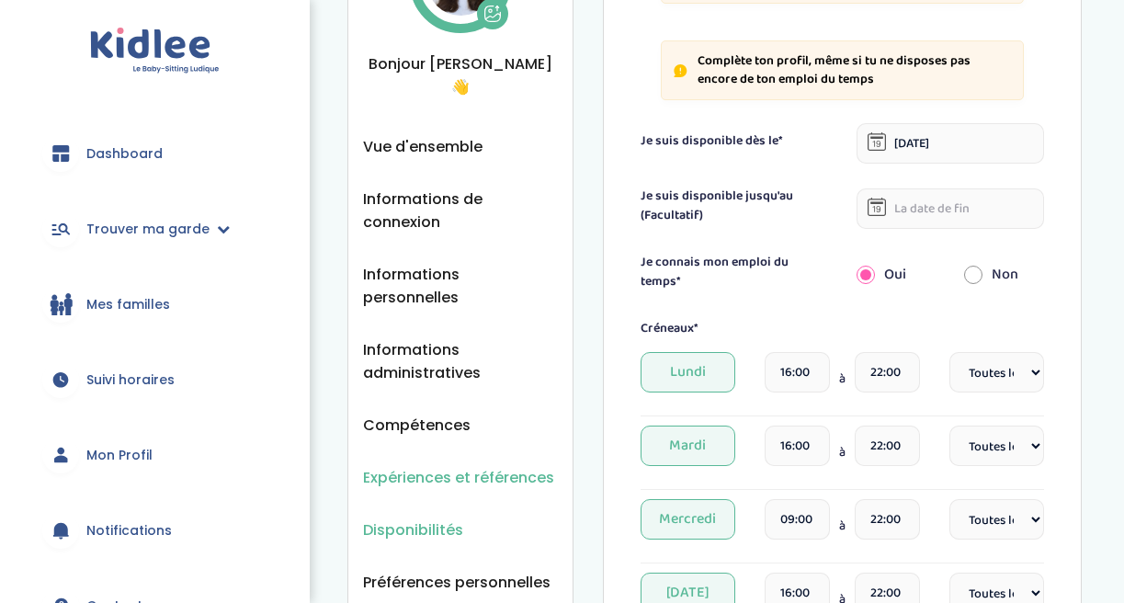
click at [440, 466] on span "Expériences et références" at bounding box center [458, 477] width 191 height 23
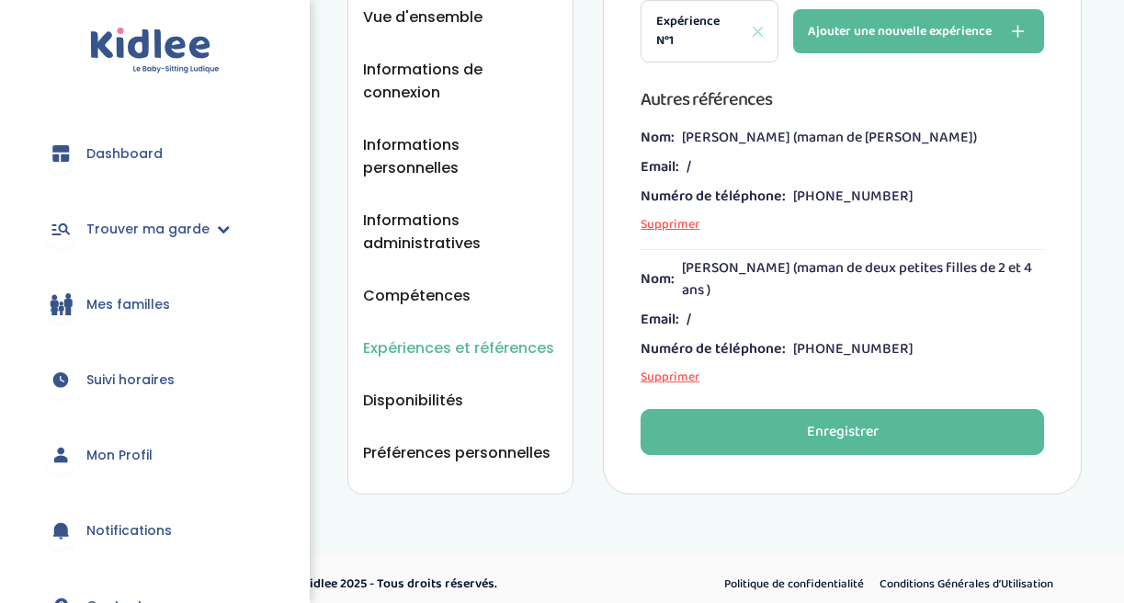
scroll to position [291, 0]
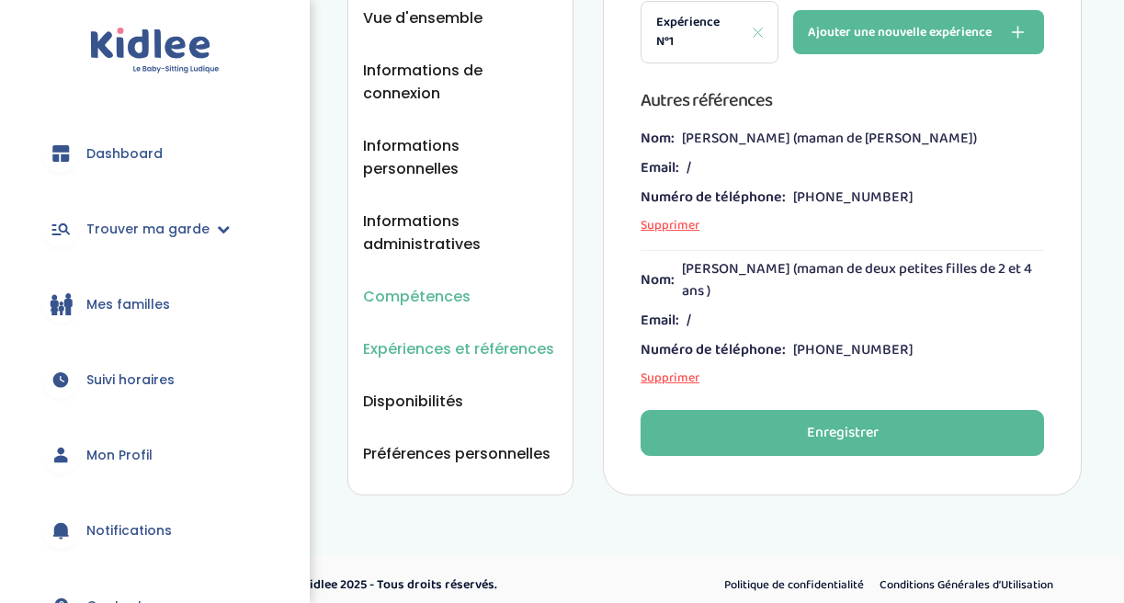
click at [439, 285] on span "Compétences" at bounding box center [416, 296] width 107 height 23
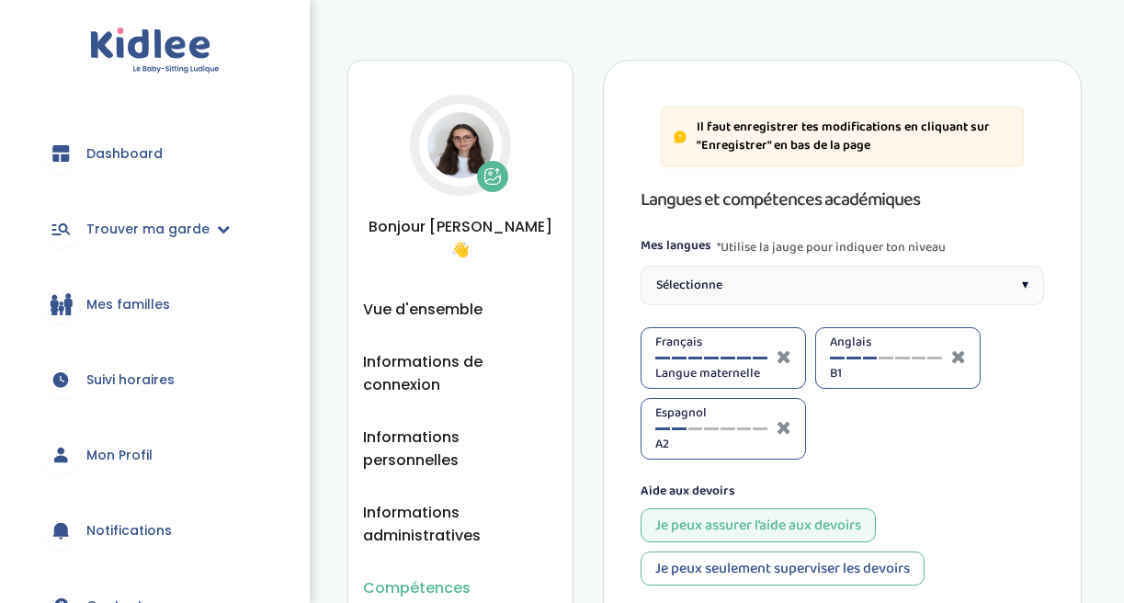
select select "Seconde"
select select "5eme"
select select "3eme"
select select "4eme"
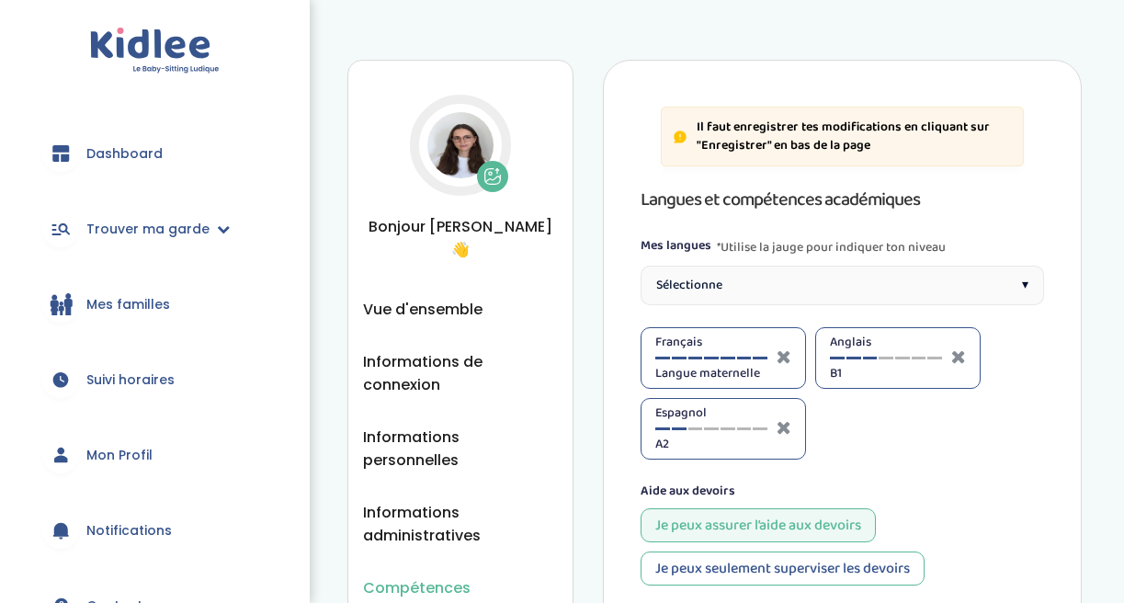
select select "4eme"
select select "3eme"
select select "Terminale"
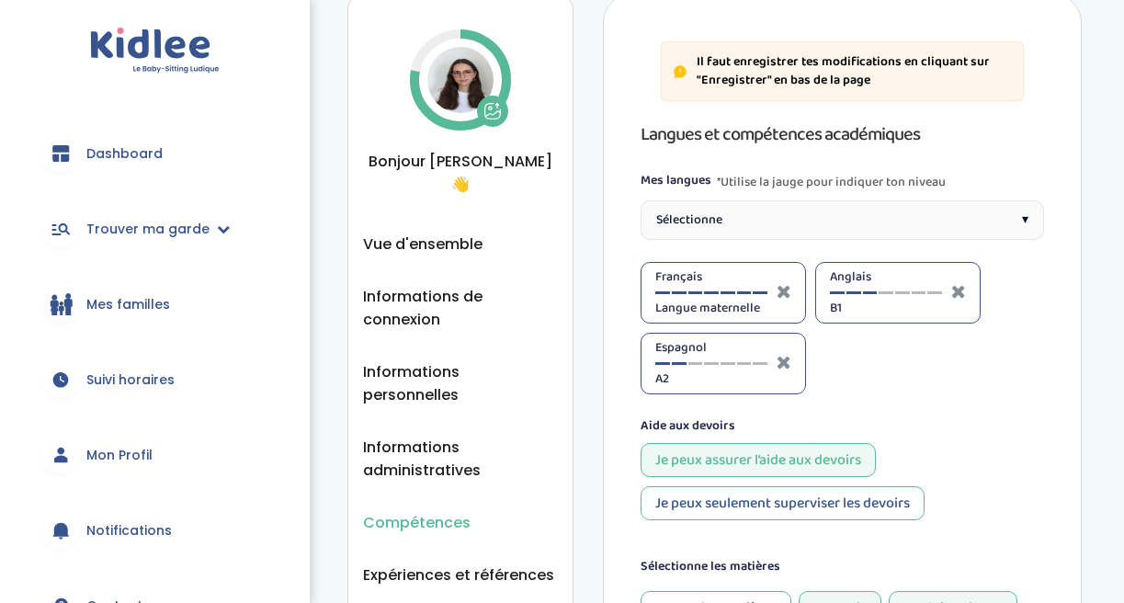
scroll to position [91, 0]
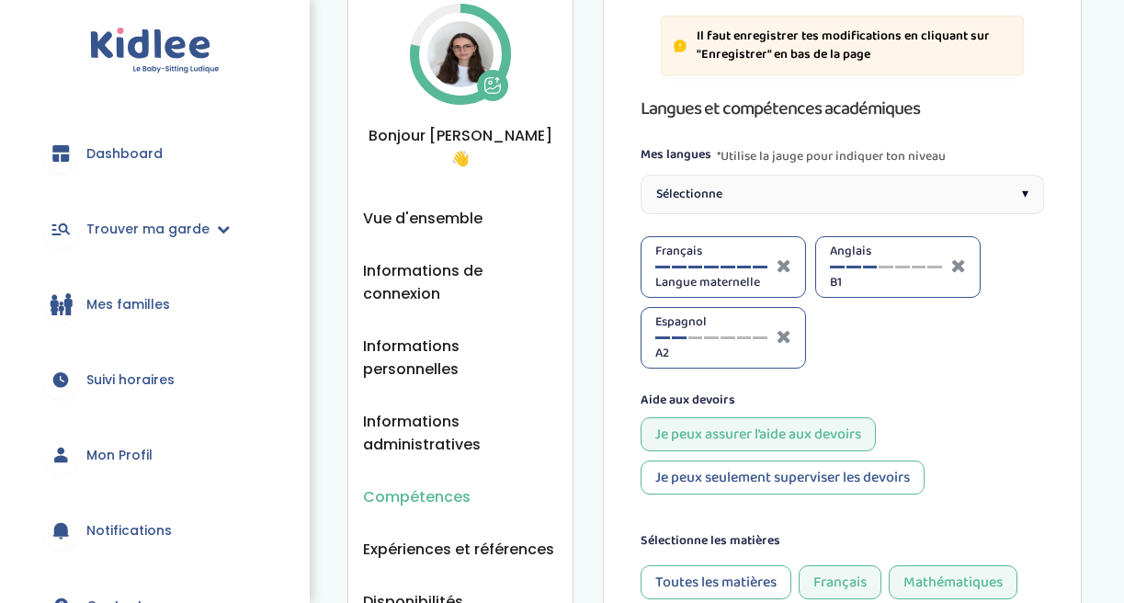
click at [725, 182] on div "Sélectionne ▾" at bounding box center [841, 195] width 403 height 40
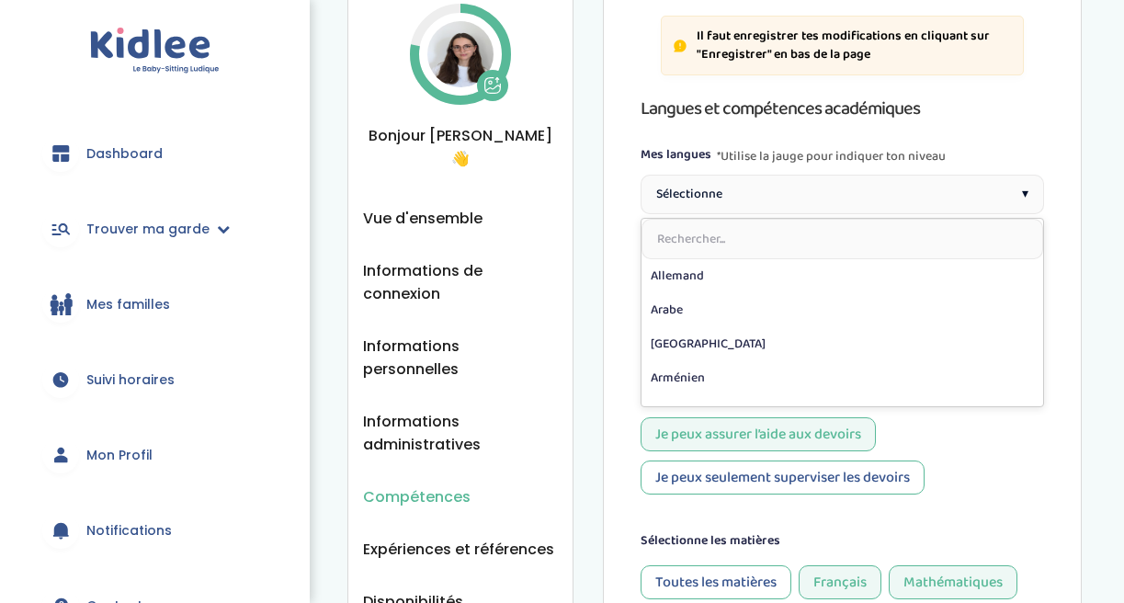
click at [817, 145] on span "*Utilise la jauge pour indiquer ton niveau" at bounding box center [831, 156] width 229 height 22
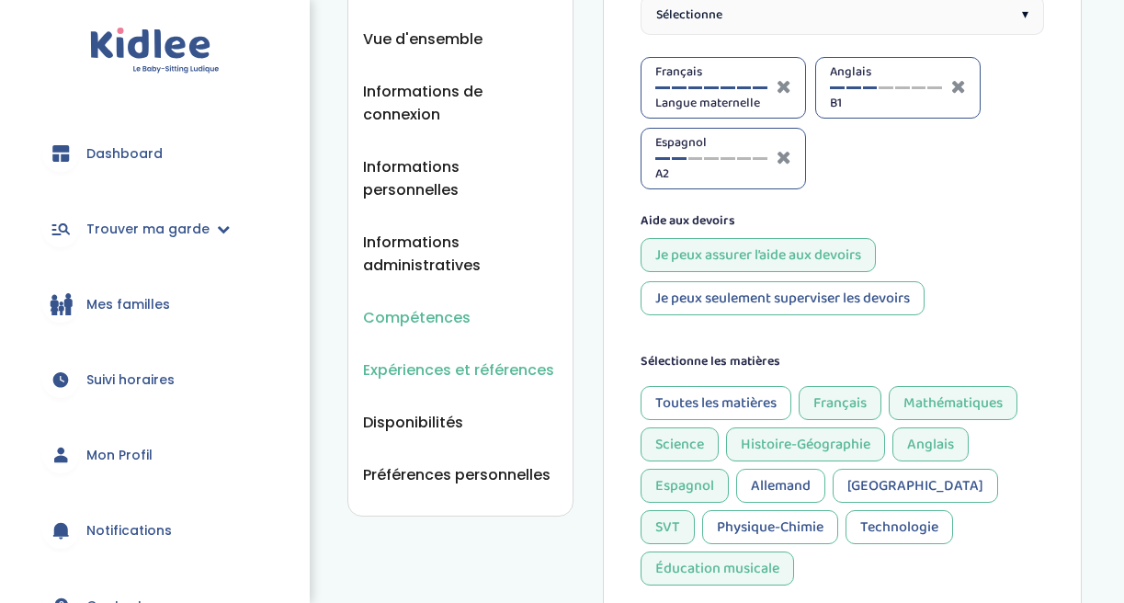
scroll to position [264, 0]
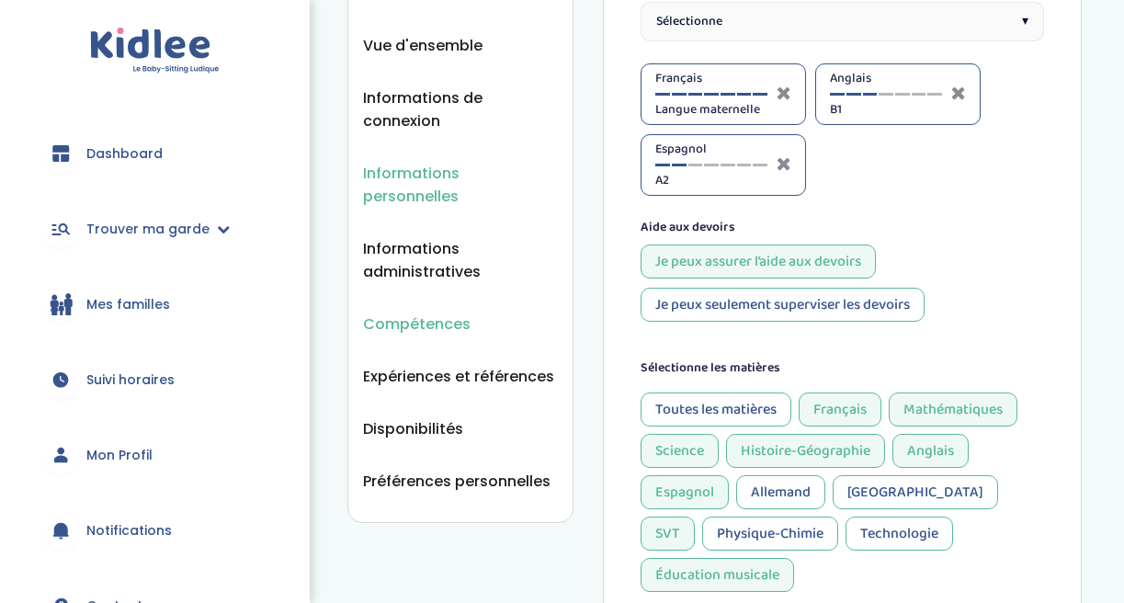
click at [444, 162] on span "Informations personnelles" at bounding box center [460, 185] width 195 height 46
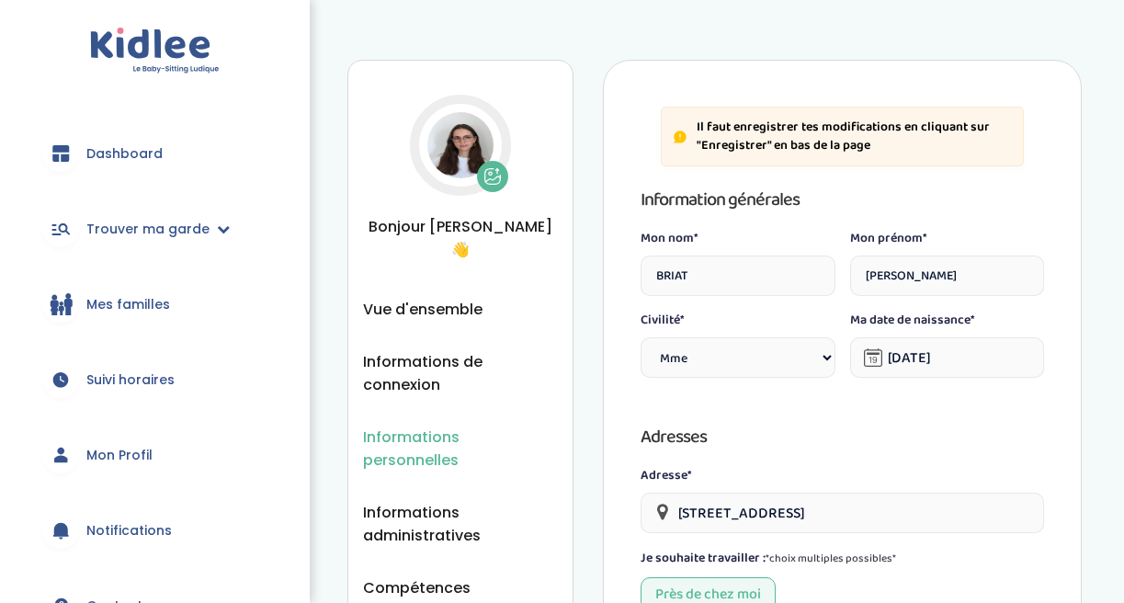
select select "1"
select select "6"
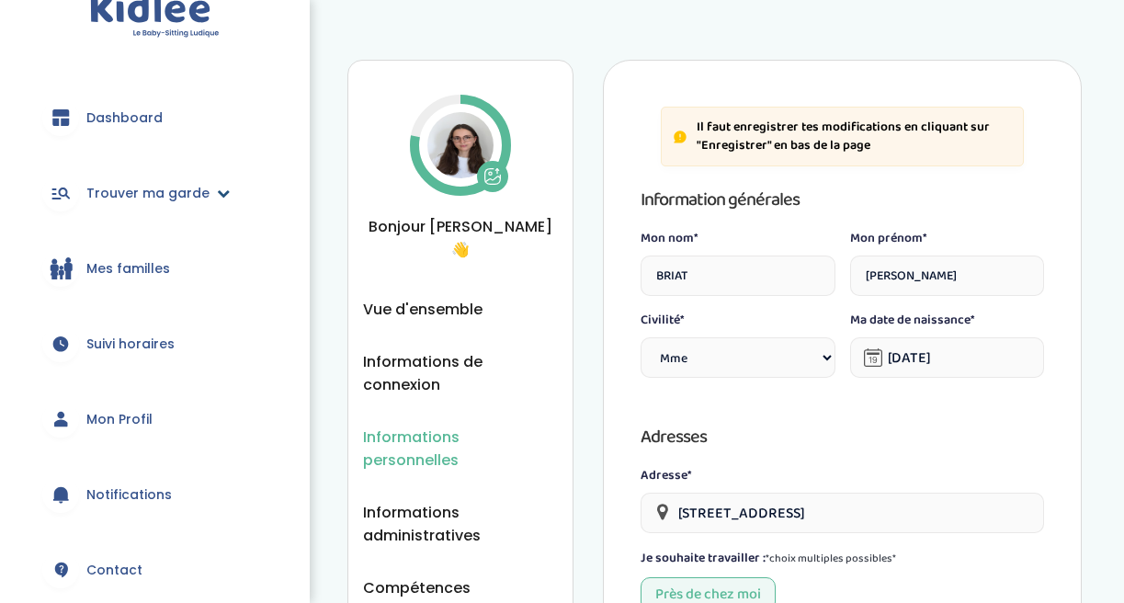
scroll to position [44, 0]
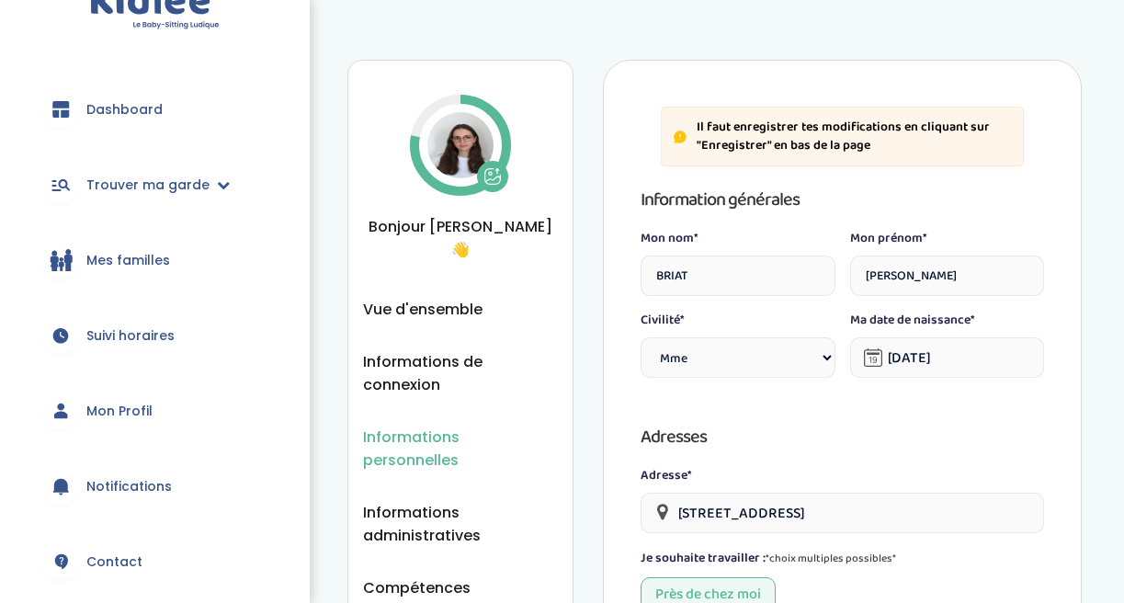
click at [110, 274] on link "Mes familles" at bounding box center [155, 260] width 254 height 66
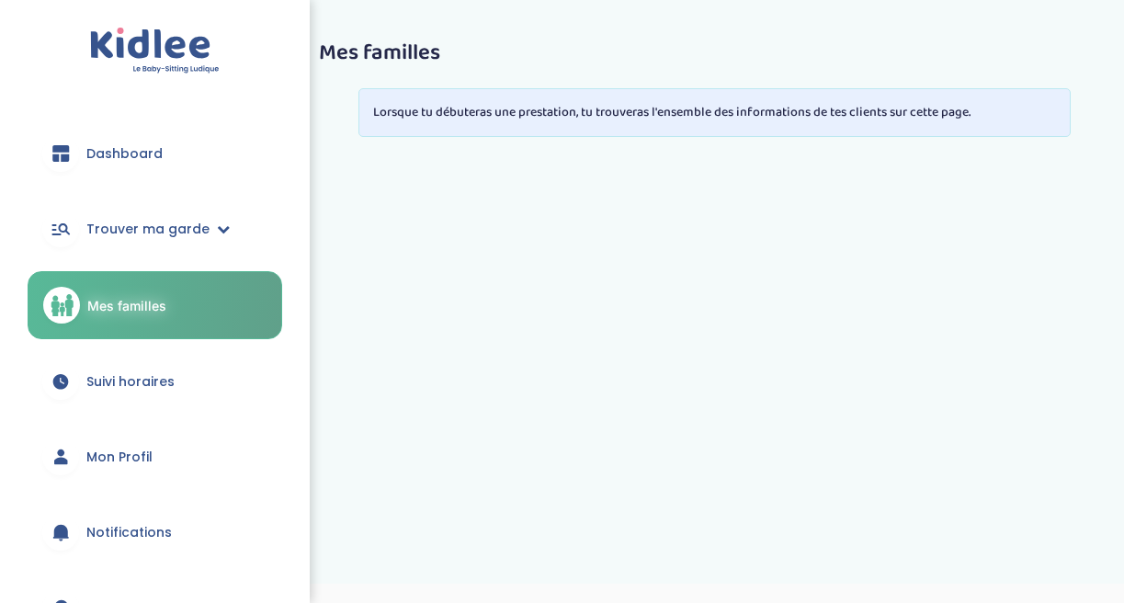
click at [119, 449] on span "Mon Profil" at bounding box center [119, 456] width 66 height 19
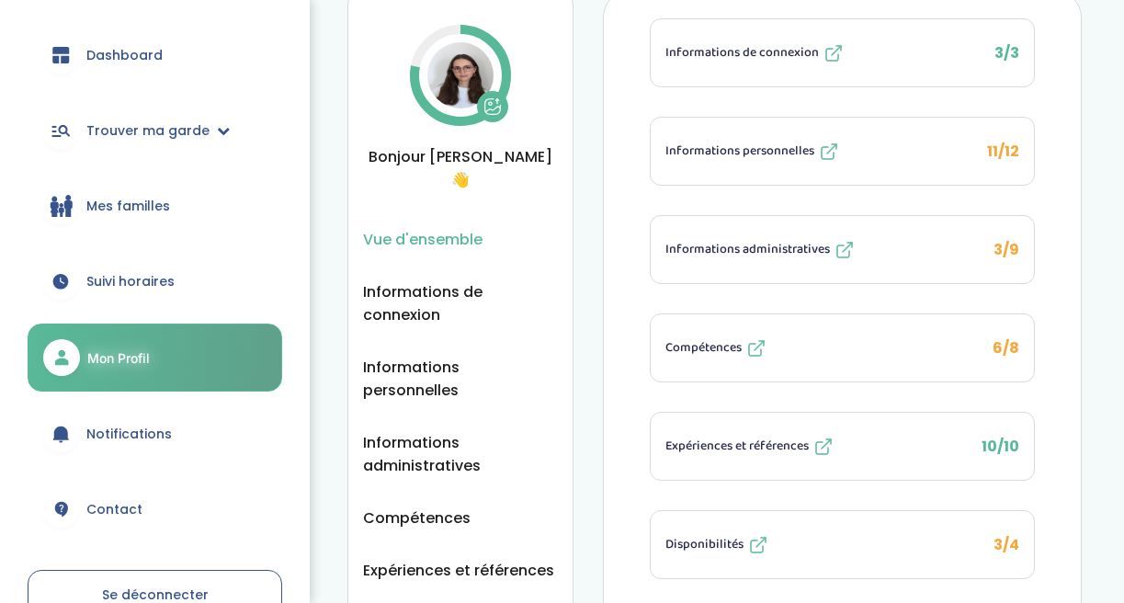
scroll to position [105, 0]
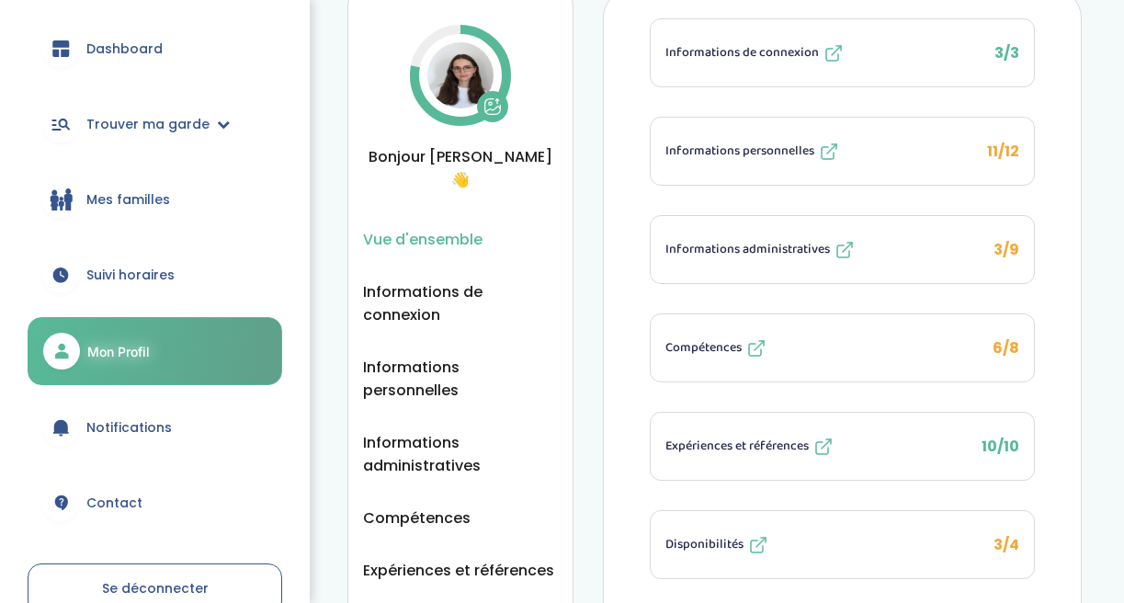
click at [96, 409] on link "Notifications" at bounding box center [155, 427] width 254 height 66
